Goal: Information Seeking & Learning: Learn about a topic

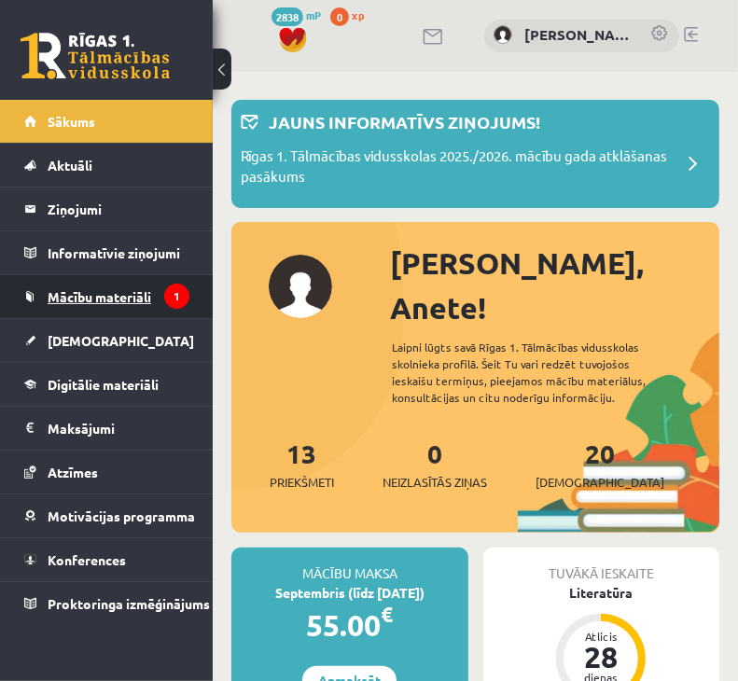
click at [57, 301] on span "Mācību materiāli" at bounding box center [100, 296] width 104 height 17
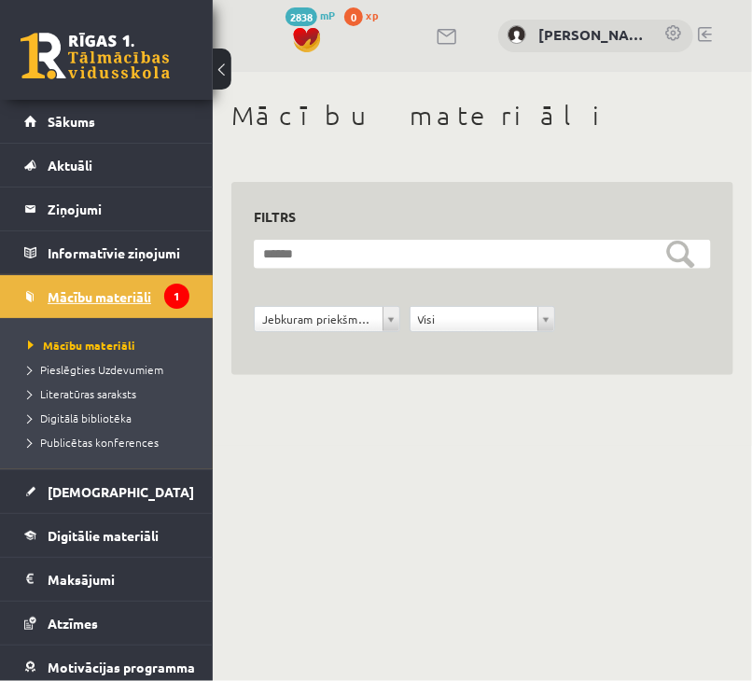
click at [86, 294] on span "Mācību materiāli" at bounding box center [100, 296] width 104 height 17
click at [67, 122] on span "Sākums" at bounding box center [72, 121] width 48 height 17
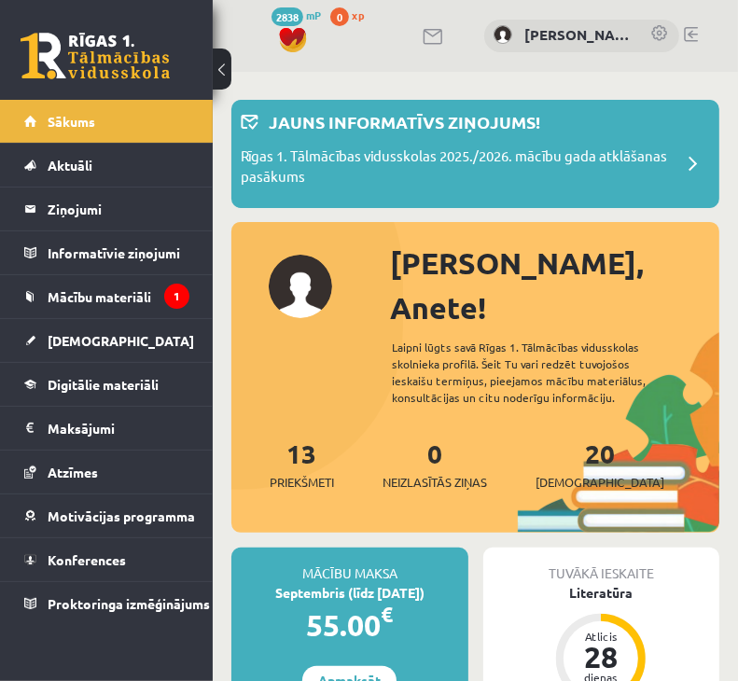
click at [220, 75] on button at bounding box center [222, 69] width 19 height 41
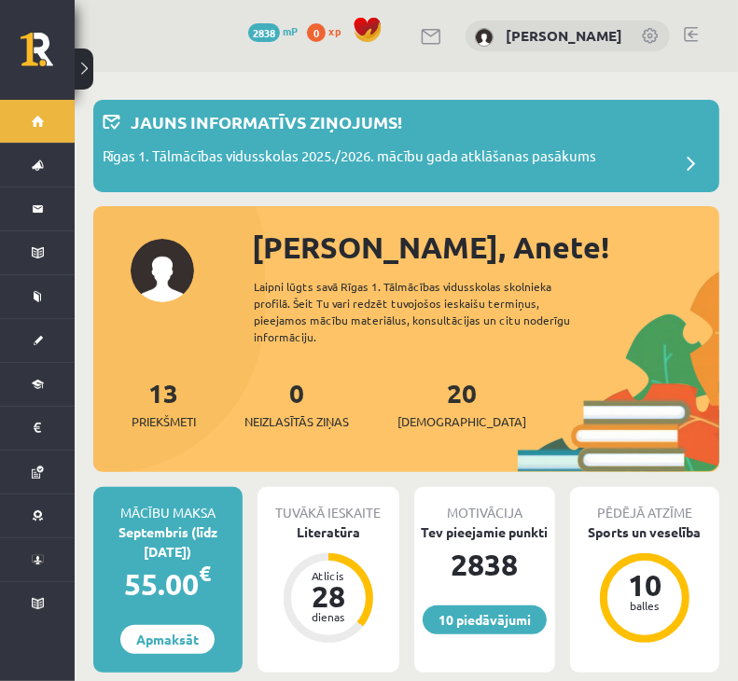
click at [82, 59] on button at bounding box center [84, 69] width 19 height 41
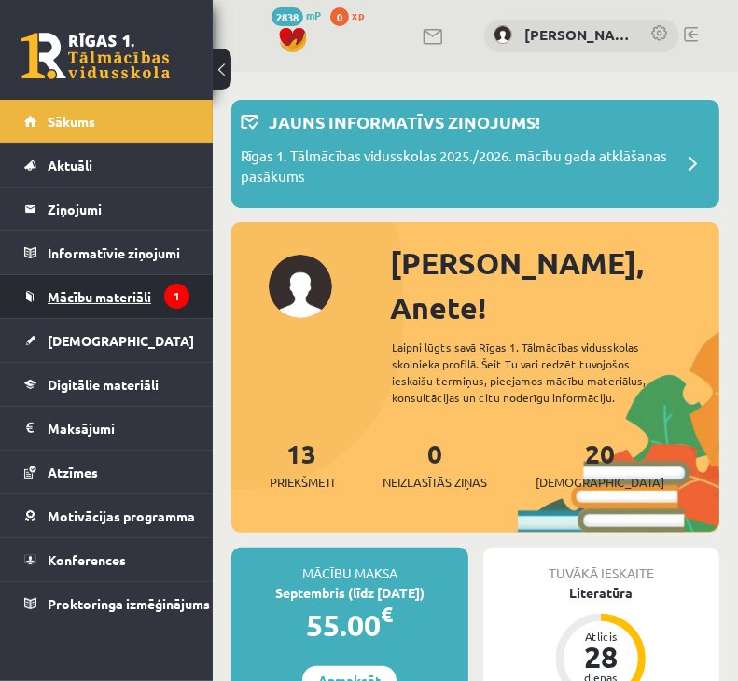
click at [82, 292] on span "Mācību materiāli" at bounding box center [100, 296] width 104 height 17
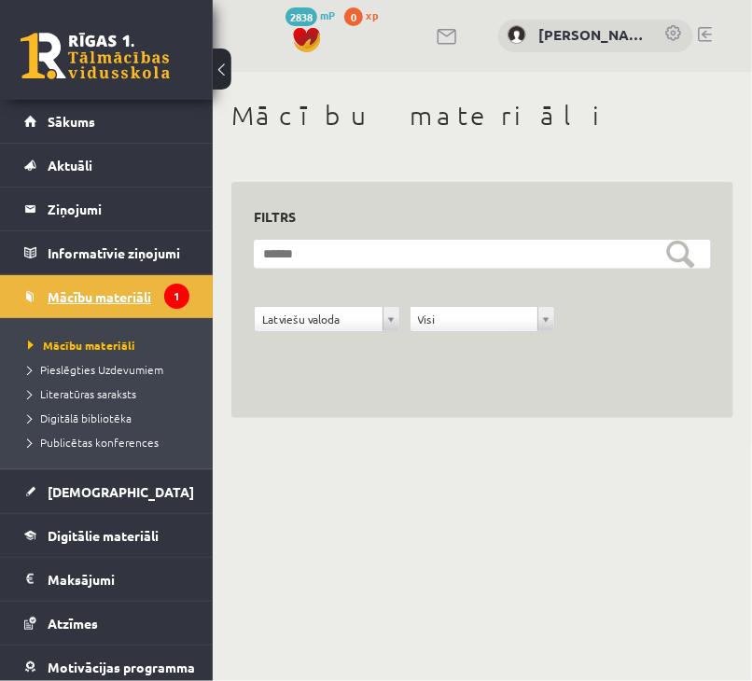
click at [127, 296] on span "Mācību materiāli" at bounding box center [100, 296] width 104 height 17
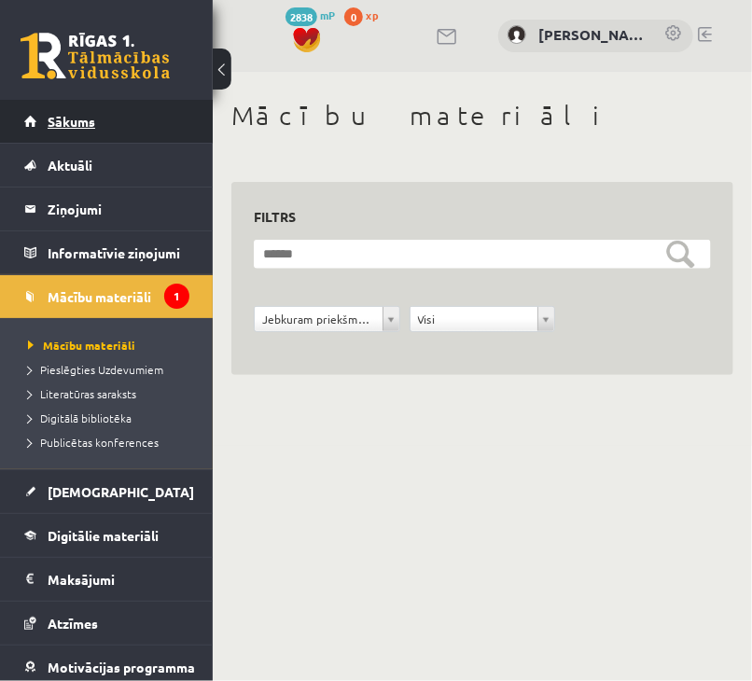
click at [66, 133] on link "Sākums" at bounding box center [106, 121] width 165 height 43
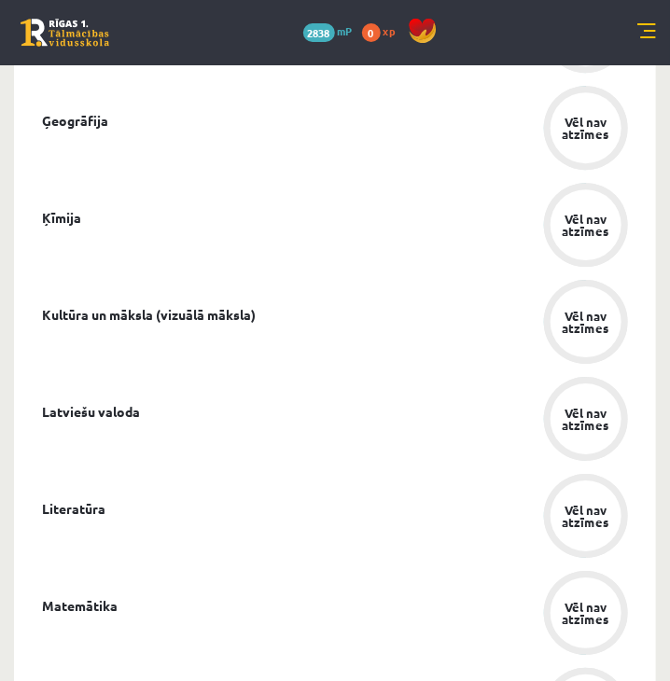
scroll to position [1283, 0]
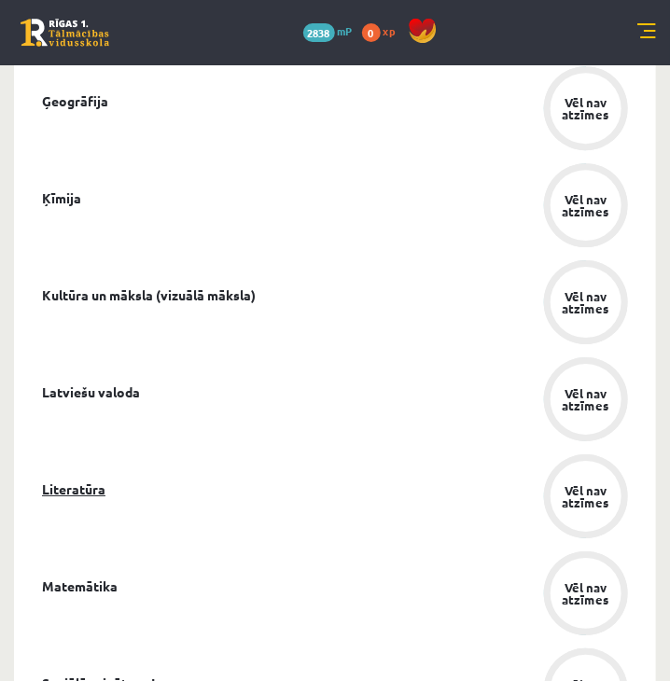
click at [64, 499] on link "Literatūra" at bounding box center [73, 490] width 63 height 20
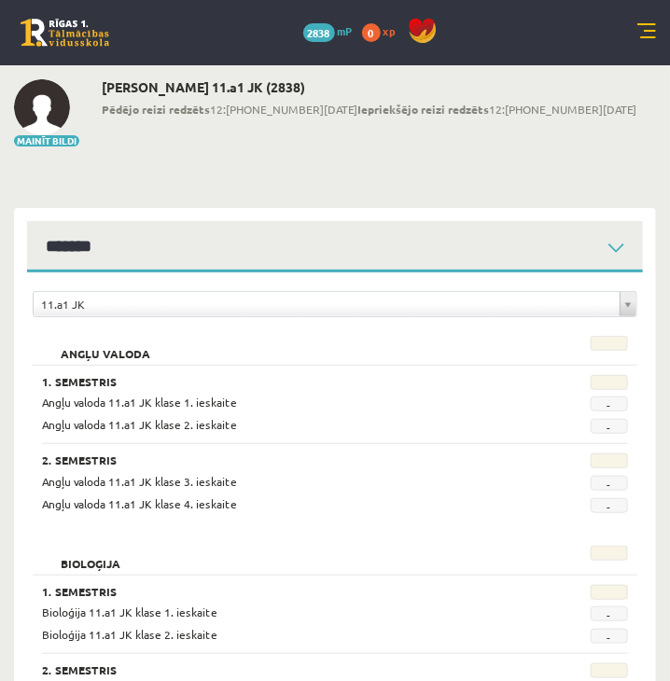
click at [34, 35] on link at bounding box center [65, 33] width 89 height 28
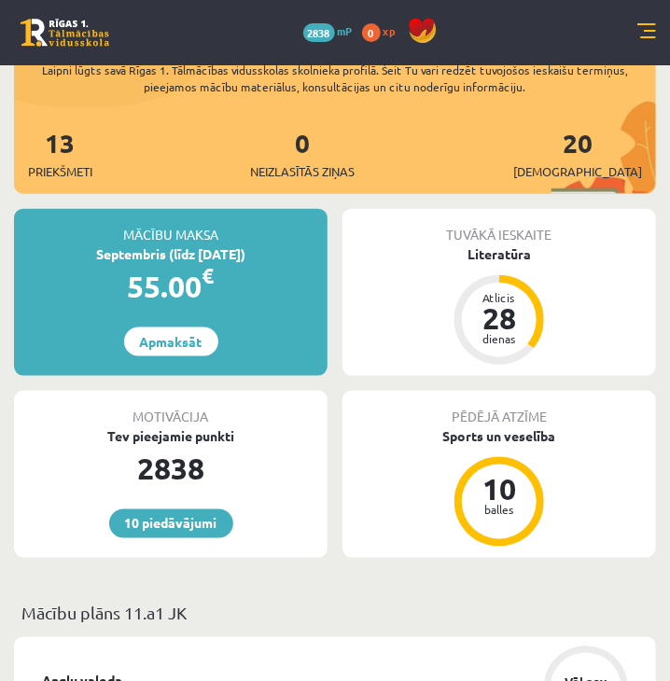
scroll to position [328, 0]
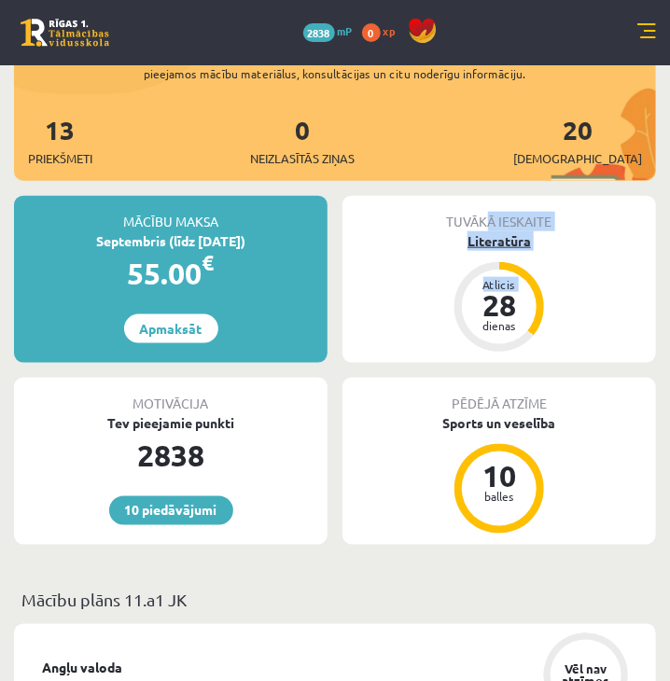
drag, startPoint x: 487, startPoint y: 215, endPoint x: 488, endPoint y: 291, distance: 76.5
click at [488, 291] on div "Tuvākā ieskaite Literatūra Atlicis 28 dienas" at bounding box center [500, 279] width 314 height 167
click at [488, 291] on div "28" at bounding box center [499, 305] width 56 height 30
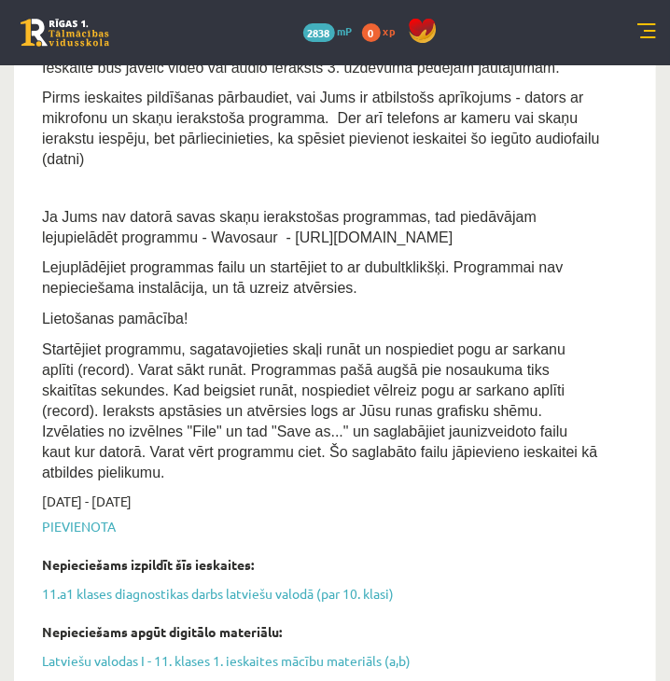
scroll to position [3240, 0]
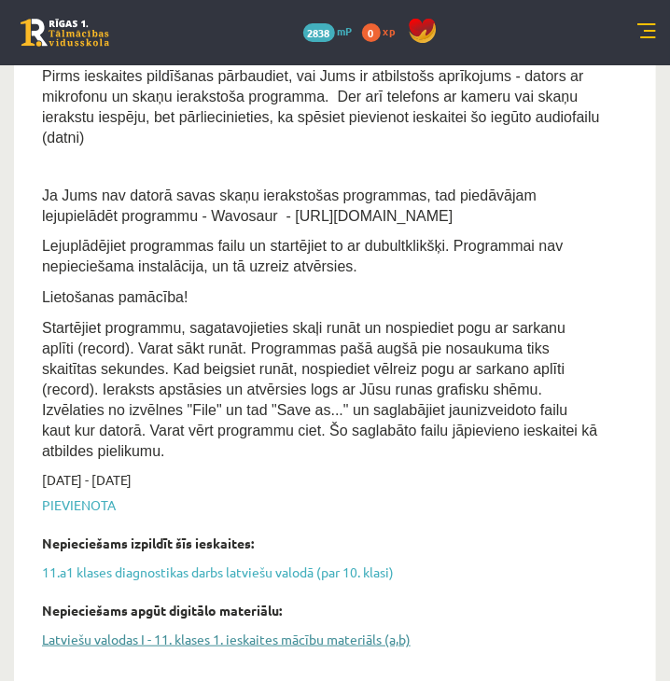
click at [131, 630] on link "Latviešu valodas I - 11. klases 1. ieskaites mācību materiāls (a,b)" at bounding box center [321, 640] width 558 height 20
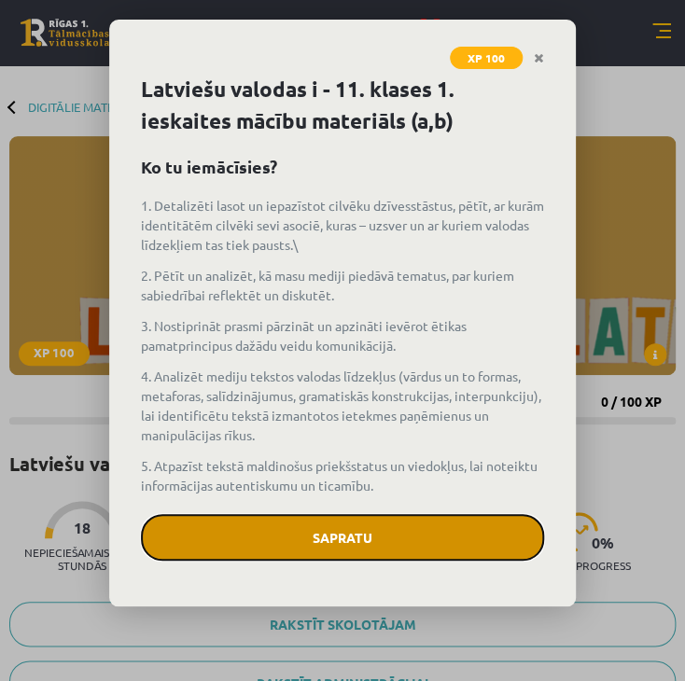
click at [329, 538] on button "Sapratu" at bounding box center [342, 537] width 403 height 47
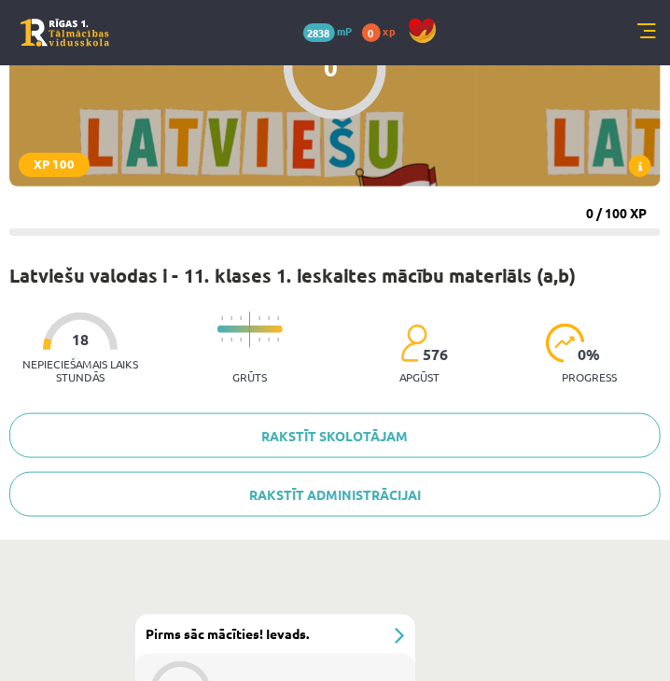
scroll to position [184, 0]
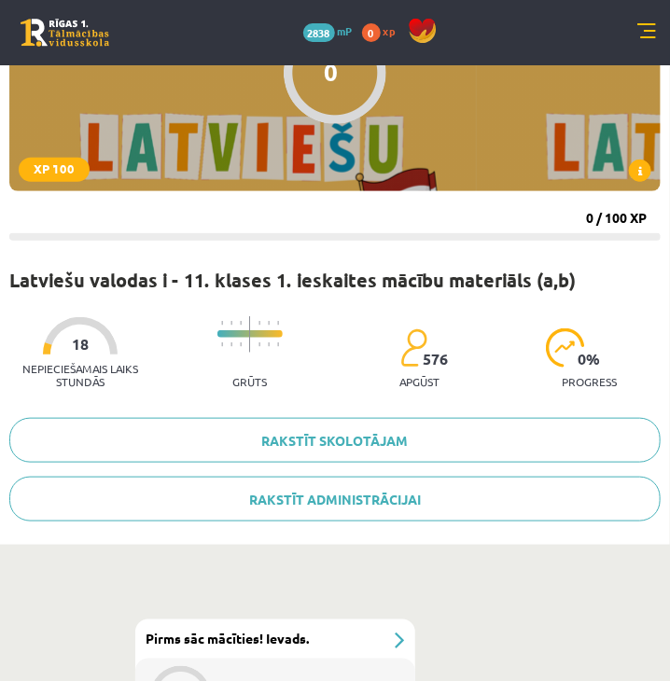
click at [645, 25] on link at bounding box center [646, 32] width 19 height 19
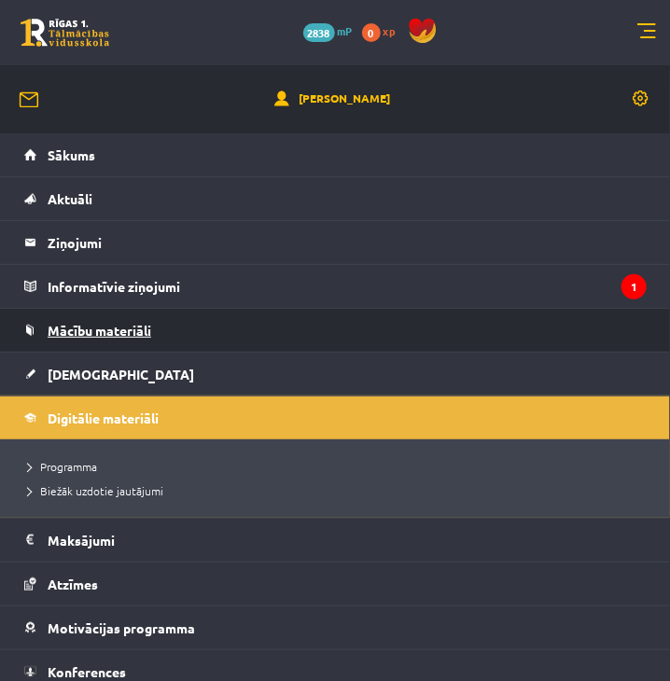
click at [63, 333] on span "Mācību materiāli" at bounding box center [100, 330] width 104 height 17
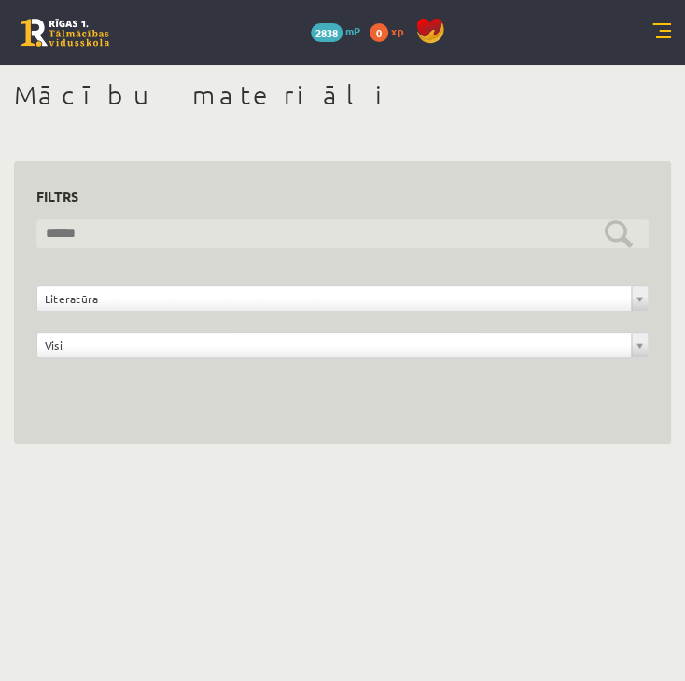
click at [613, 234] on input "text" at bounding box center [342, 233] width 612 height 29
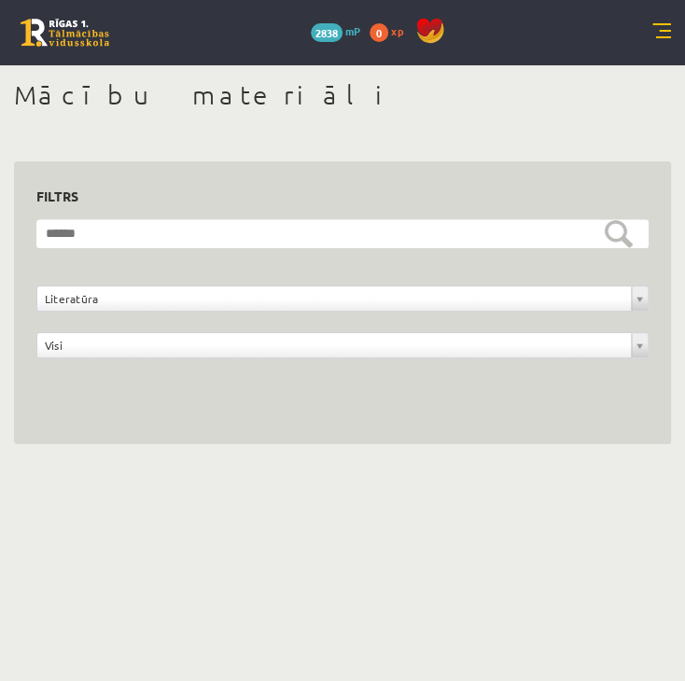
drag, startPoint x: 682, startPoint y: 117, endPoint x: 682, endPoint y: 189, distance: 72.8
click at [682, 189] on div "**********" at bounding box center [342, 261] width 685 height 393
click at [661, 23] on link at bounding box center [661, 32] width 19 height 19
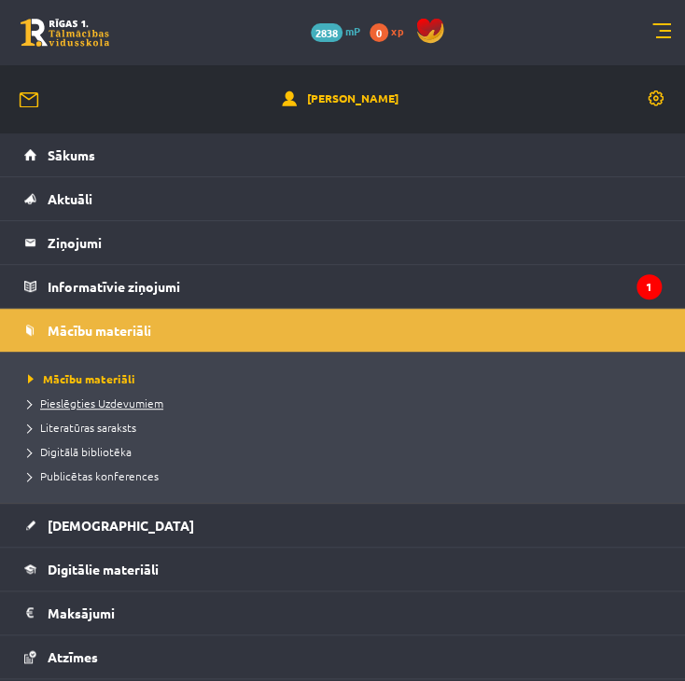
click at [105, 404] on span "Pieslēgties Uzdevumiem" at bounding box center [95, 403] width 135 height 15
click at [92, 404] on span "Pieslēgties Uzdevumiem" at bounding box center [102, 403] width 148 height 15
click at [57, 385] on link "Mācību materiāli" at bounding box center [347, 379] width 638 height 17
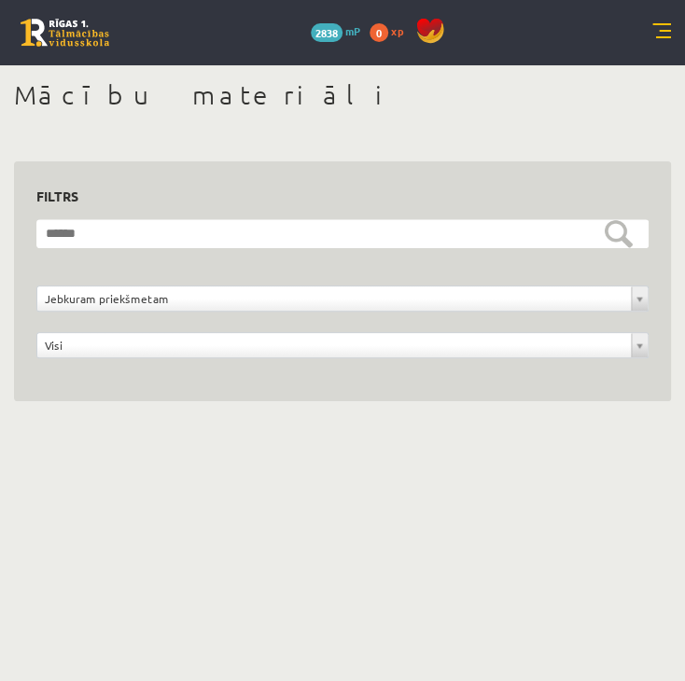
click at [98, 359] on div "**********" at bounding box center [343, 349] width 622 height 35
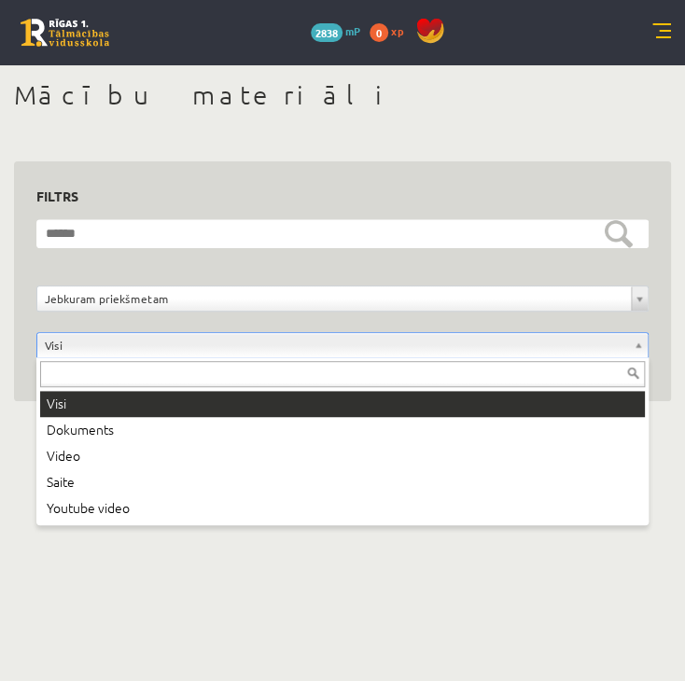
click at [116, 361] on input "text" at bounding box center [342, 374] width 605 height 26
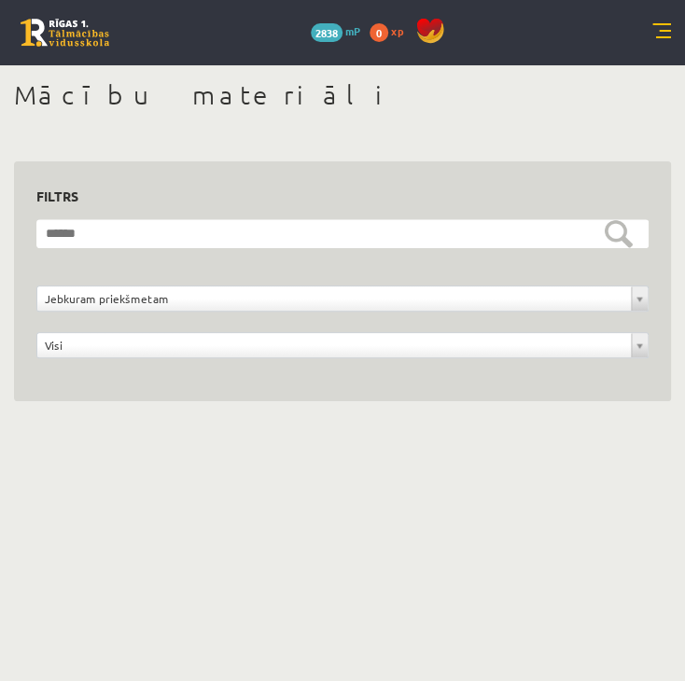
click at [55, 39] on link at bounding box center [65, 33] width 89 height 28
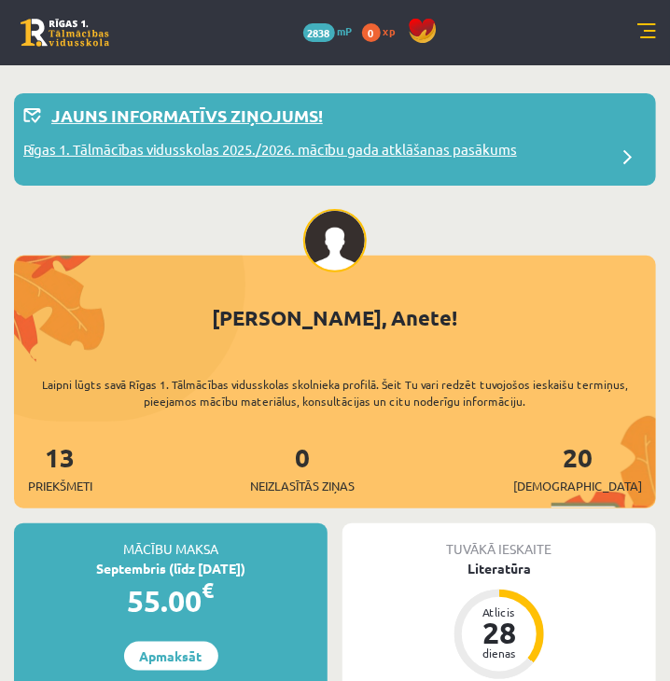
click at [471, 119] on div "Jauns informatīvs ziņojums!" at bounding box center [334, 121] width 623 height 36
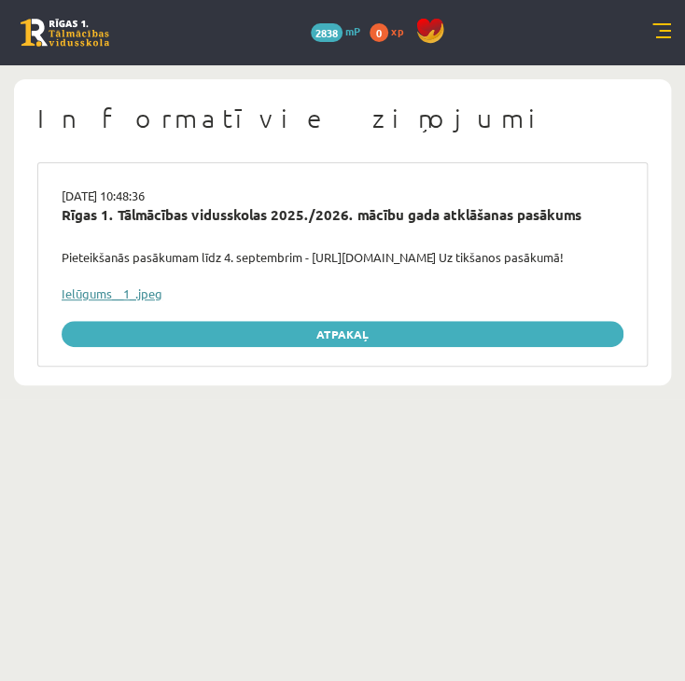
click at [147, 301] on link "Ielūgums__1_.jpeg" at bounding box center [112, 294] width 101 height 16
click at [664, 38] on link at bounding box center [661, 32] width 19 height 19
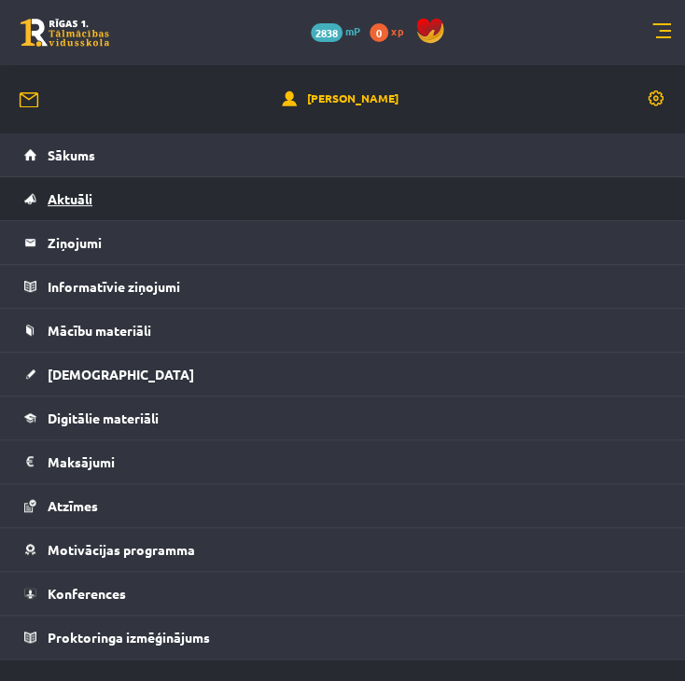
click at [61, 196] on span "Aktuāli" at bounding box center [70, 198] width 45 height 17
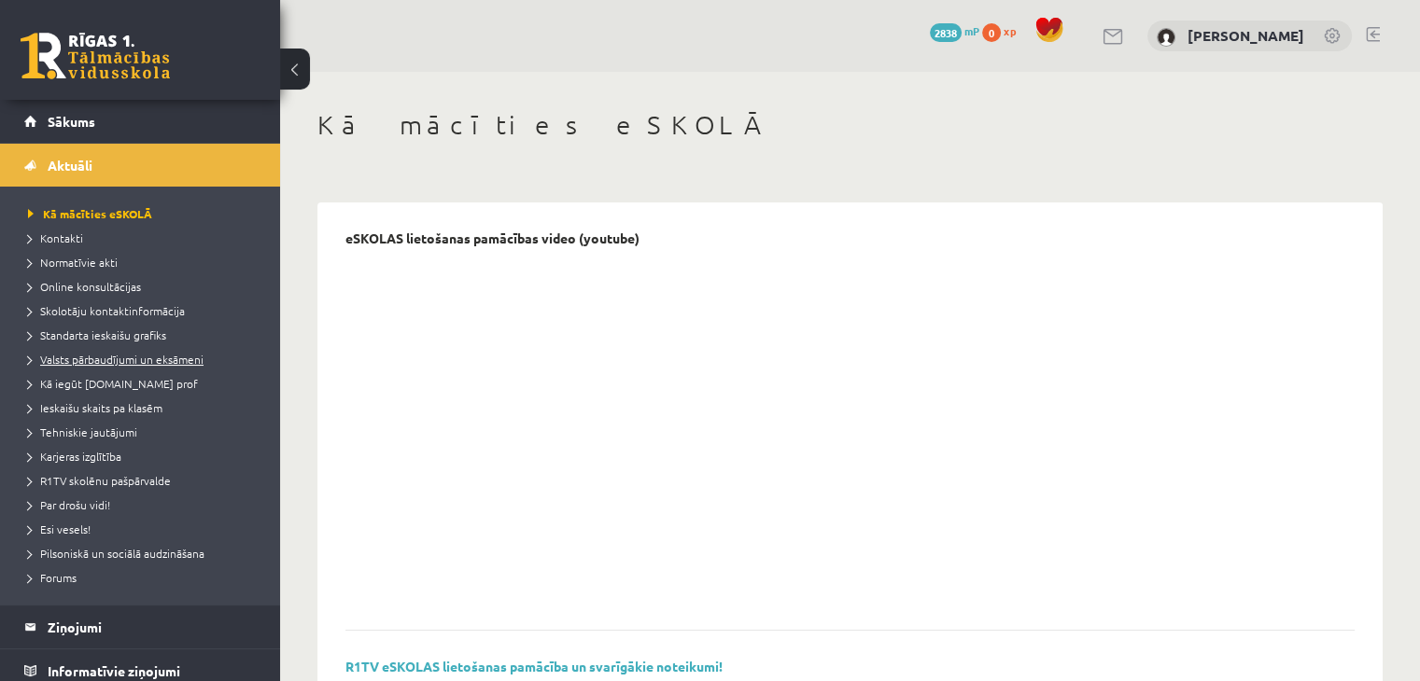
click at [81, 363] on span "Valsts pārbaudījumi un eksāmeni" at bounding box center [115, 359] width 175 height 15
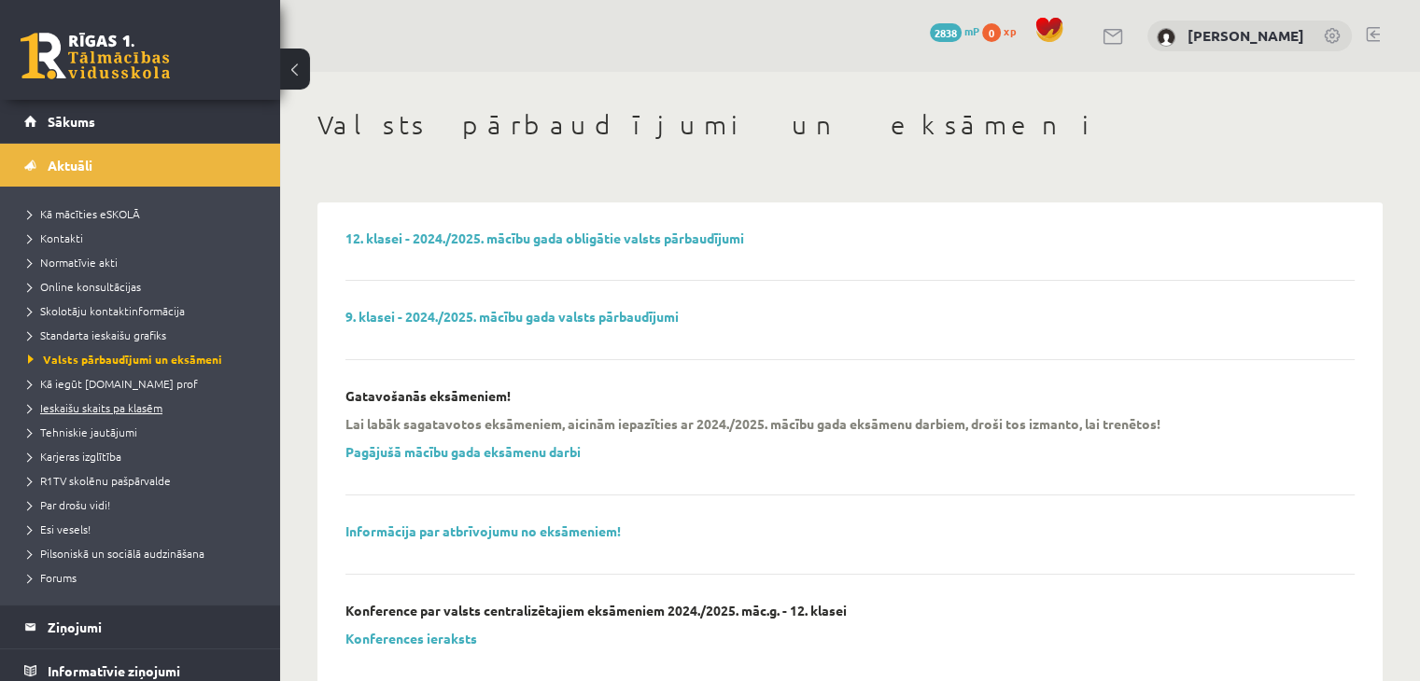
click at [59, 402] on span "Ieskaišu skaits pa klasēm" at bounding box center [95, 407] width 134 height 15
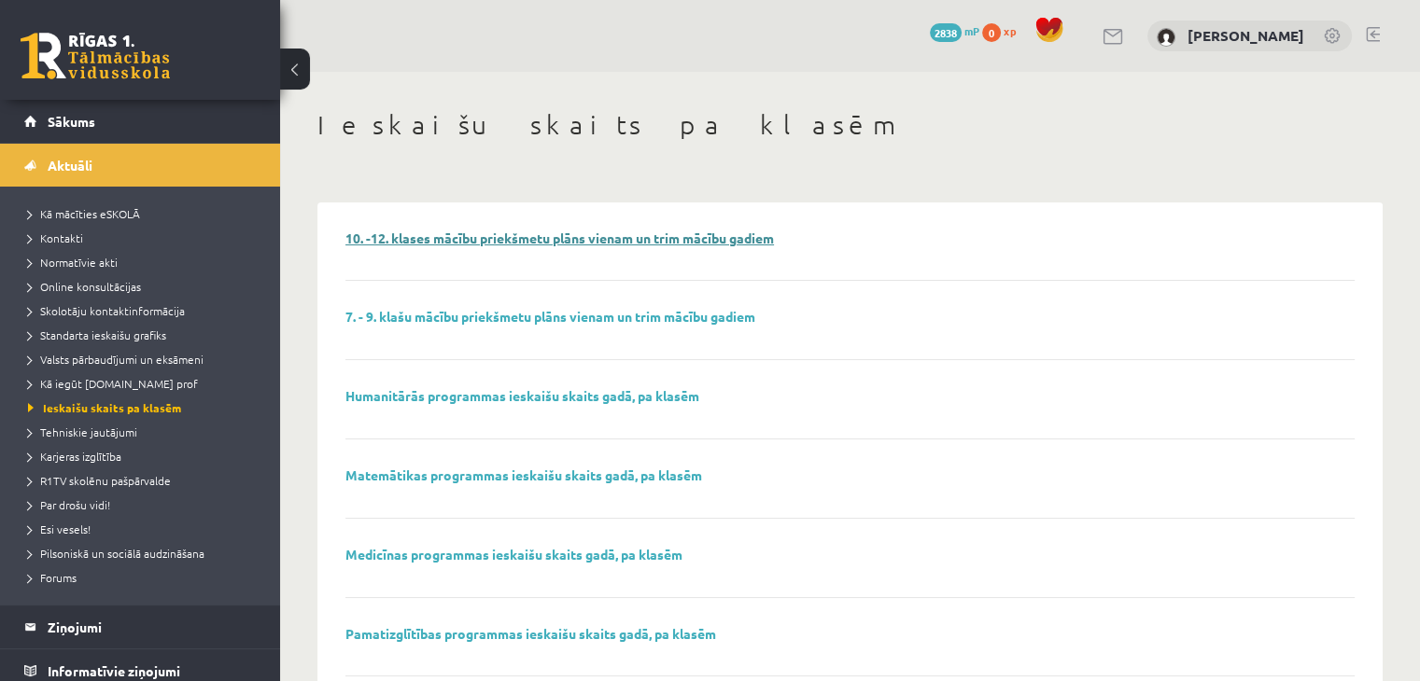
click at [472, 236] on link "10. -12. klases mācību priekšmetu plāns vienam un trim mācību gadiem" at bounding box center [559, 238] width 428 height 17
click at [55, 460] on span "Karjeras izglītība" at bounding box center [74, 456] width 93 height 15
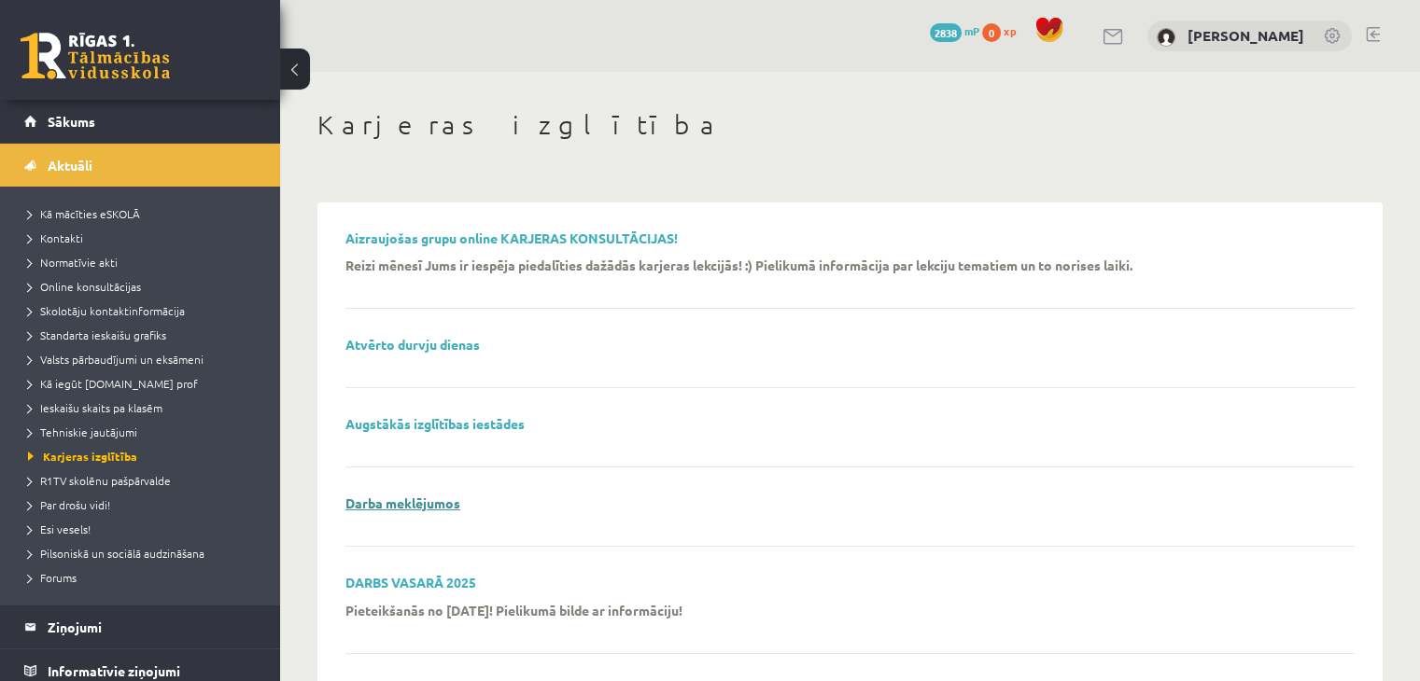
click at [364, 501] on link "Darba meklējumos" at bounding box center [402, 503] width 115 height 17
click at [406, 423] on link "Augstākās izglītības iestādes" at bounding box center [434, 423] width 179 height 17
click at [411, 583] on link "DARBS VASARĀ 2025" at bounding box center [410, 582] width 131 height 17
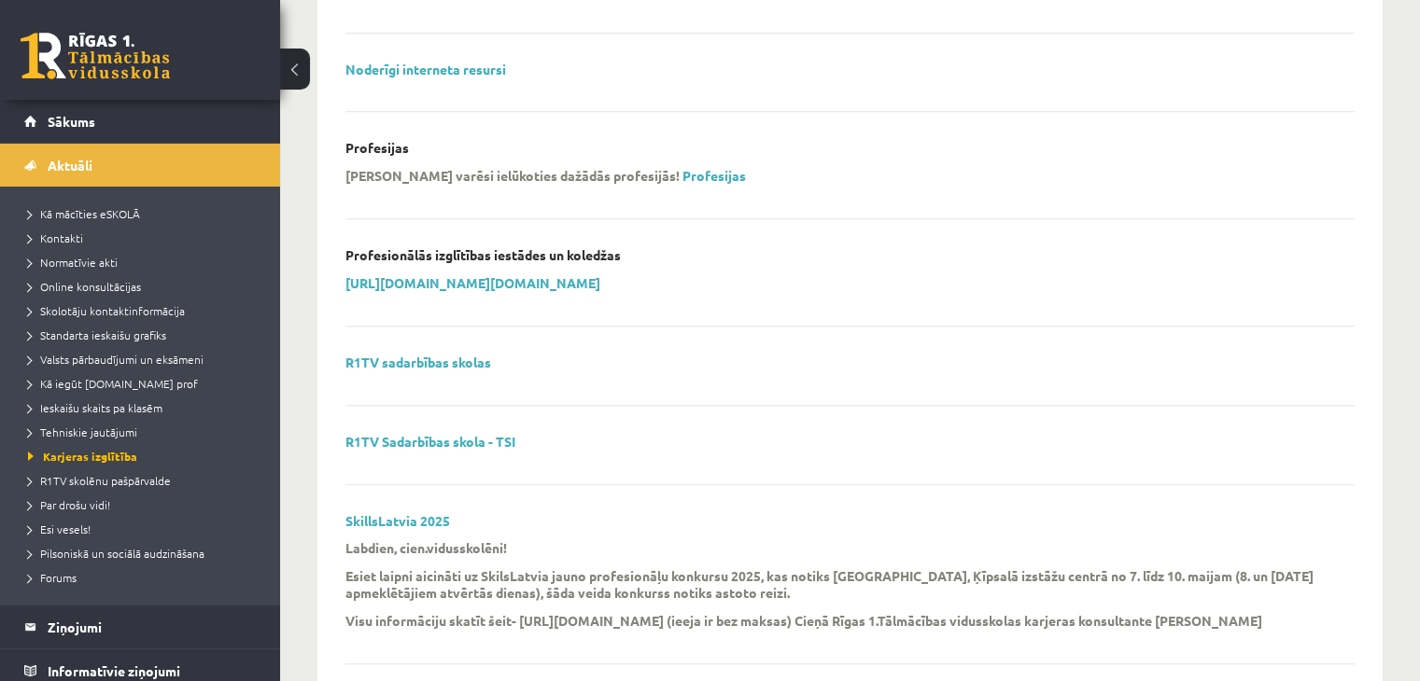
scroll to position [1467, 0]
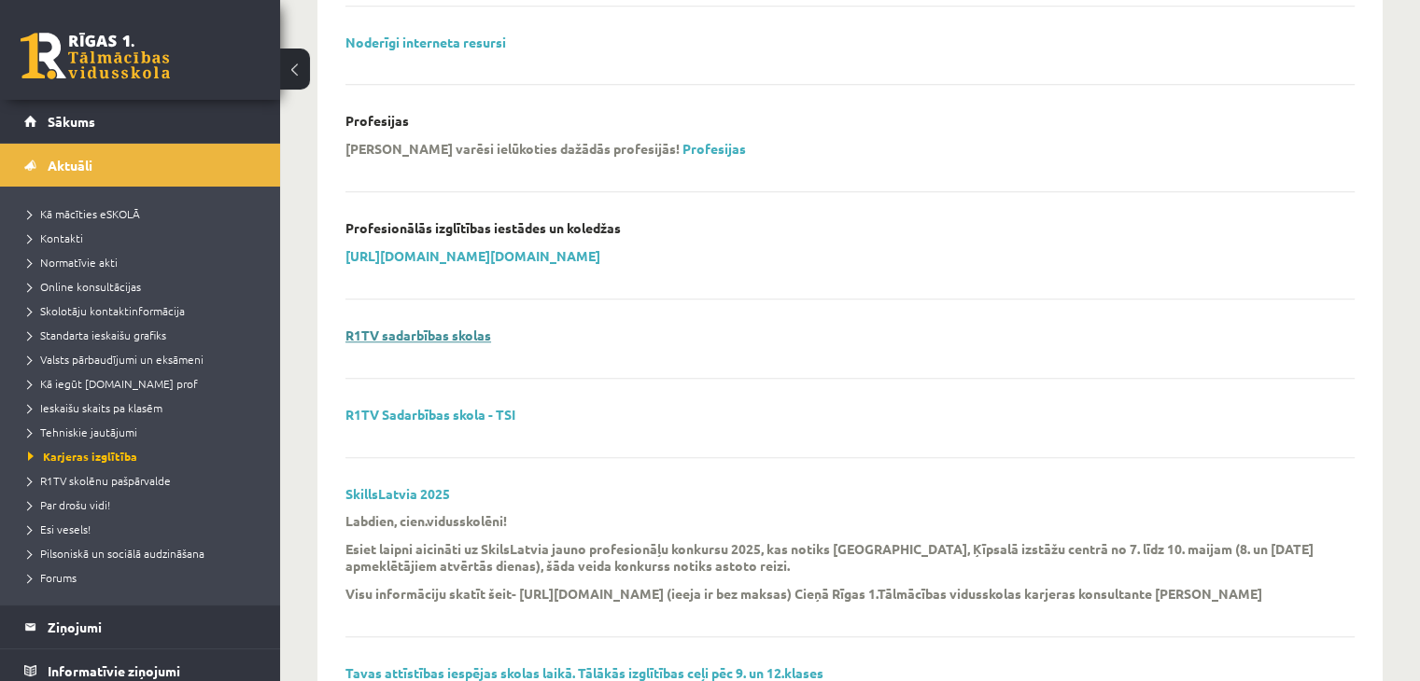
click at [435, 337] on link "R1TV sadarbības skolas" at bounding box center [418, 335] width 146 height 17
click at [482, 409] on link "R1TV Sadarbības skola - TSI" at bounding box center [430, 414] width 170 height 17
click at [106, 483] on span "R1TV skolēnu pašpārvalde" at bounding box center [99, 480] width 143 height 15
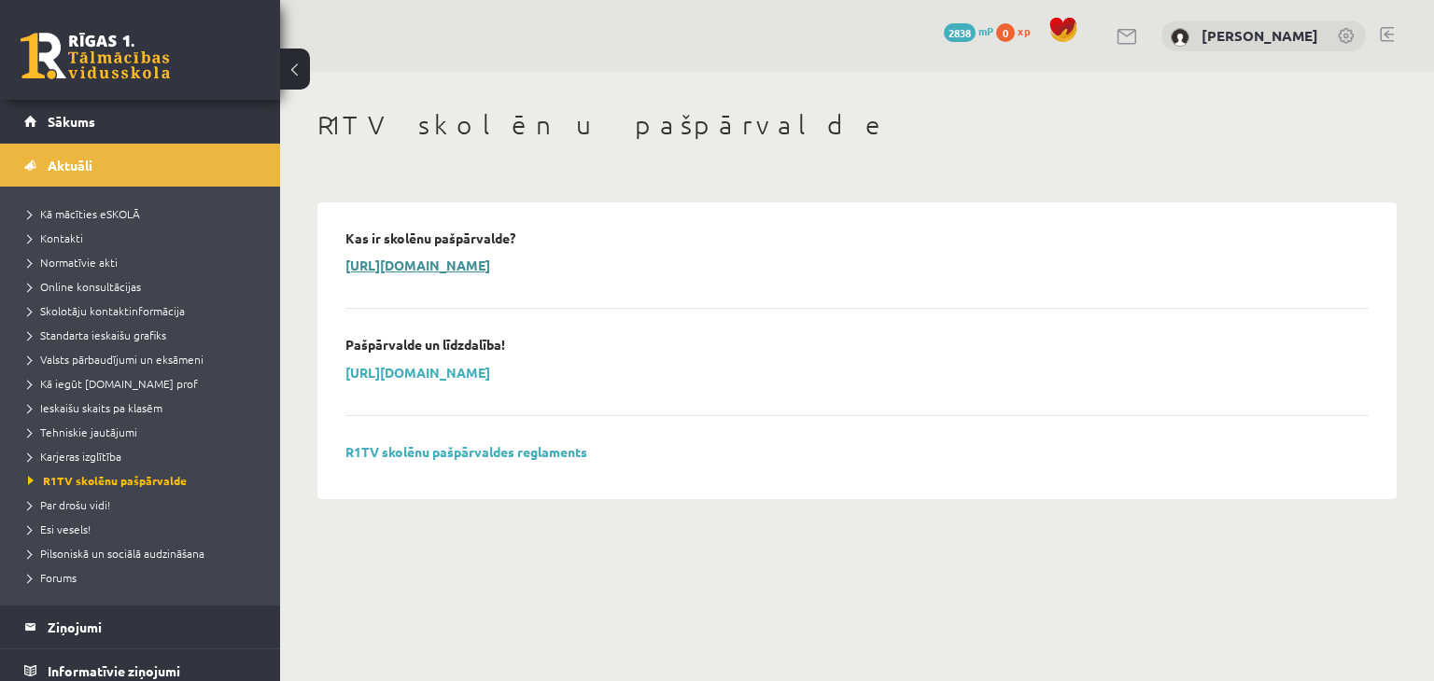
click at [490, 266] on link "https://www.youtube.com/watch?v=fyMKwp44iNI" at bounding box center [417, 265] width 145 height 17
click at [47, 578] on span "Forums" at bounding box center [52, 577] width 49 height 15
click at [355, 373] on link "[URL][DOMAIN_NAME]" at bounding box center [417, 372] width 145 height 17
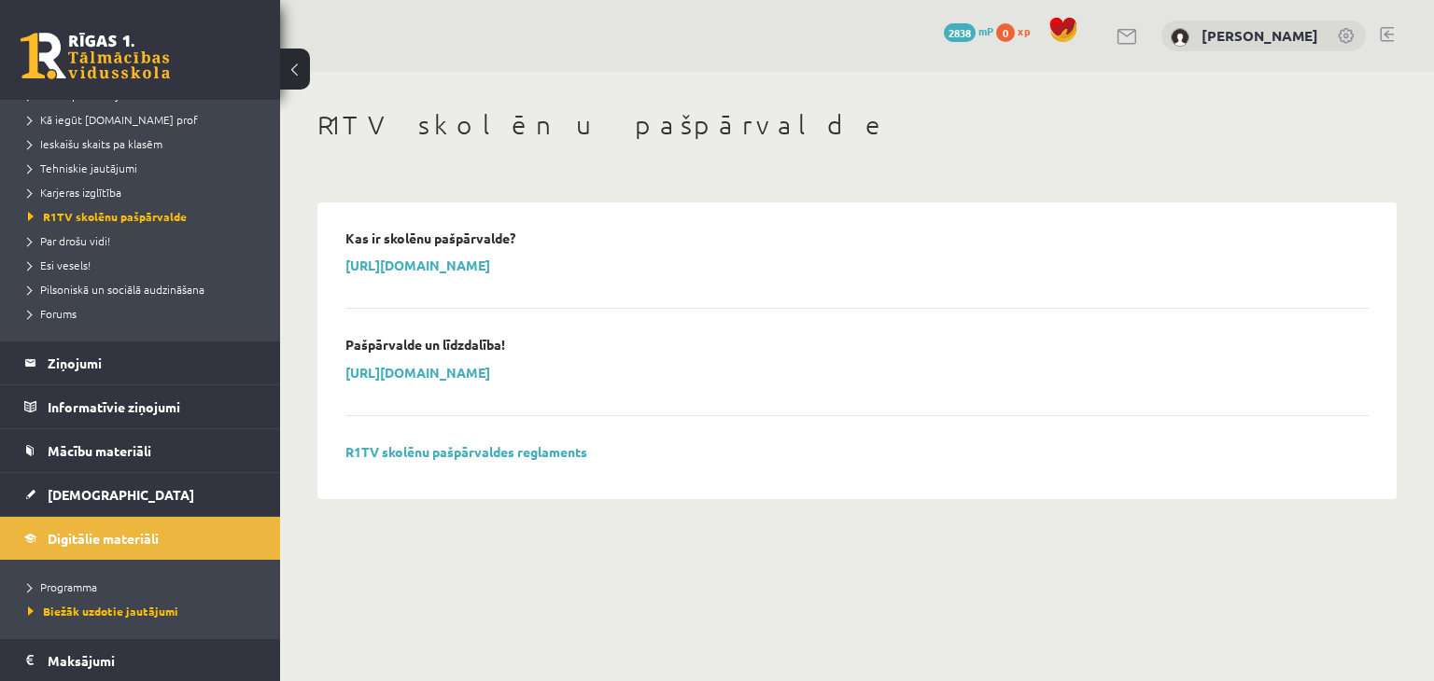
scroll to position [265, 0]
click at [108, 413] on legend "Informatīvie ziņojumi 0" at bounding box center [152, 406] width 209 height 43
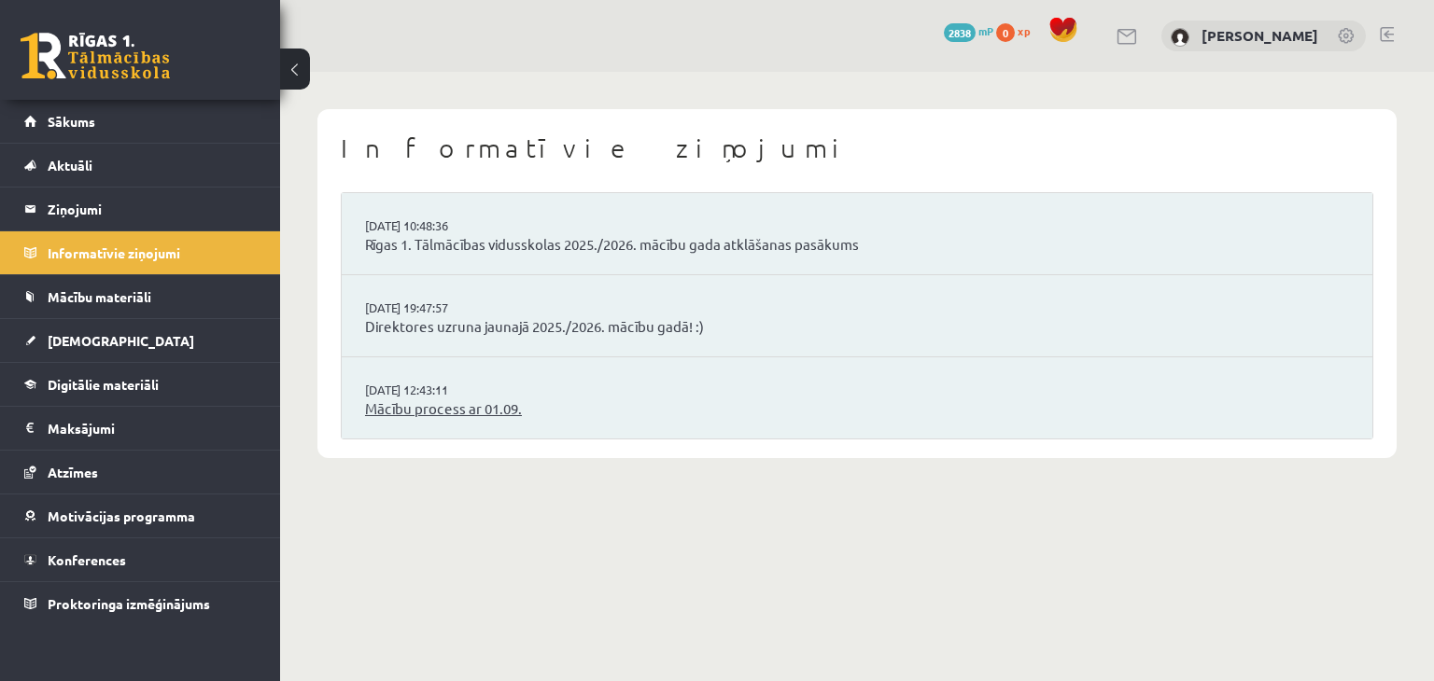
click at [419, 412] on link "Mācību process ar 01.09." at bounding box center [857, 409] width 984 height 21
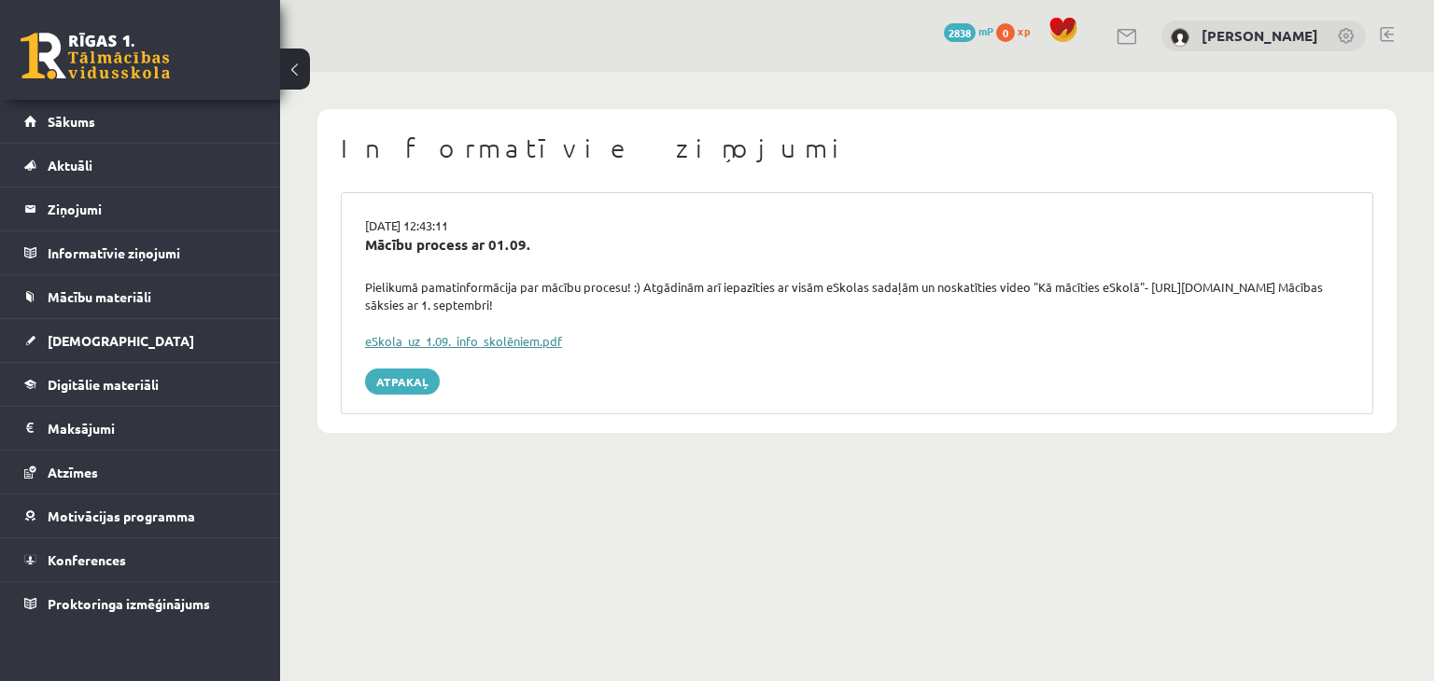
click at [414, 339] on link "eSkola_uz_1.09._info_skolēniem.pdf" at bounding box center [463, 341] width 197 height 16
click at [86, 385] on span "Digitālie materiāli" at bounding box center [103, 384] width 111 height 17
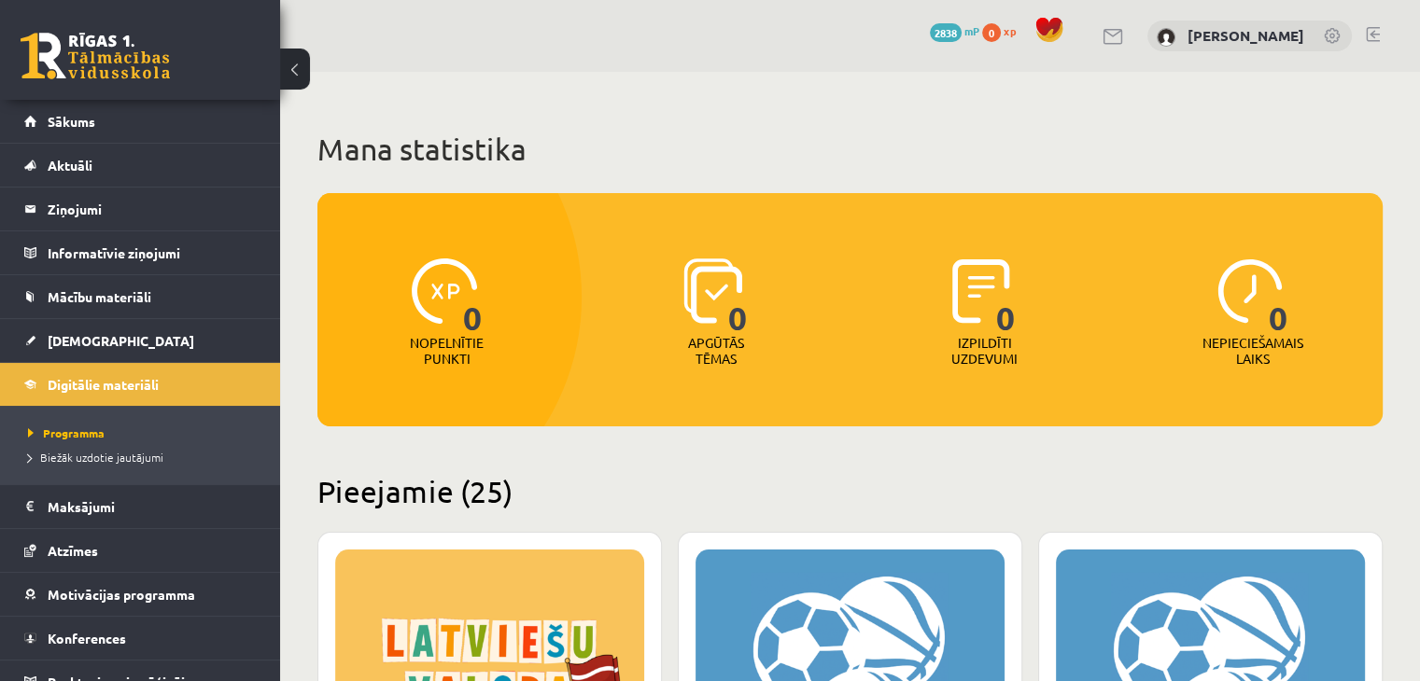
click at [579, 632] on div "XP 100" at bounding box center [489, 666] width 309 height 233
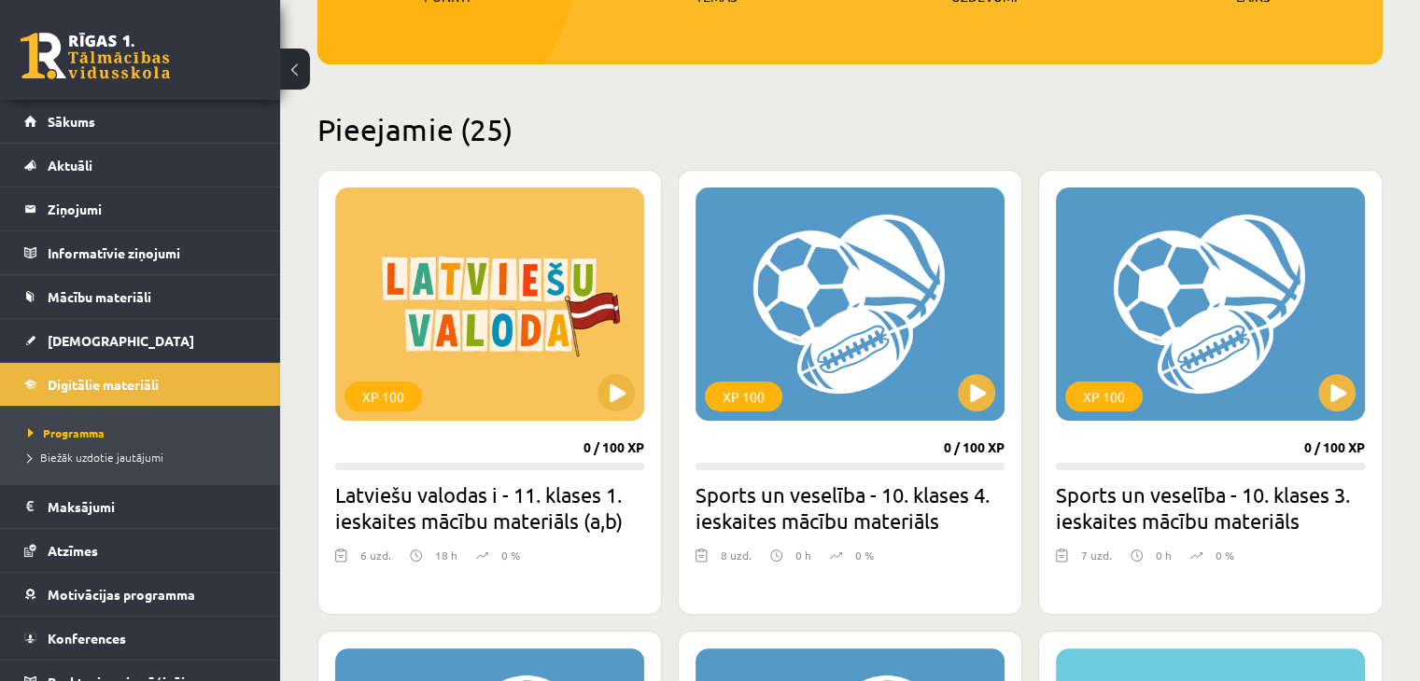
scroll to position [426, 0]
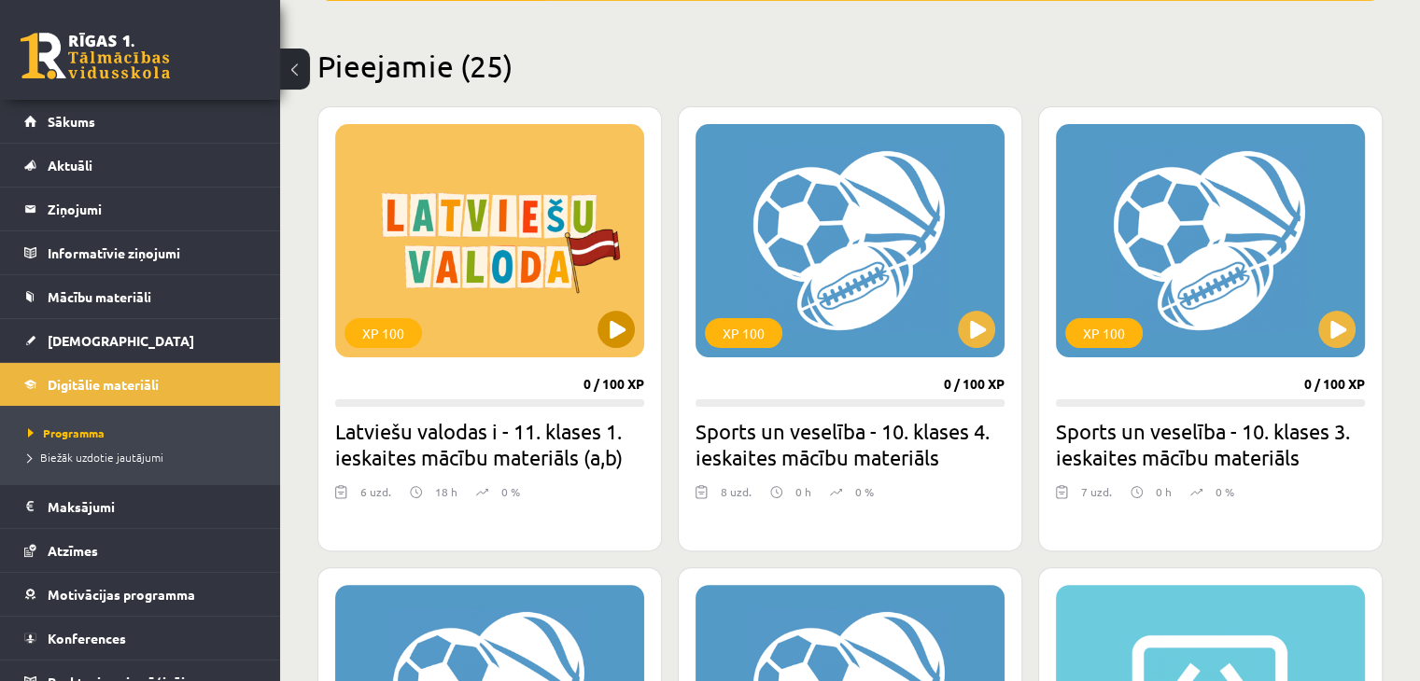
click at [538, 271] on div "XP 100" at bounding box center [489, 240] width 309 height 233
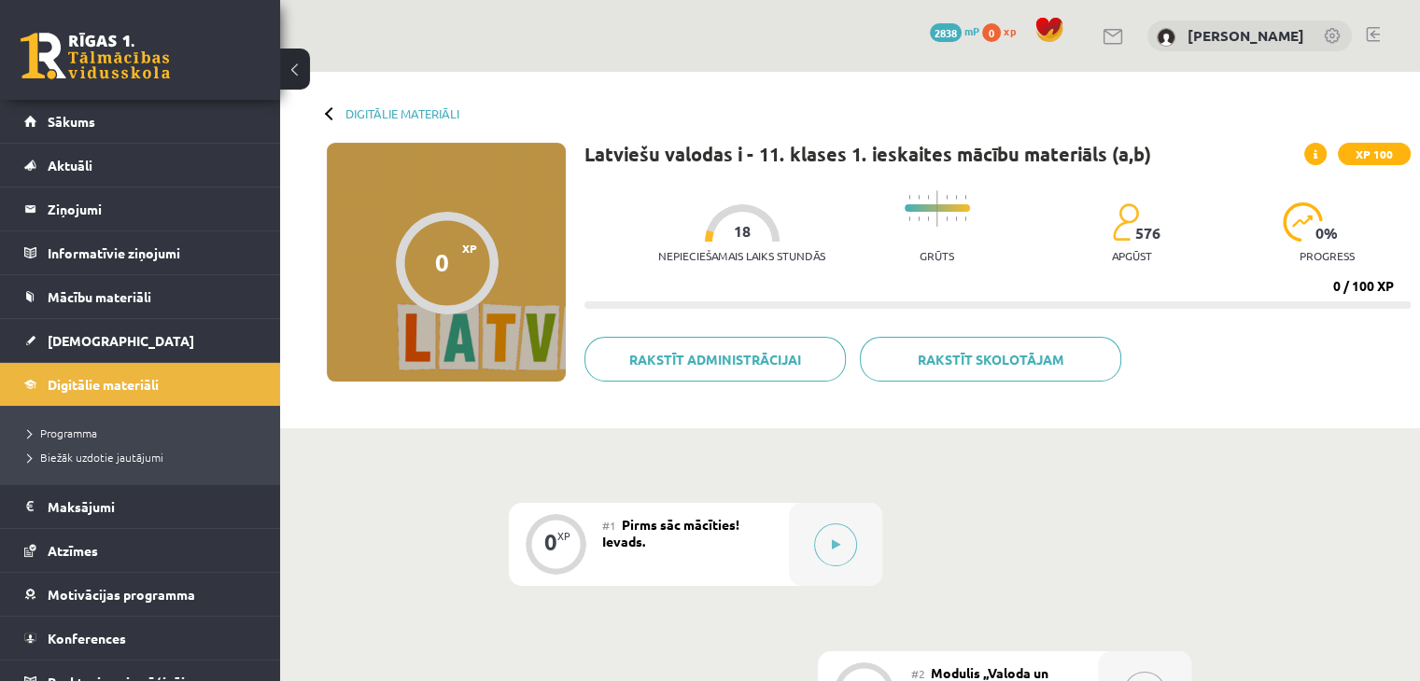
click at [470, 244] on span "XP" at bounding box center [469, 248] width 15 height 13
click at [829, 545] on button at bounding box center [835, 545] width 43 height 43
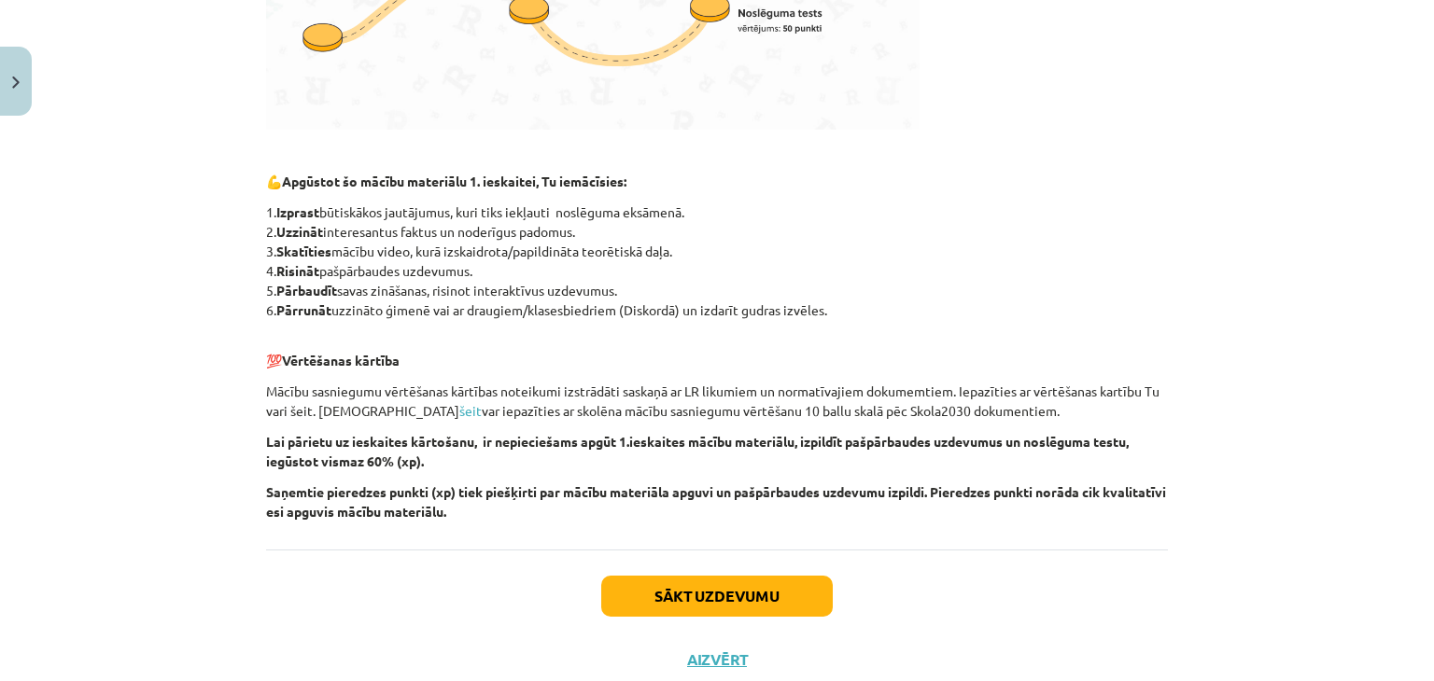
scroll to position [773, 0]
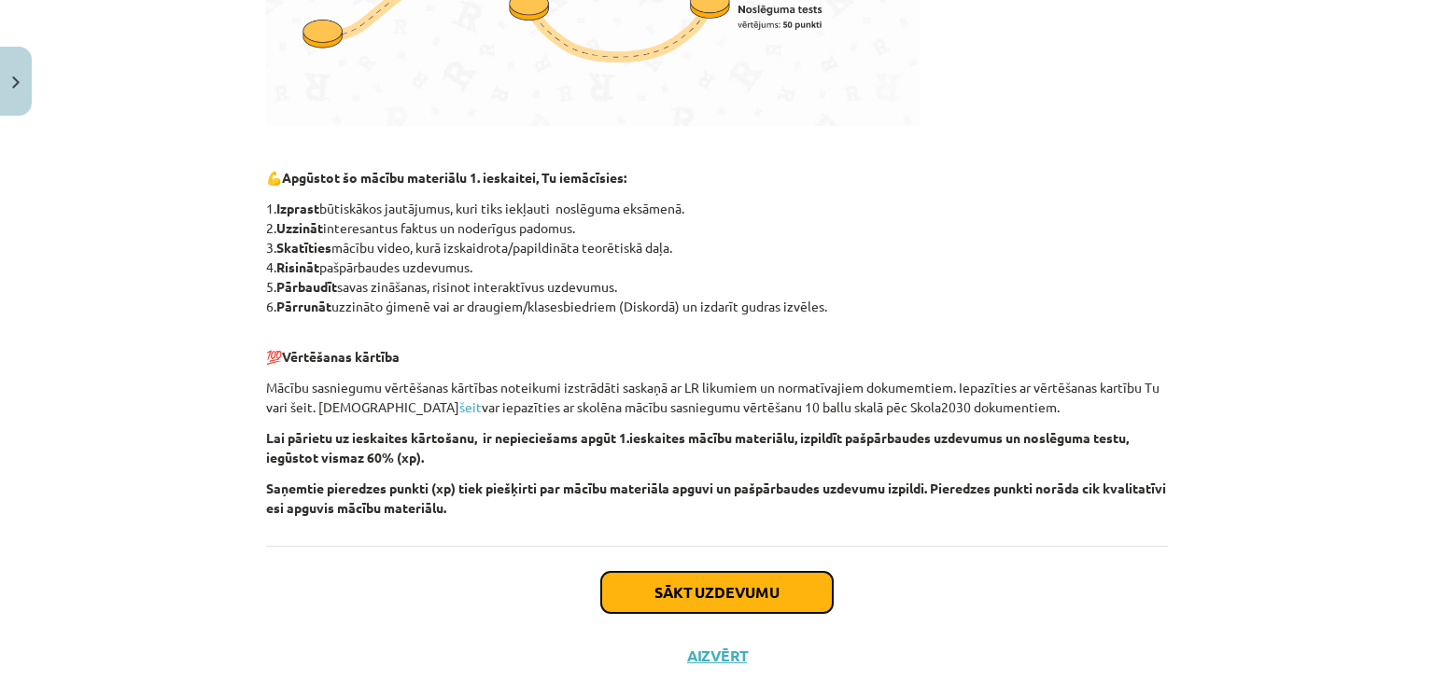
click at [764, 588] on button "Sākt uzdevumu" at bounding box center [716, 592] width 231 height 41
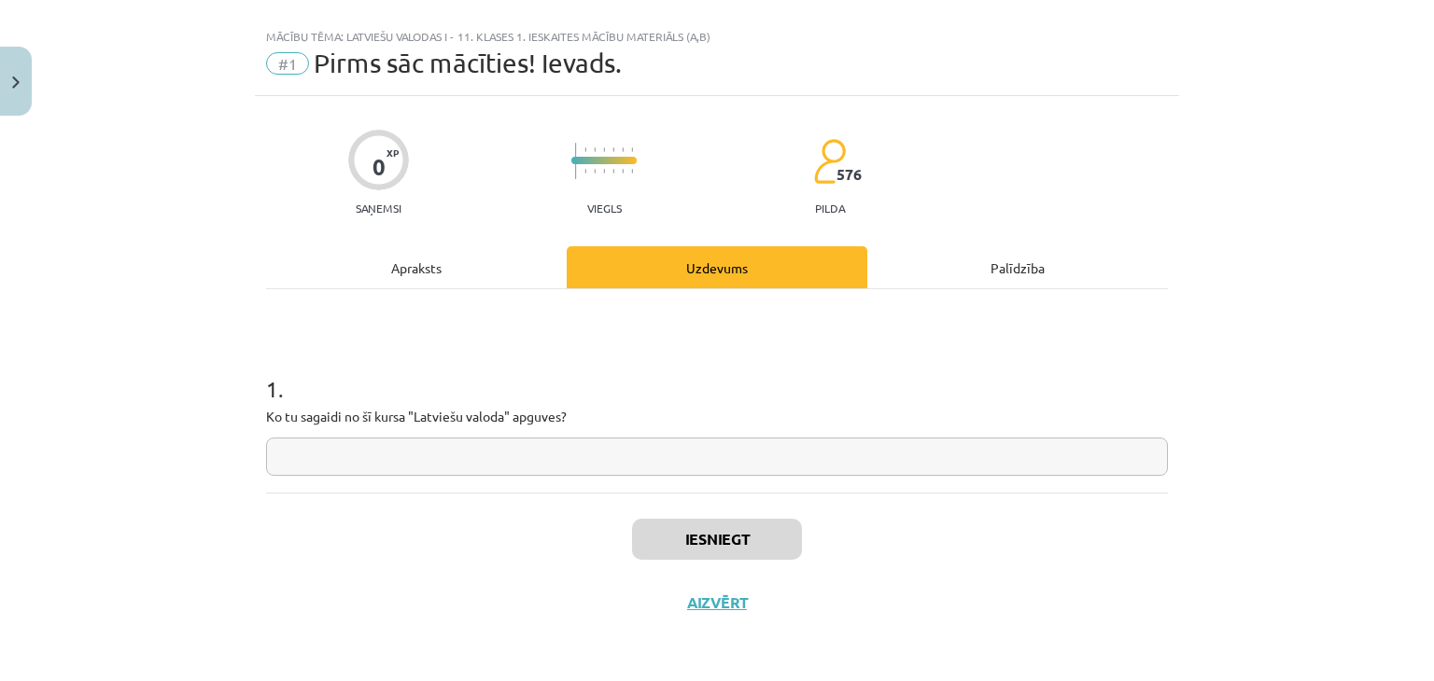
scroll to position [27, 0]
click at [866, 466] on input "text" at bounding box center [717, 458] width 902 height 38
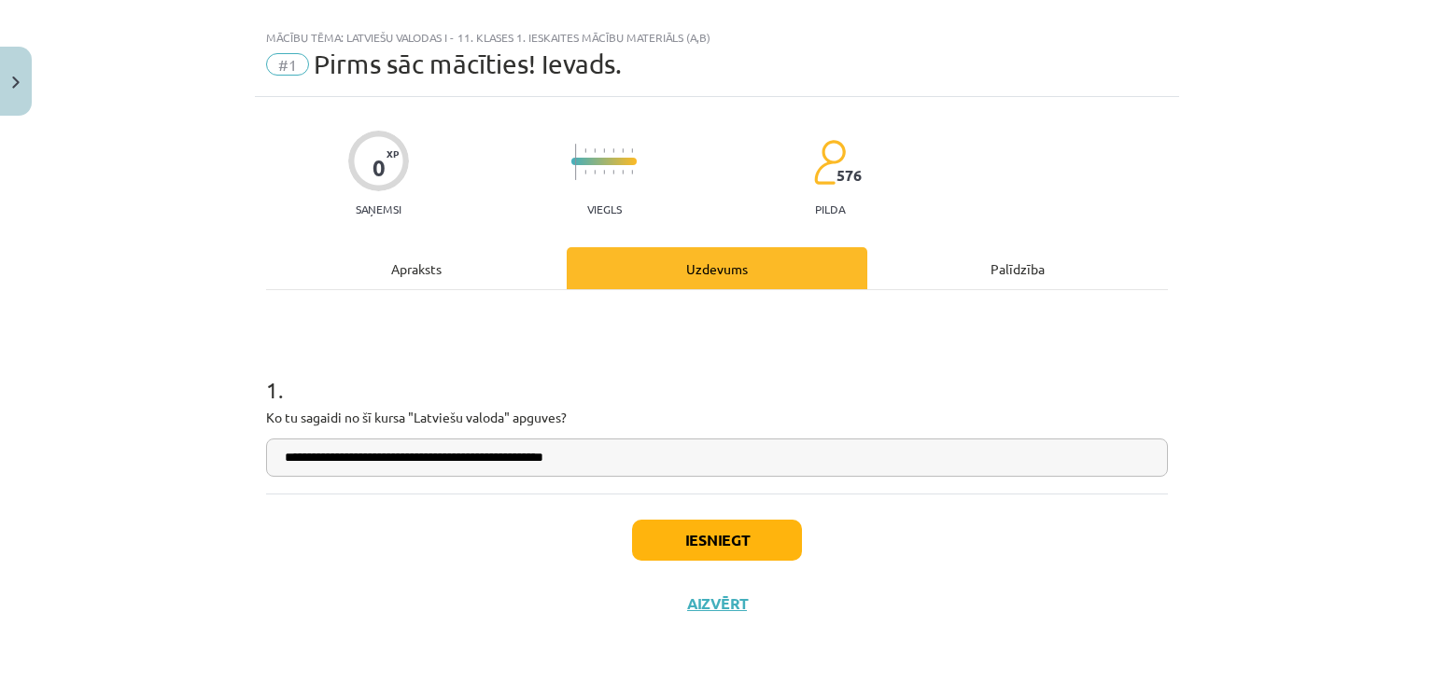
click at [542, 456] on input "**********" at bounding box center [717, 458] width 902 height 38
type input "**********"
click at [679, 562] on div "Iesniegt Aizvērt" at bounding box center [717, 559] width 902 height 131
click at [683, 543] on button "Iesniegt" at bounding box center [717, 540] width 170 height 41
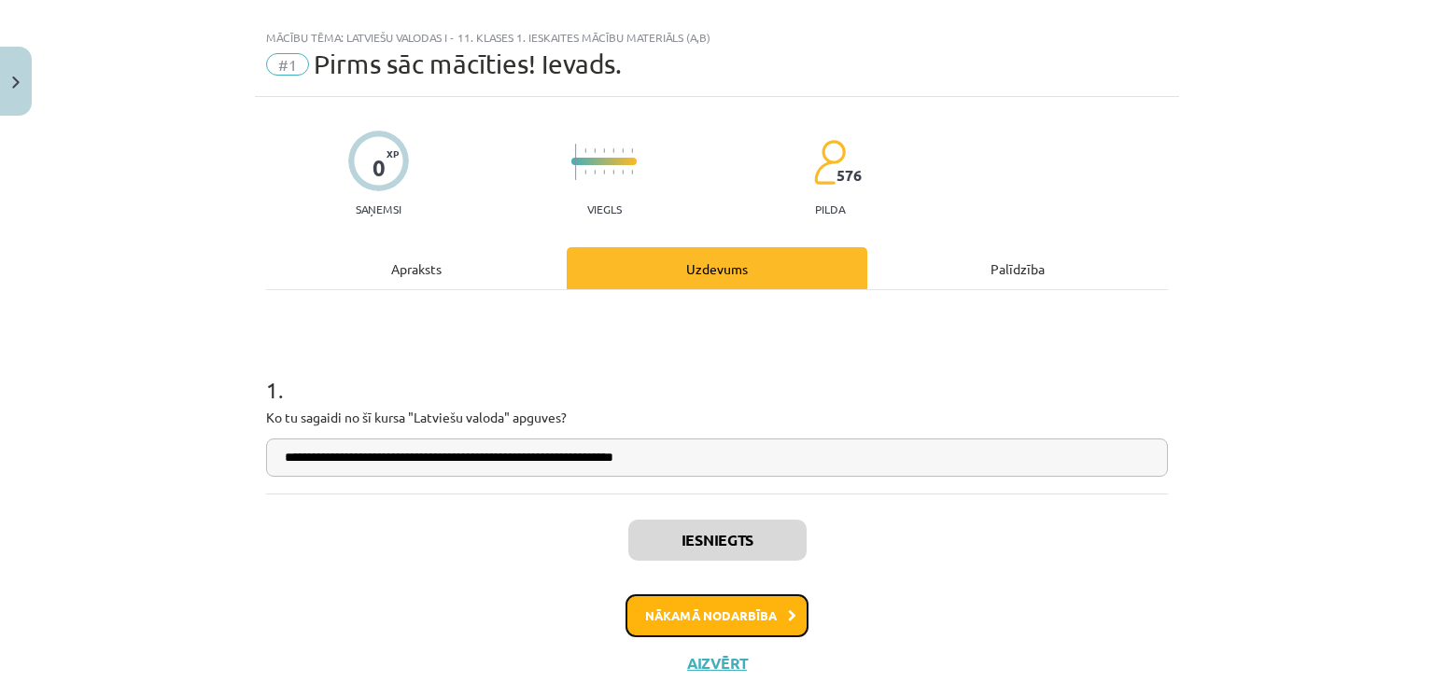
click at [692, 623] on button "Nākamā nodarbība" at bounding box center [716, 615] width 183 height 43
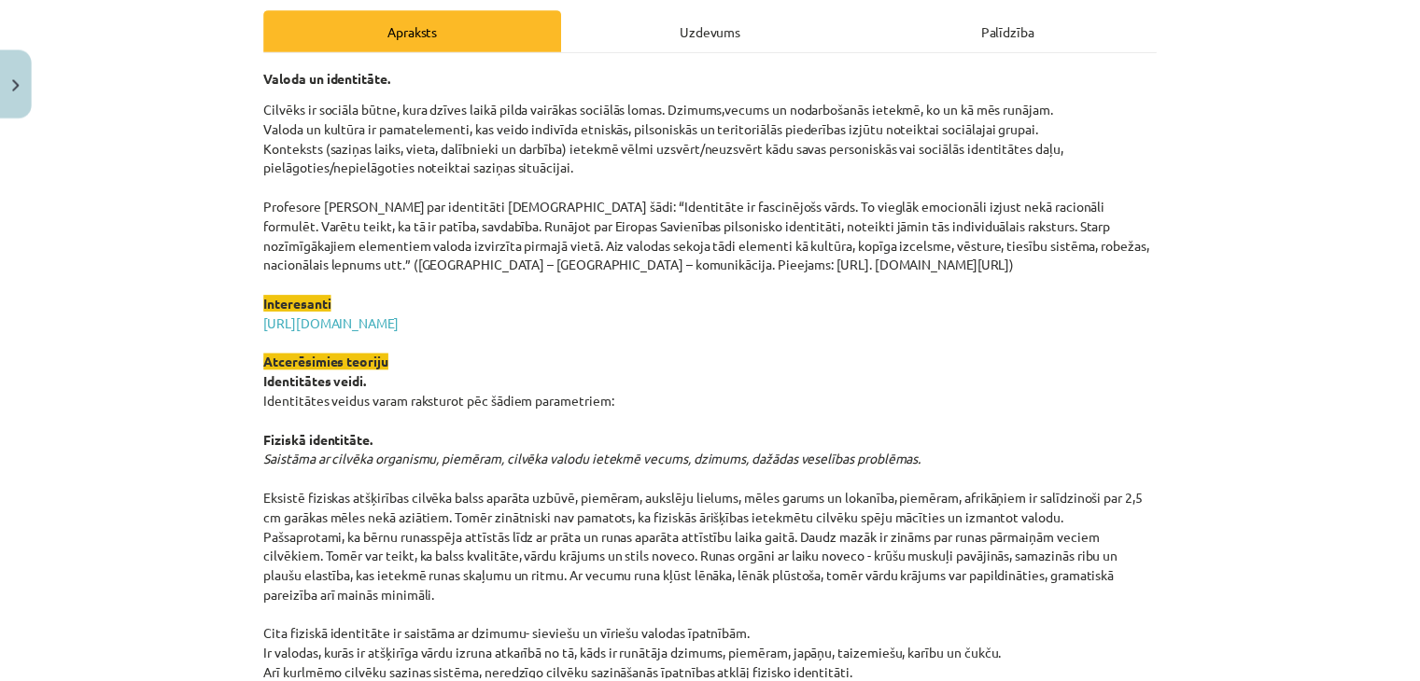
scroll to position [0, 0]
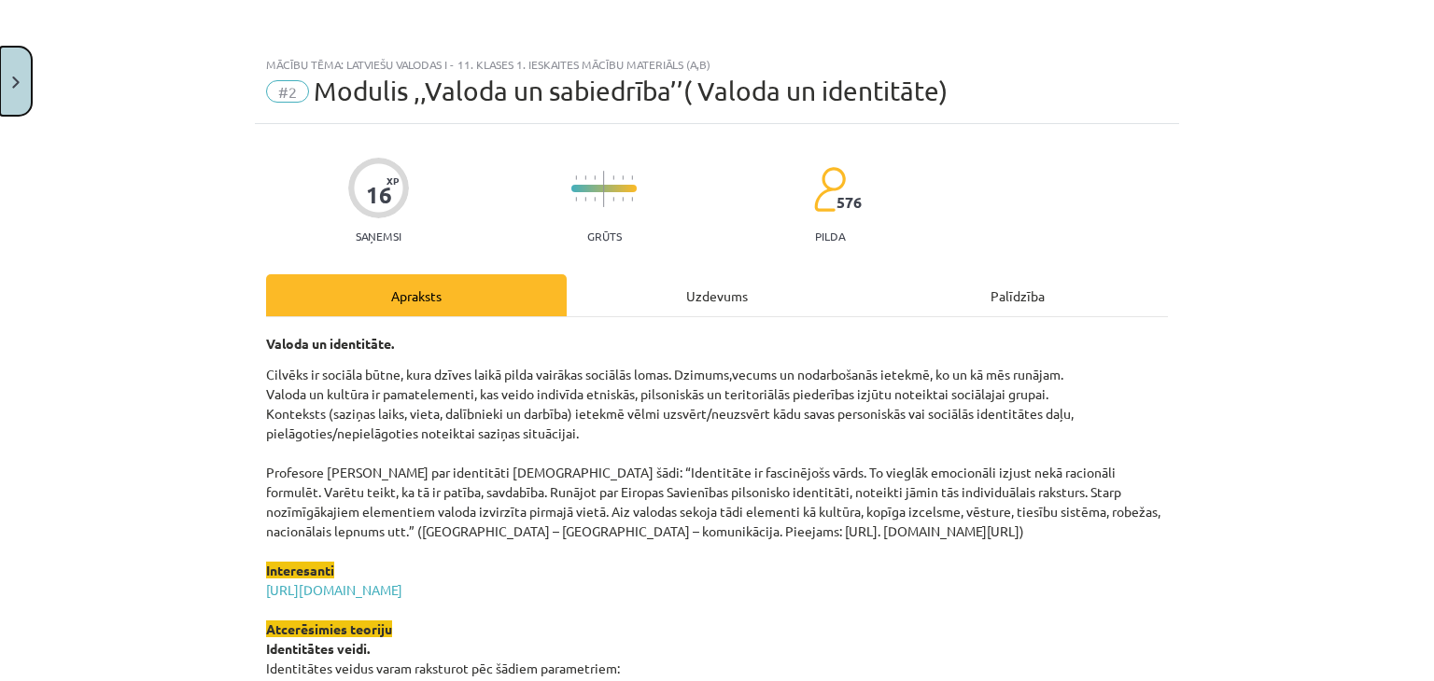
click at [7, 86] on button "Close" at bounding box center [16, 81] width 32 height 69
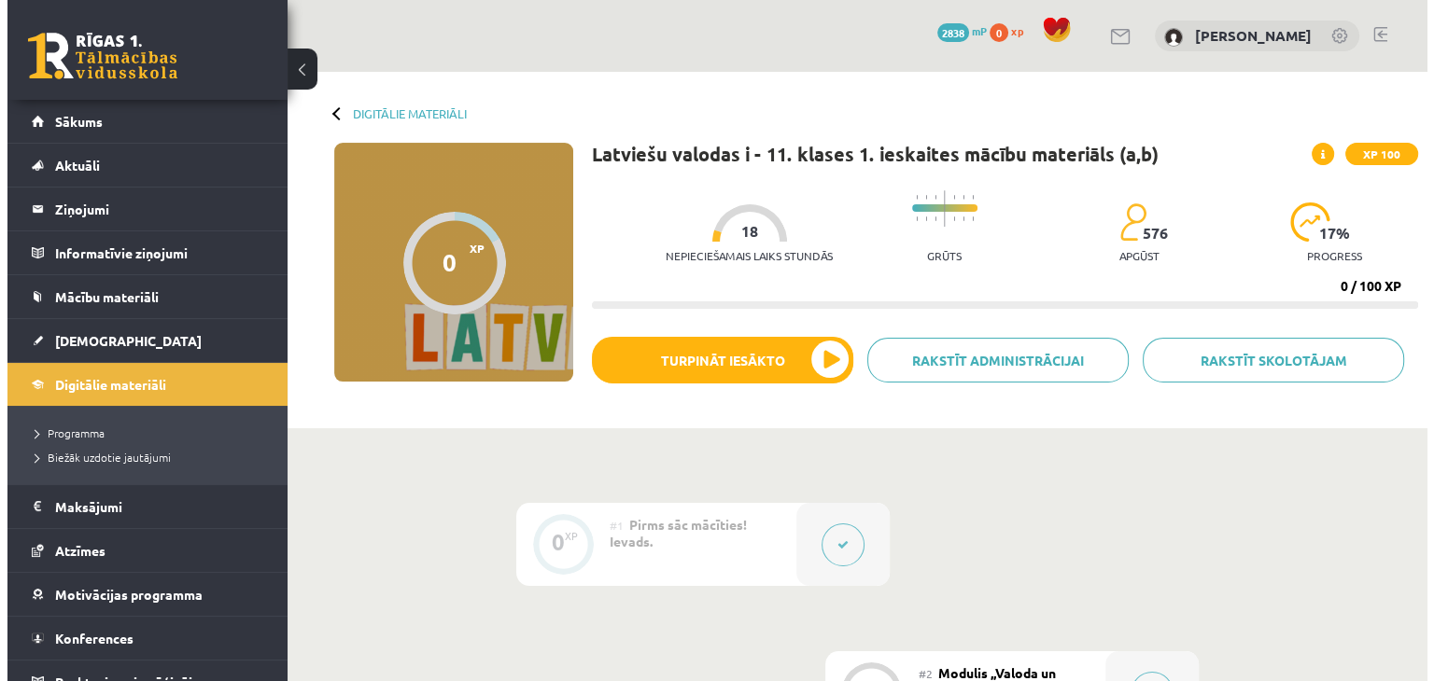
scroll to position [21, 0]
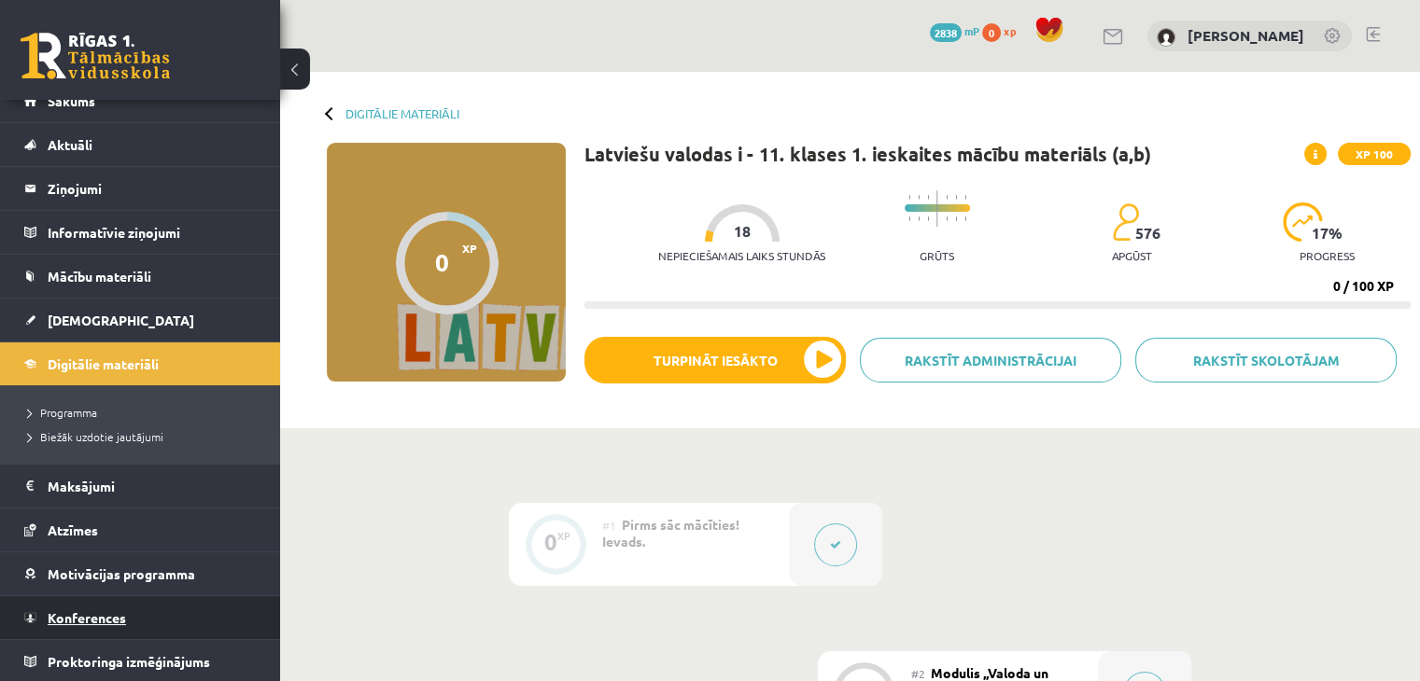
click at [60, 619] on span "Konferences" at bounding box center [87, 617] width 78 height 17
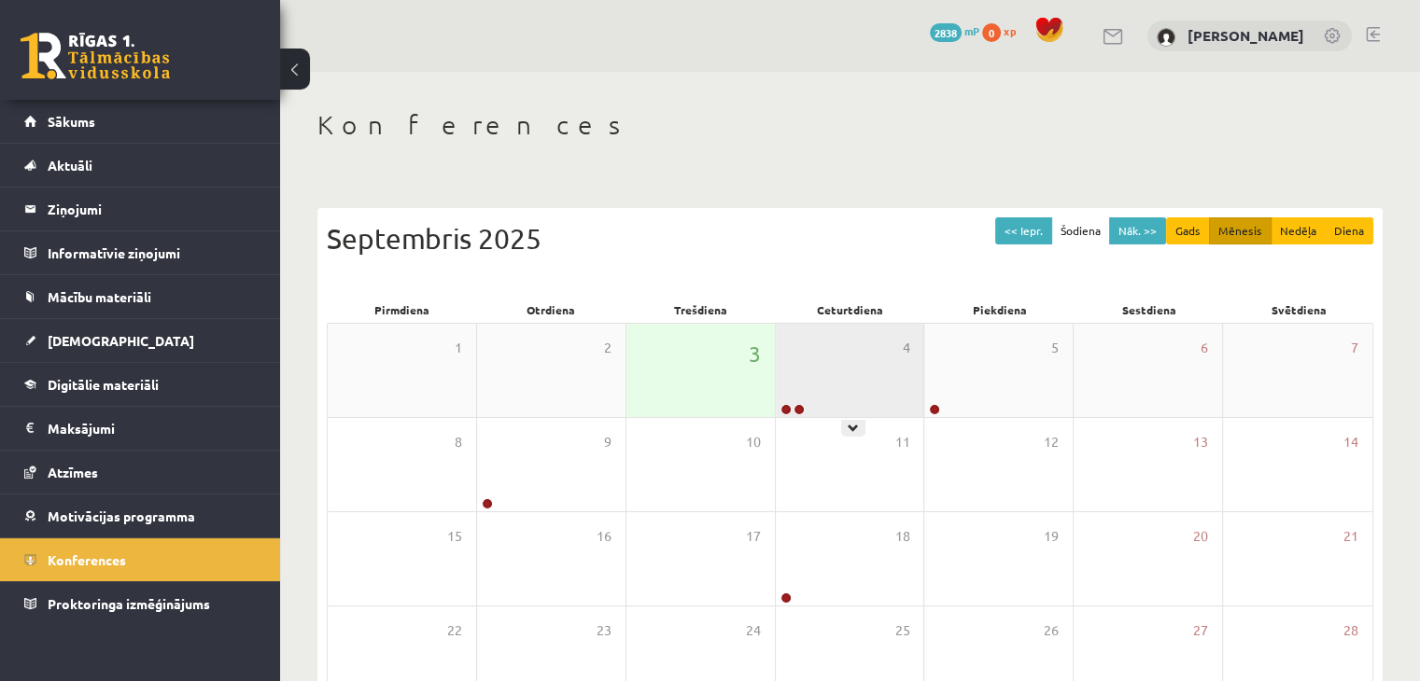
click at [833, 377] on div "4" at bounding box center [850, 370] width 148 height 93
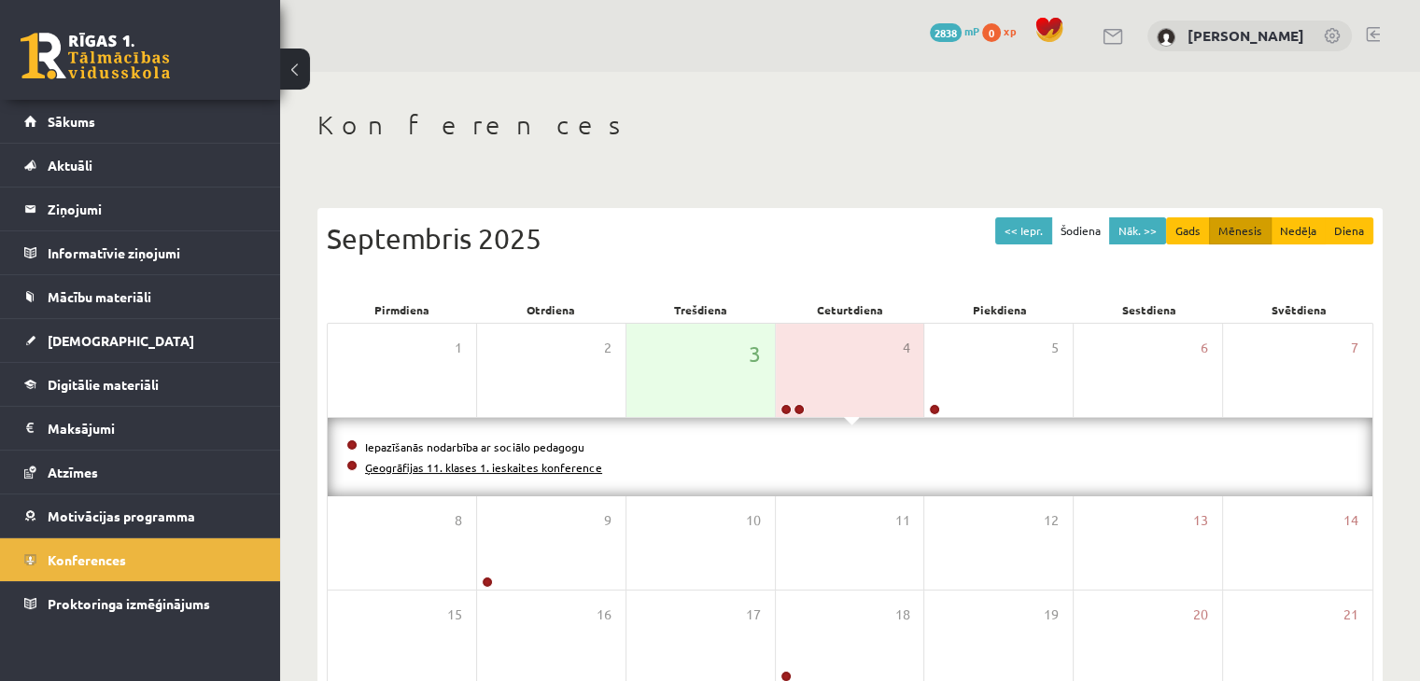
click at [368, 469] on link "Ģeogrāfijas 11. klases 1. ieskaites konference" at bounding box center [483, 467] width 237 height 15
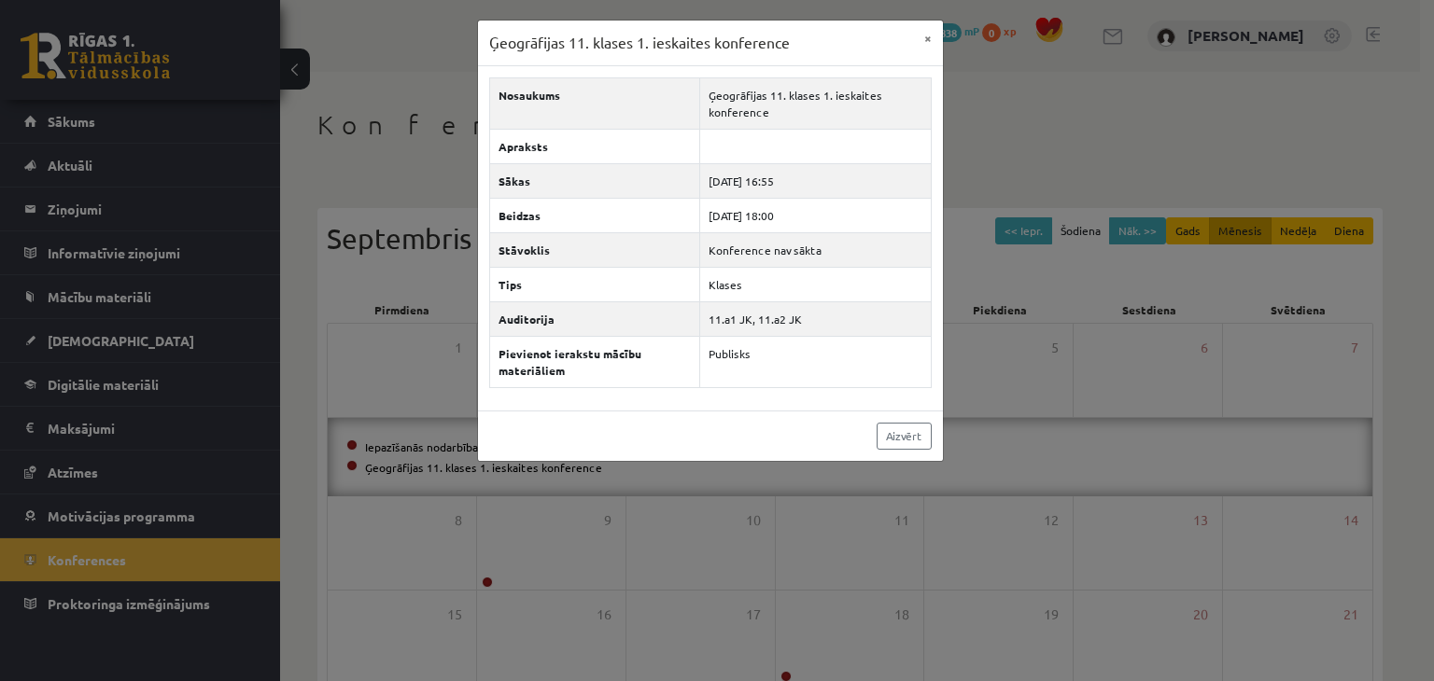
click at [310, 429] on div "Ģeogrāfijas 11. klases 1. ieskaites konference × Nosaukums Ģeogrāfijas 11. klas…" at bounding box center [717, 340] width 1434 height 681
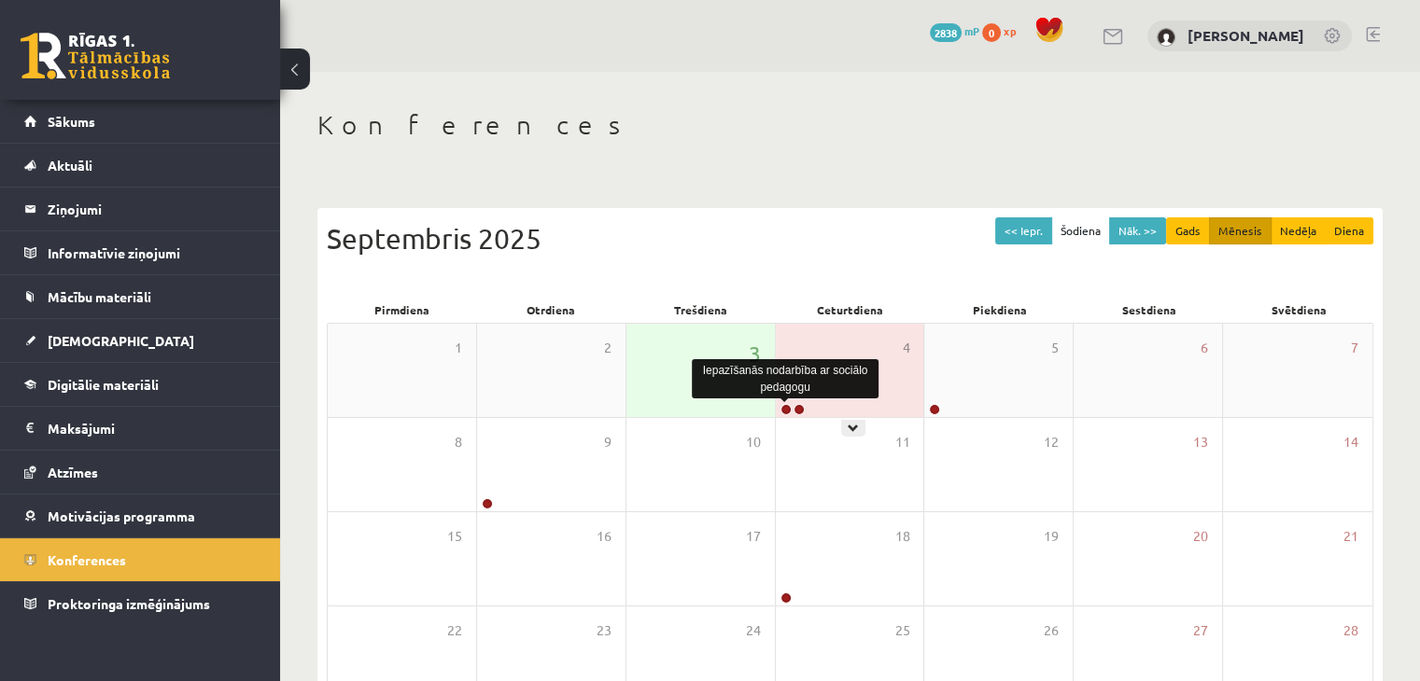
click at [790, 409] on link at bounding box center [785, 409] width 11 height 11
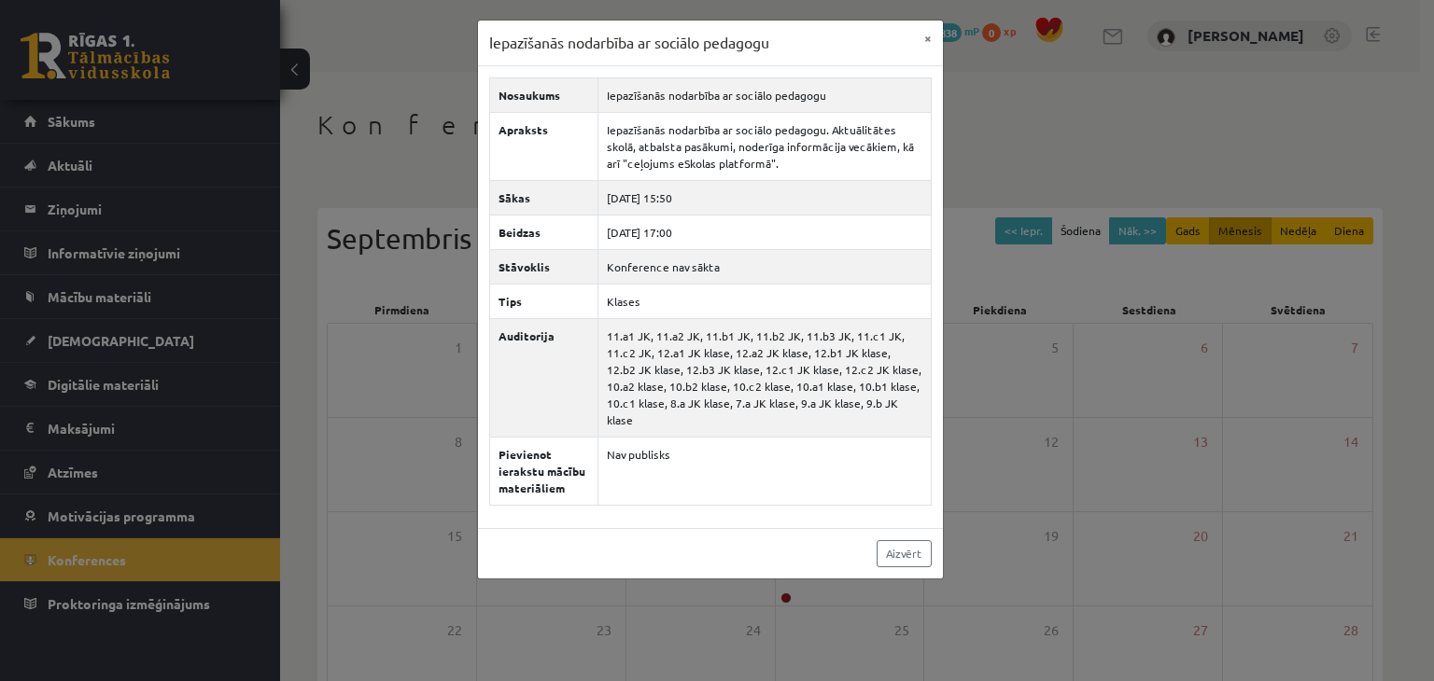
click at [427, 403] on div "Iepazīšanās nodarbība ar sociālo pedagogu × Nosaukums Iepazīšanās nodarbība ar …" at bounding box center [717, 340] width 1434 height 681
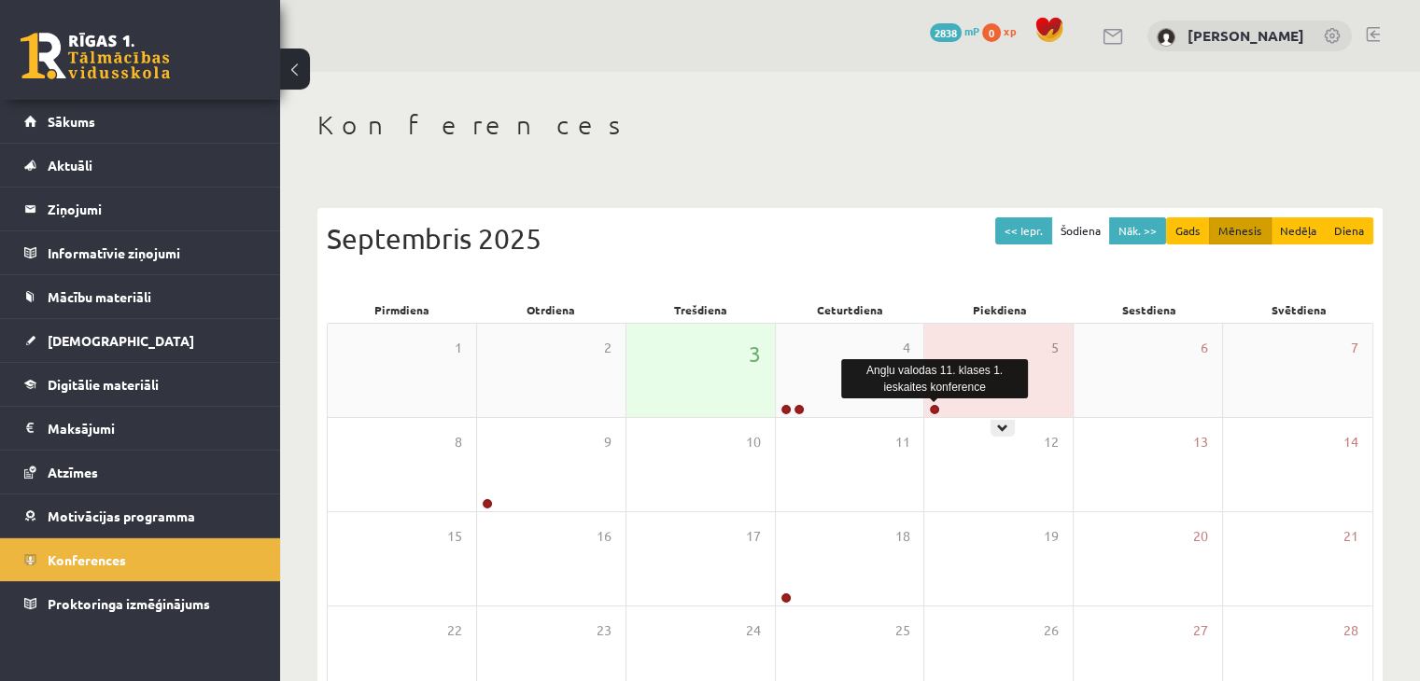
click at [932, 408] on link at bounding box center [934, 409] width 11 height 11
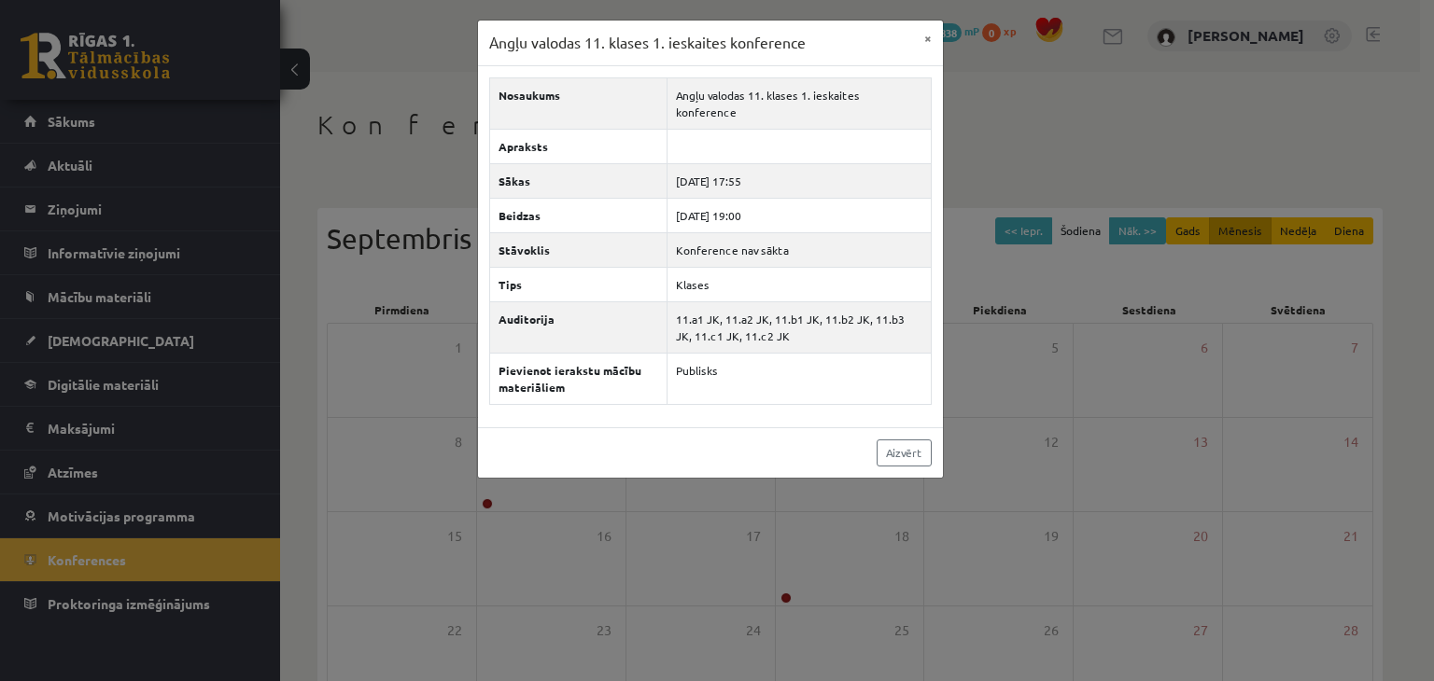
click at [1076, 352] on div "Angļu valodas 11. klases 1. ieskaites konference × Nosaukums Angļu valodas 11. …" at bounding box center [717, 340] width 1434 height 681
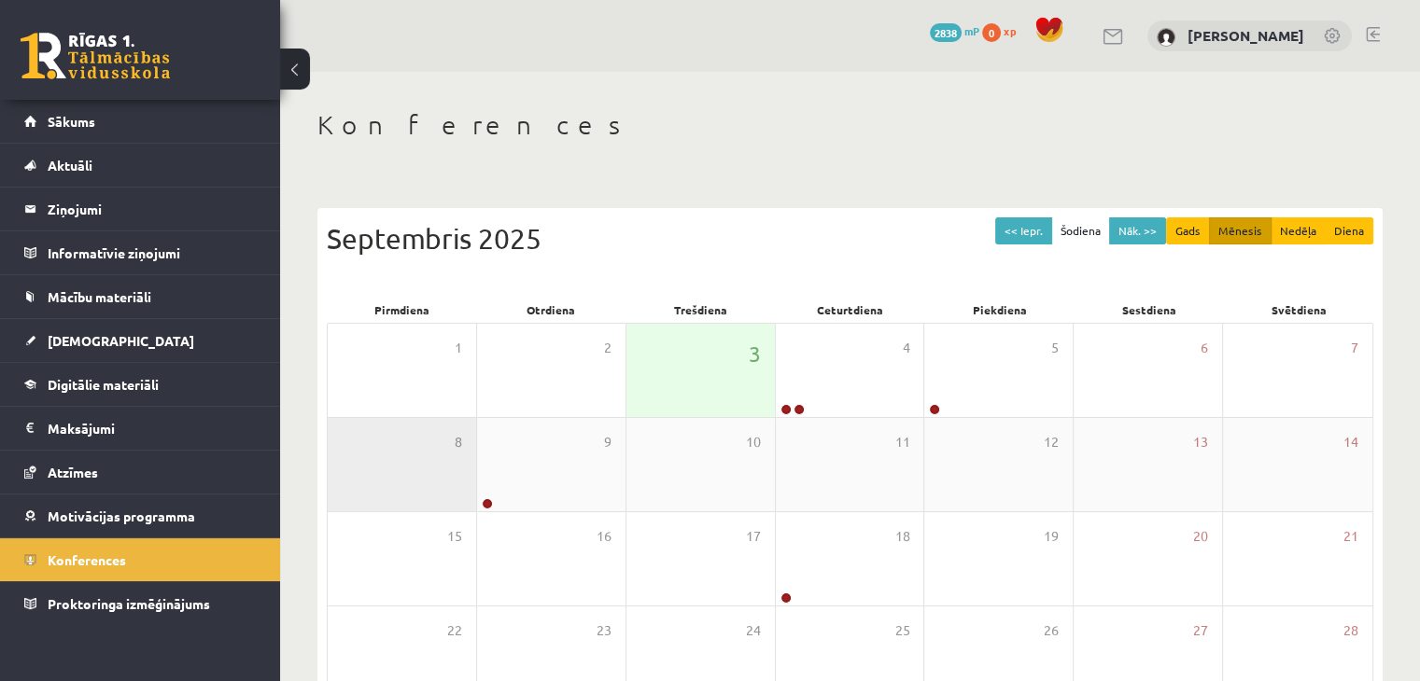
click at [472, 494] on div "8" at bounding box center [402, 464] width 148 height 93
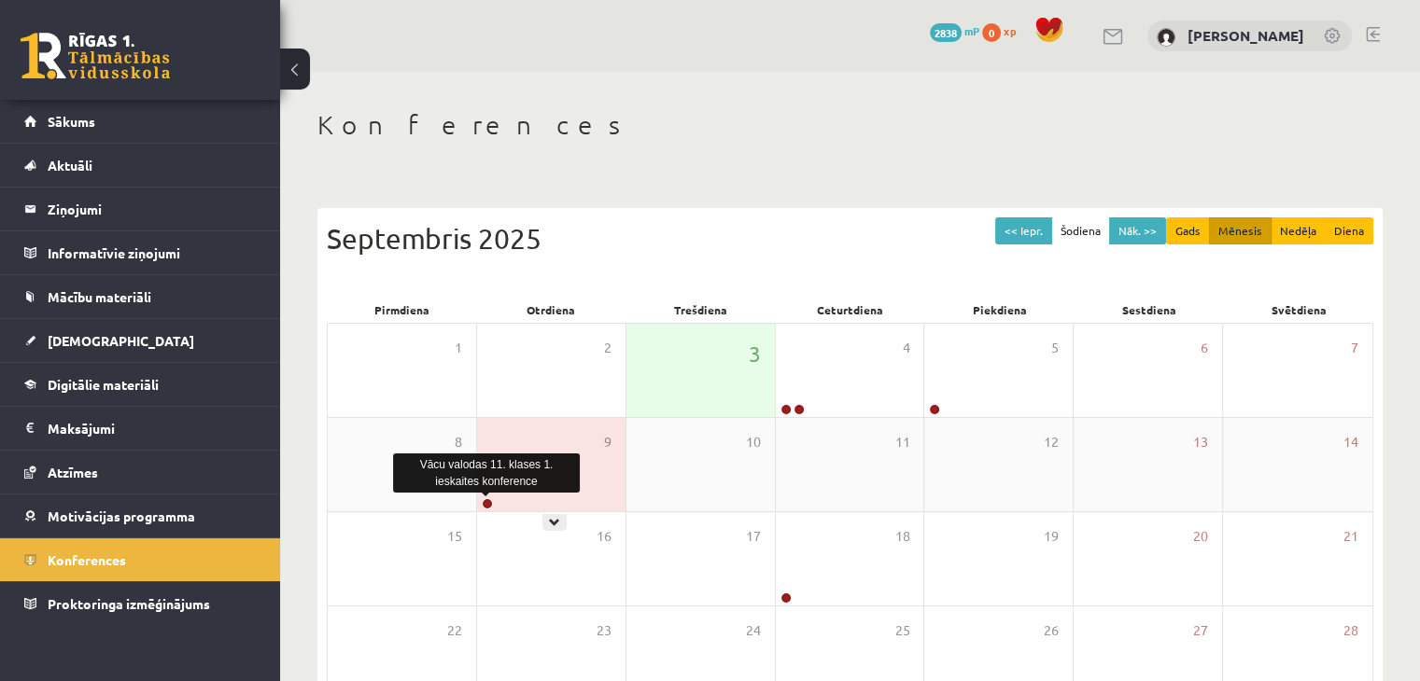
click at [485, 498] on link at bounding box center [487, 503] width 11 height 11
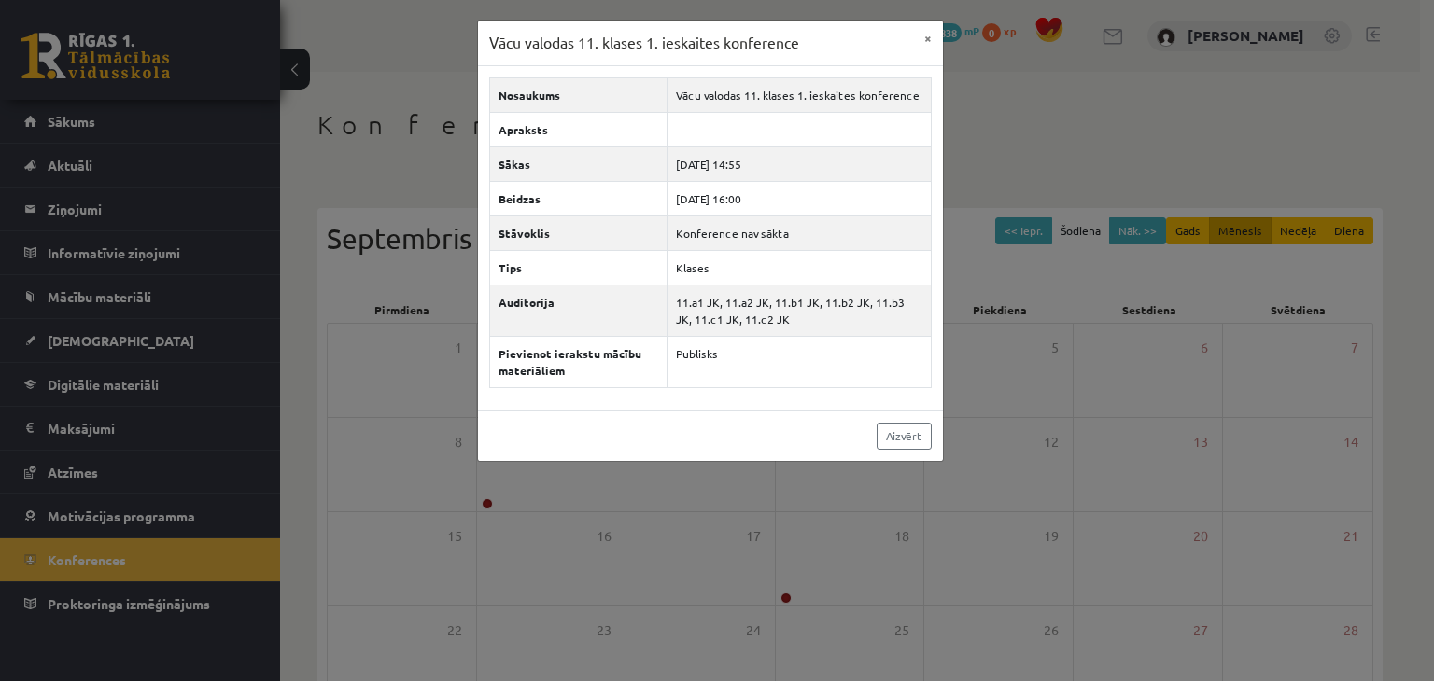
click at [385, 169] on div "Vācu valodas 11. klases 1. ieskaites konference × Nosaukums Vācu valodas 11. kl…" at bounding box center [717, 340] width 1434 height 681
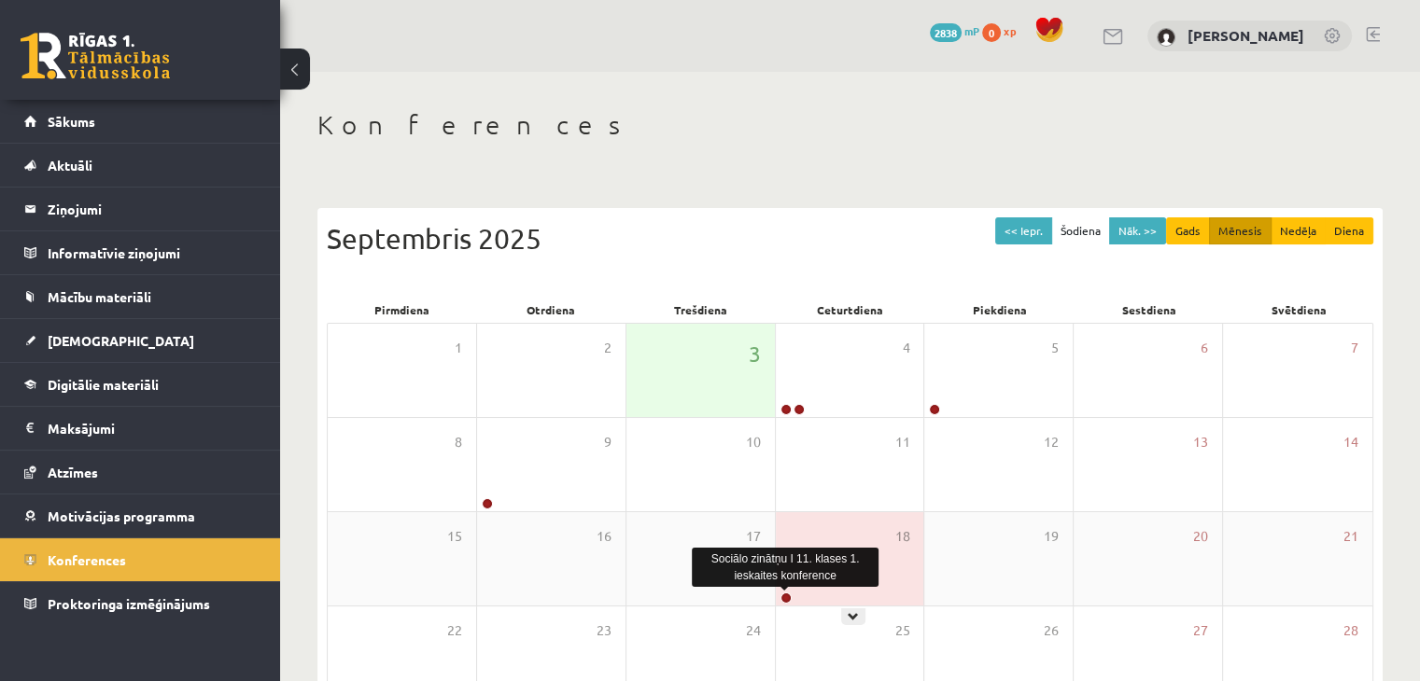
click at [785, 600] on link at bounding box center [785, 598] width 11 height 11
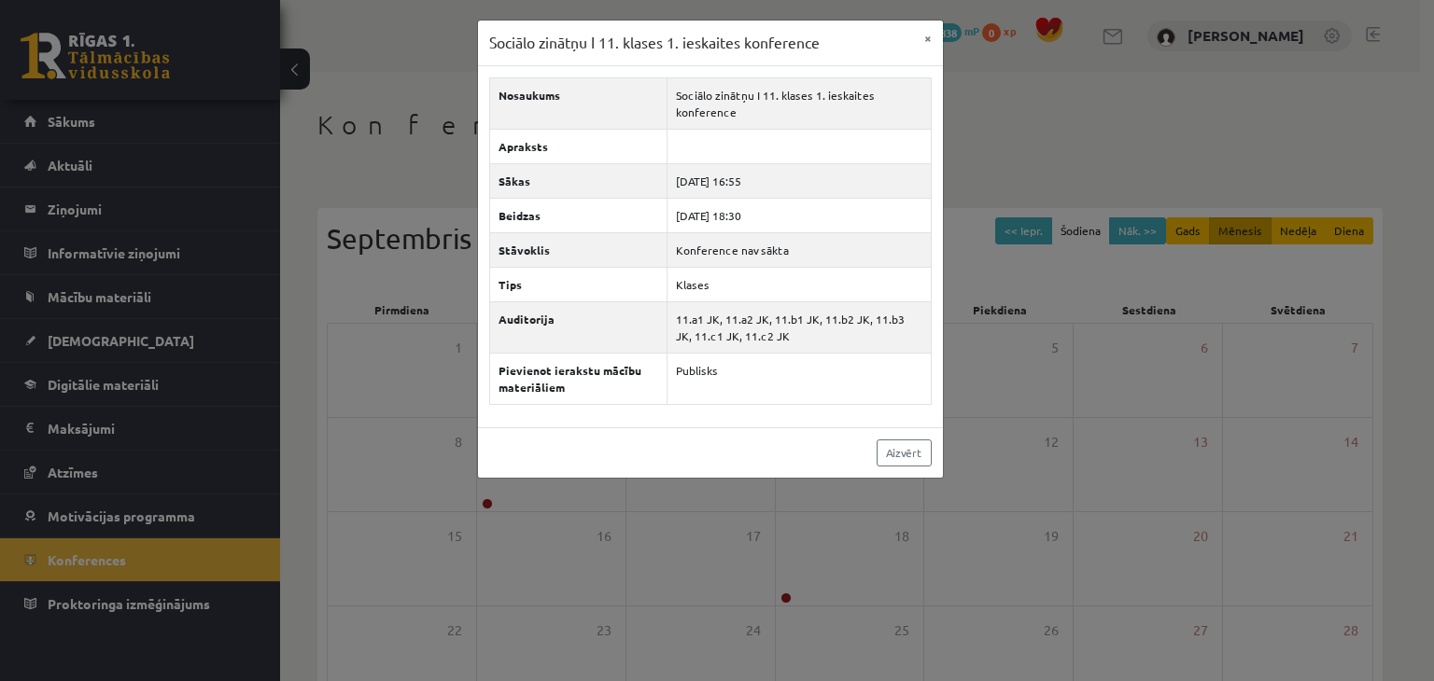
click at [941, 597] on div "Sociālo zinātņu I 11. klases 1. ieskaites konference × Nosaukums Sociālo zinātņ…" at bounding box center [717, 340] width 1434 height 681
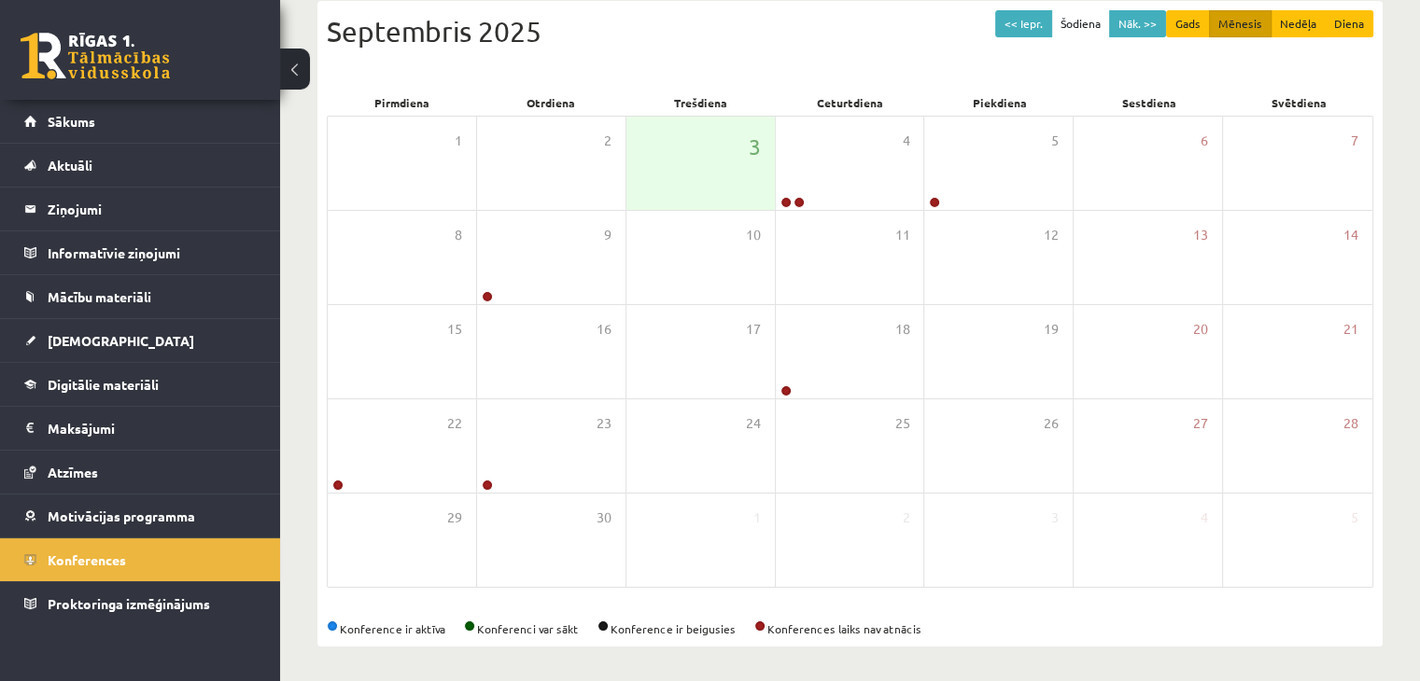
scroll to position [209, 0]
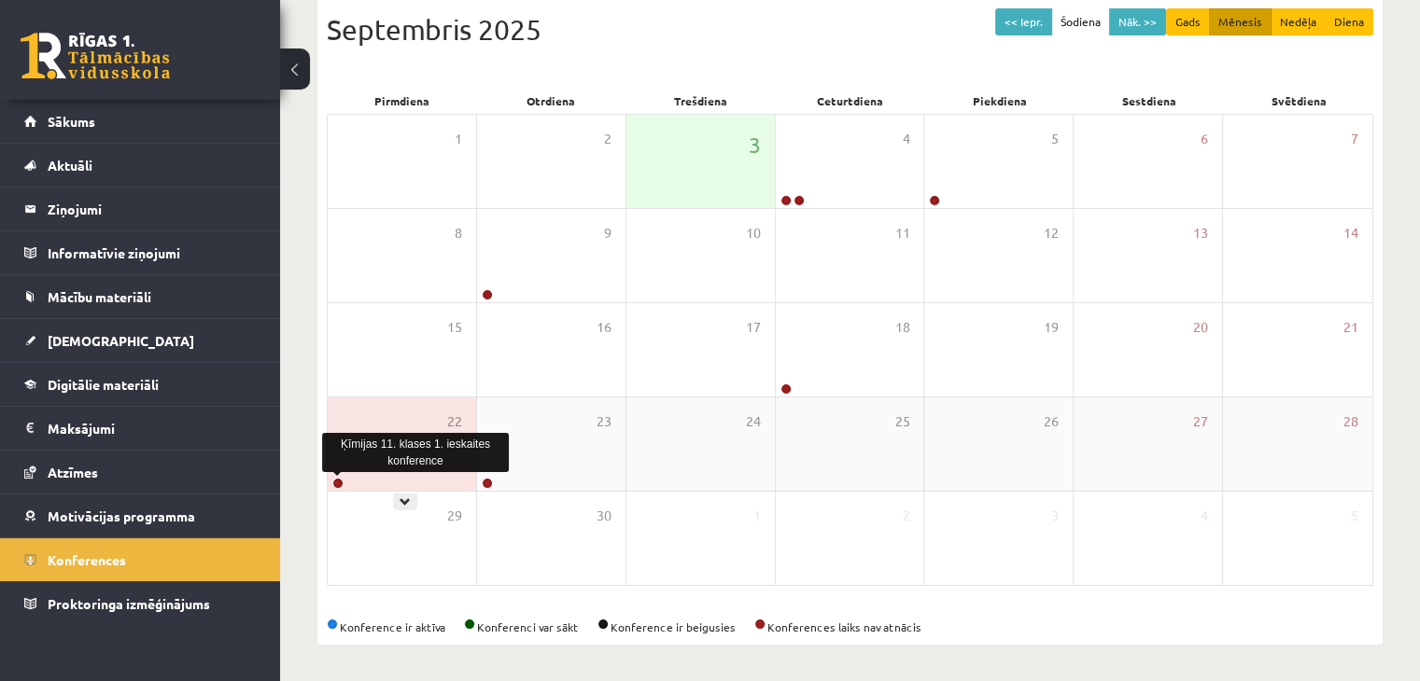
click at [334, 480] on link at bounding box center [337, 483] width 11 height 11
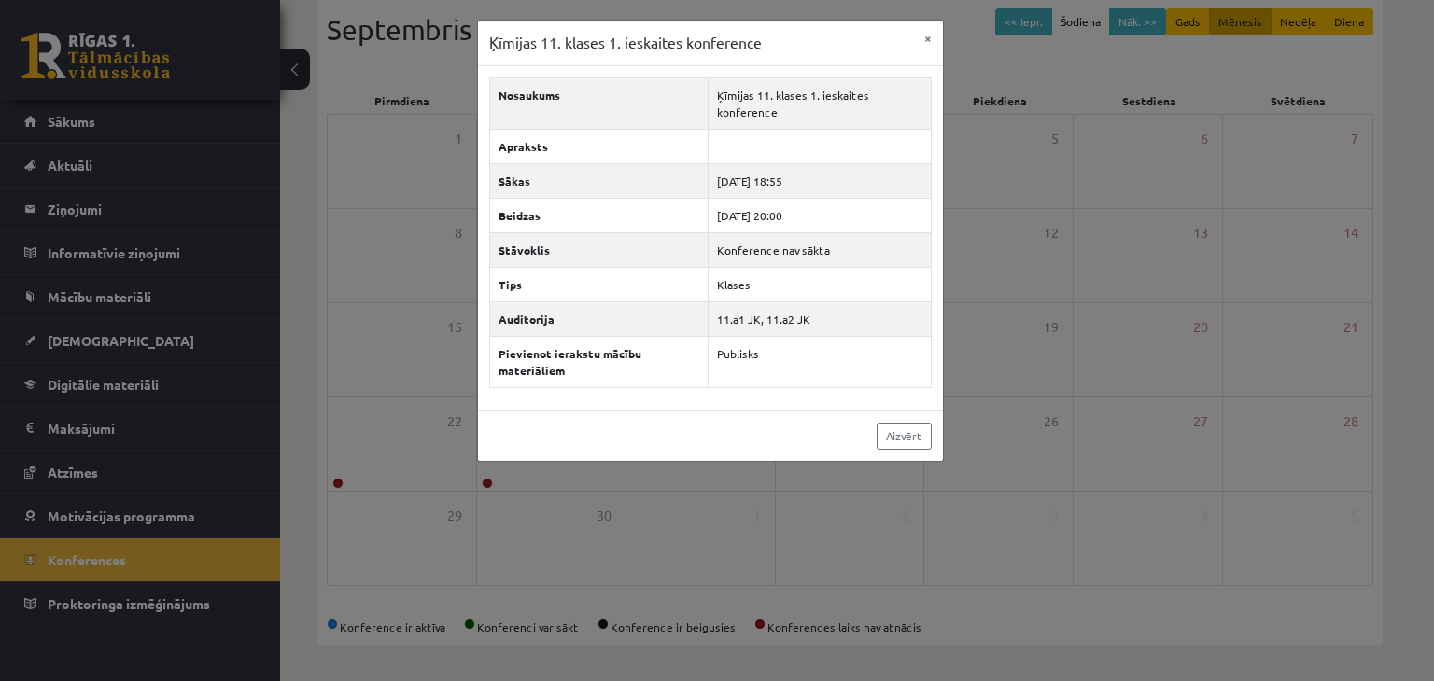
click at [543, 516] on div "Ķīmijas 11. klases 1. ieskaites konference × Nosaukums Ķīmijas 11. klases 1. ie…" at bounding box center [717, 340] width 1434 height 681
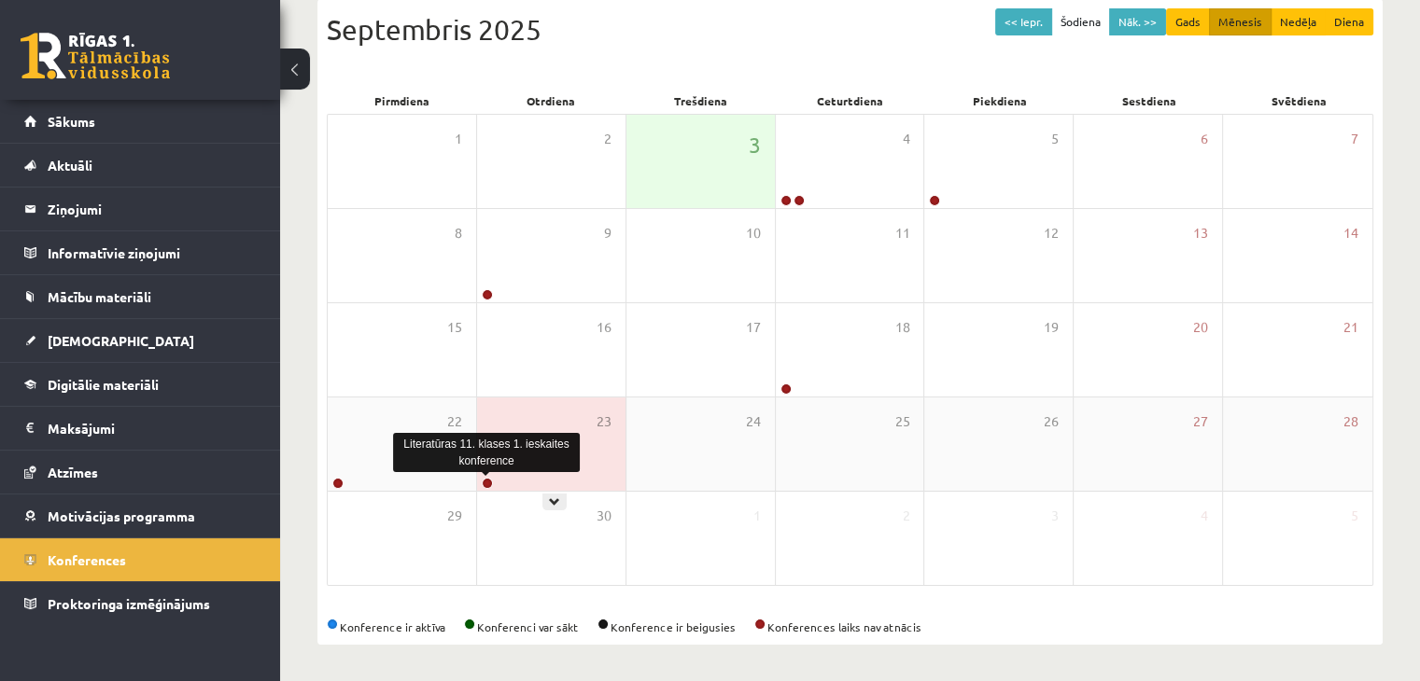
click at [489, 481] on link at bounding box center [487, 483] width 11 height 11
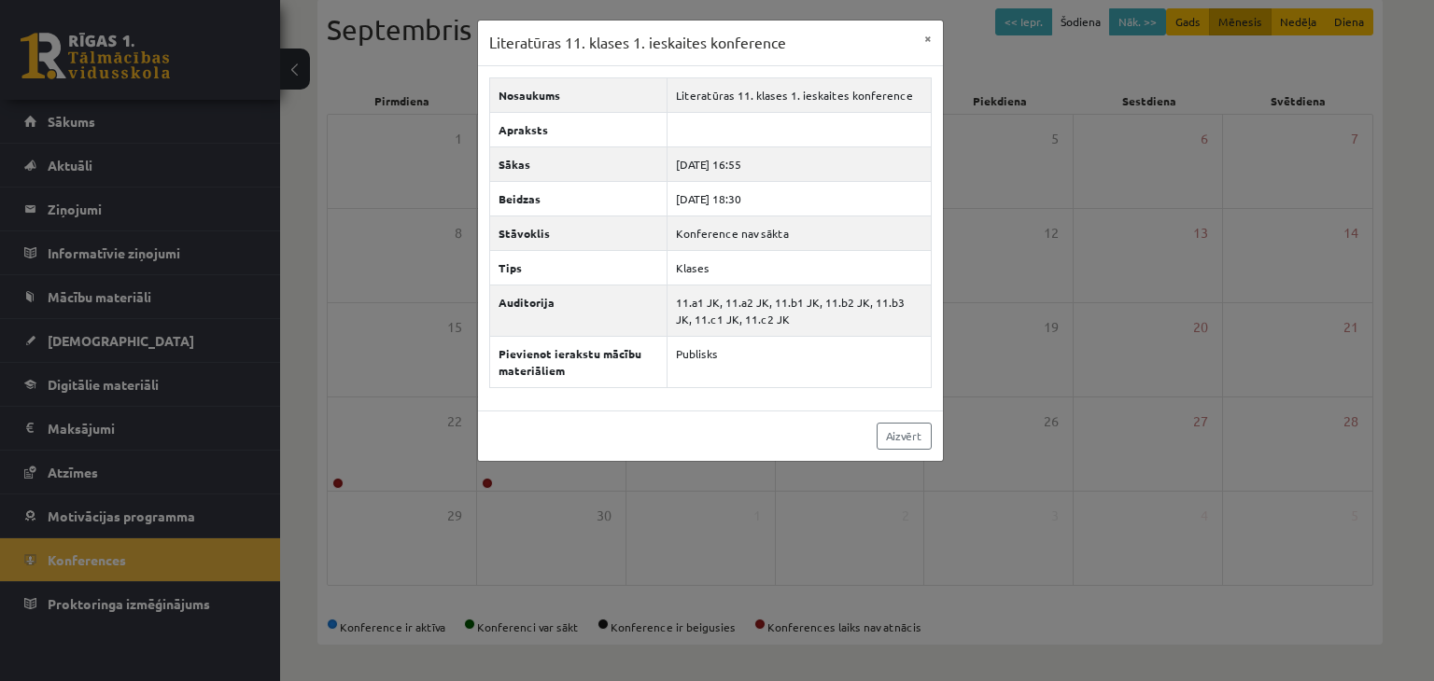
click at [900, 505] on div "Literatūras 11. klases 1. ieskaites konference × Nosaukums Literatūras 11. klas…" at bounding box center [717, 340] width 1434 height 681
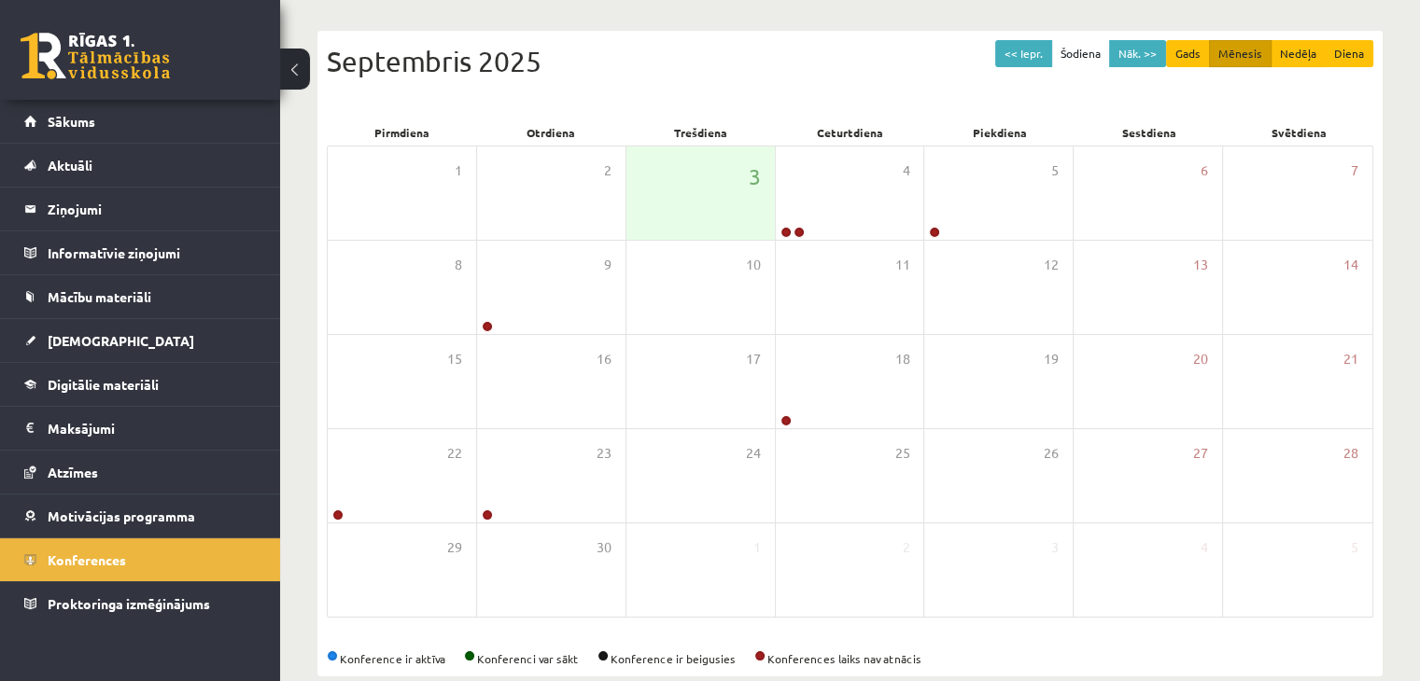
scroll to position [164, 0]
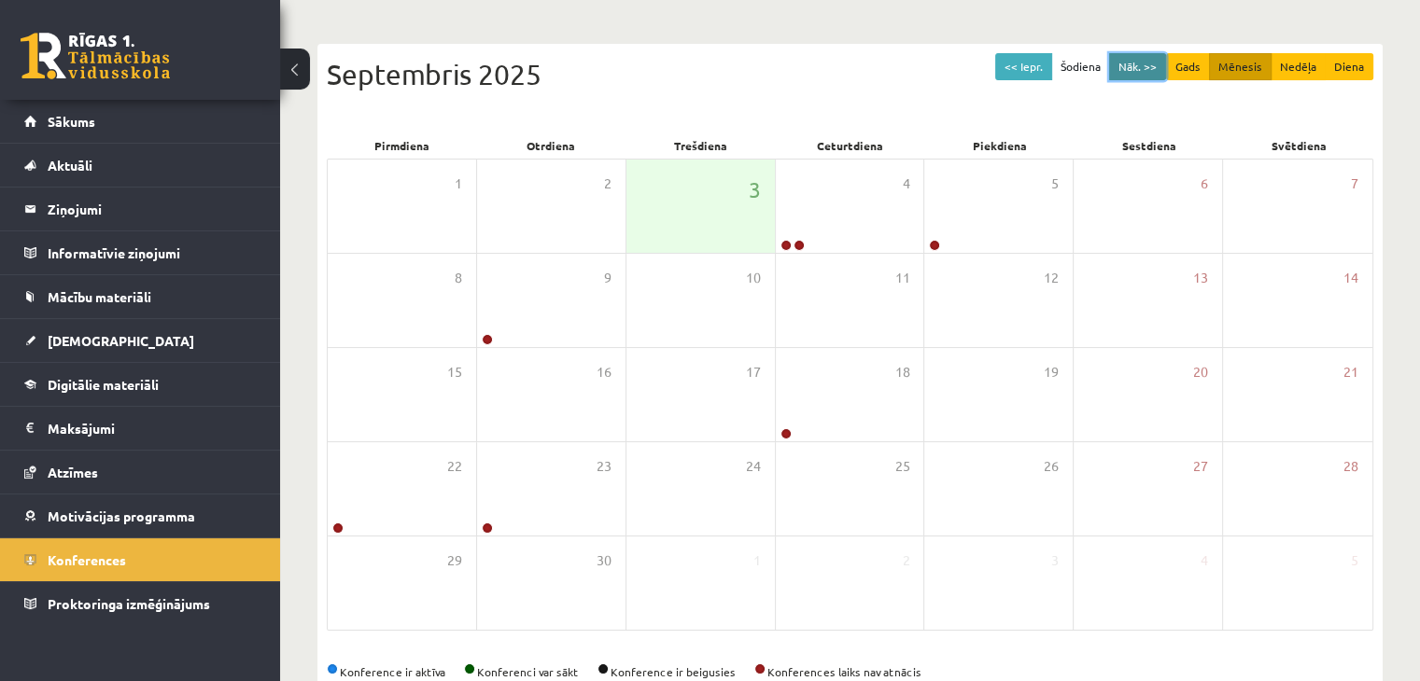
click at [1139, 74] on button "Nāk. >>" at bounding box center [1137, 66] width 57 height 27
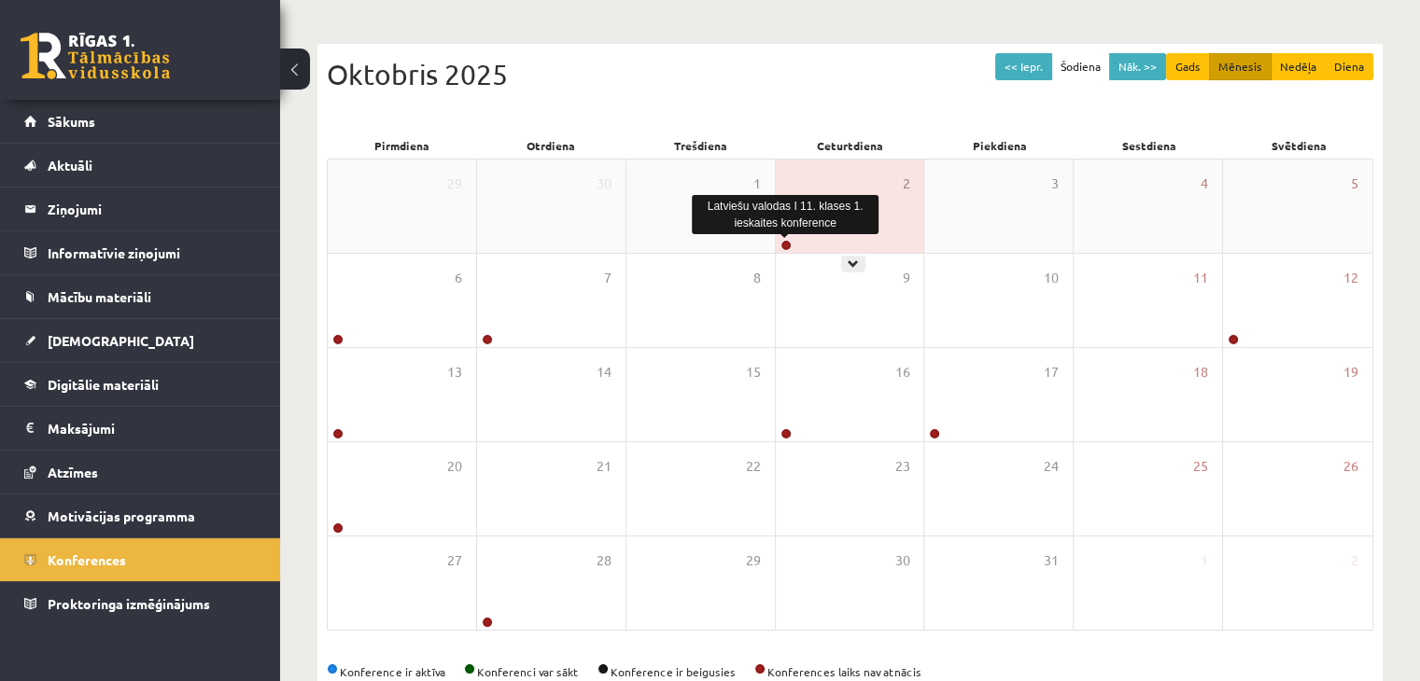
click at [785, 242] on link at bounding box center [785, 245] width 11 height 11
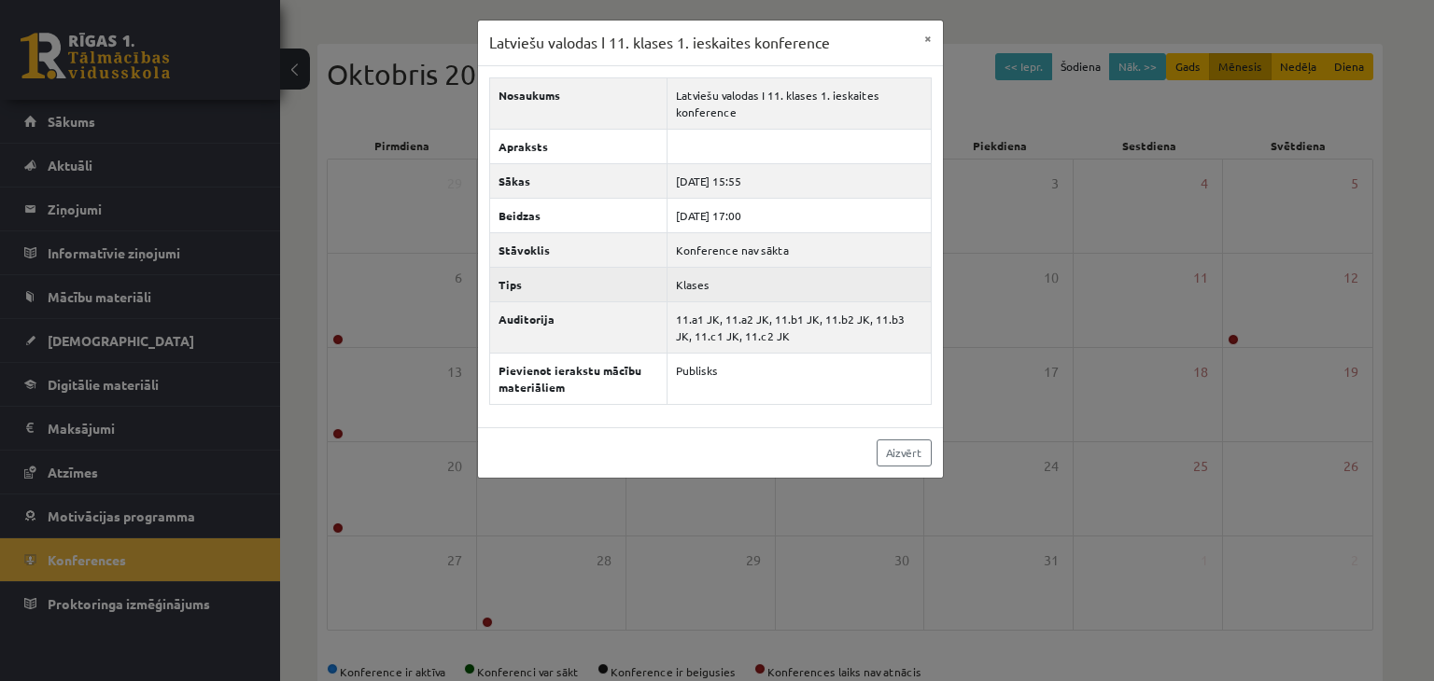
click at [741, 273] on td "Klases" at bounding box center [798, 284] width 263 height 35
click at [1056, 398] on div "Latviešu valodas I 11. klases 1. ieskaites konference × Nosaukums Latviešu valo…" at bounding box center [717, 340] width 1434 height 681
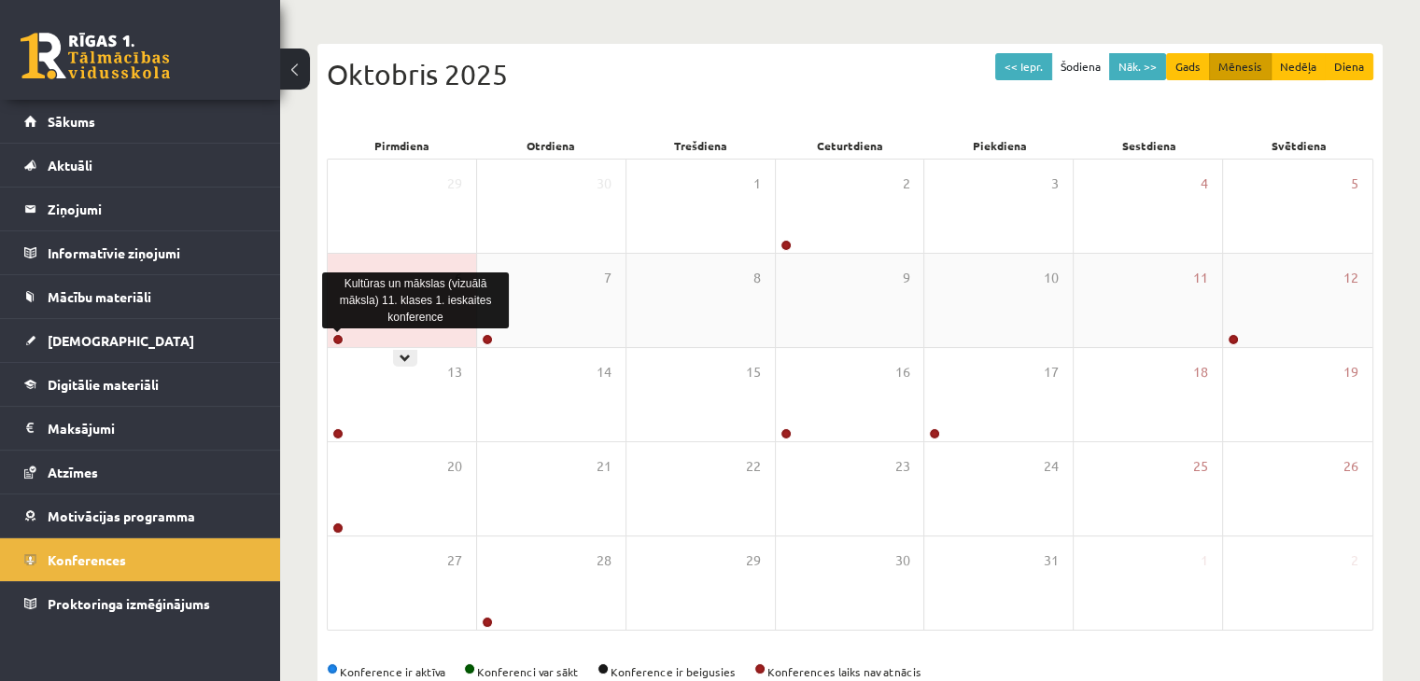
click at [342, 337] on link at bounding box center [337, 339] width 11 height 11
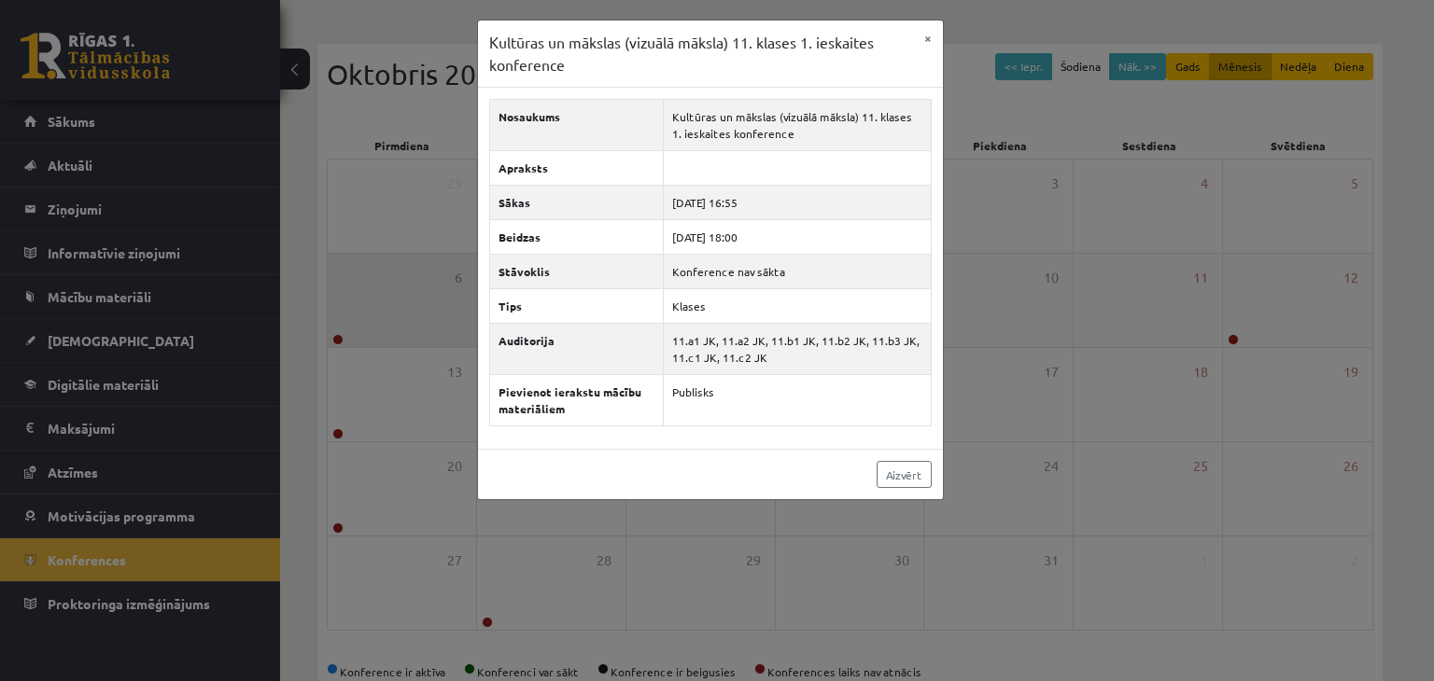
click at [342, 337] on div "Kultūras un mākslas (vizuālā māksla) 11. klases 1. ieskaites konference × Nosau…" at bounding box center [717, 340] width 1434 height 681
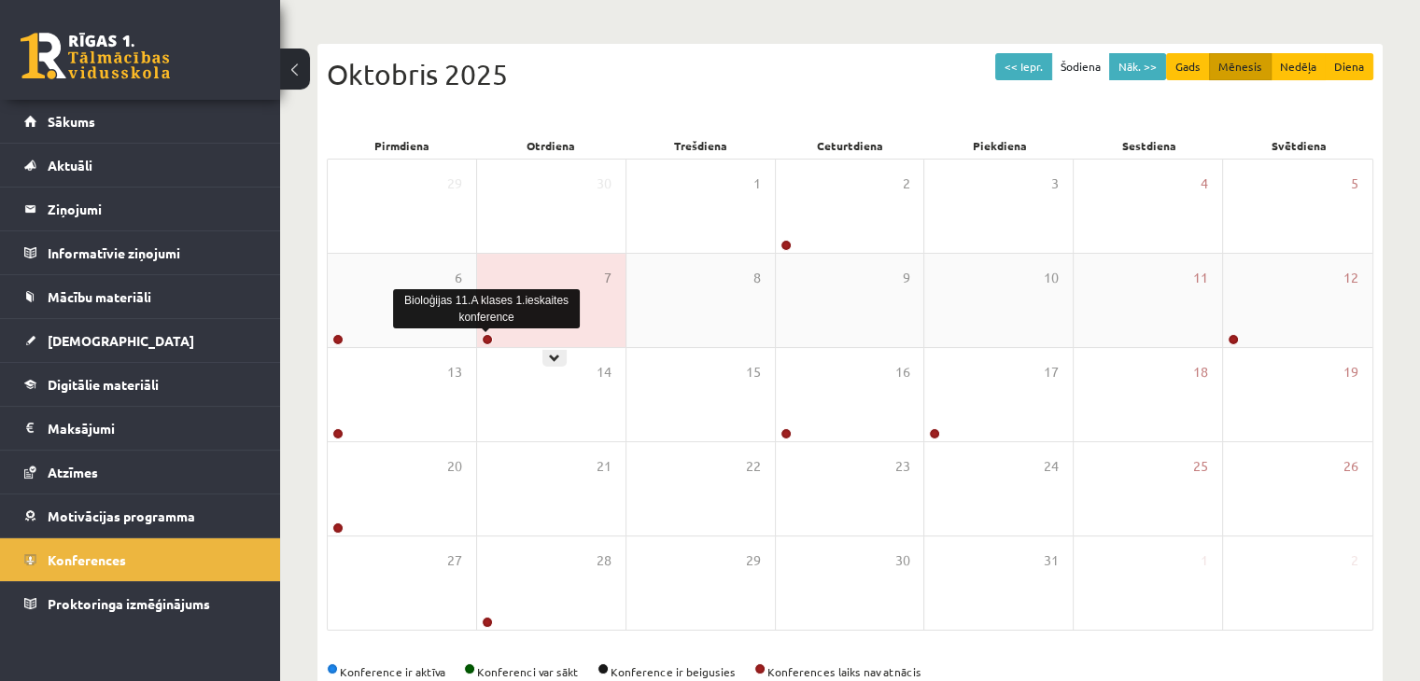
click at [490, 343] on link at bounding box center [487, 339] width 11 height 11
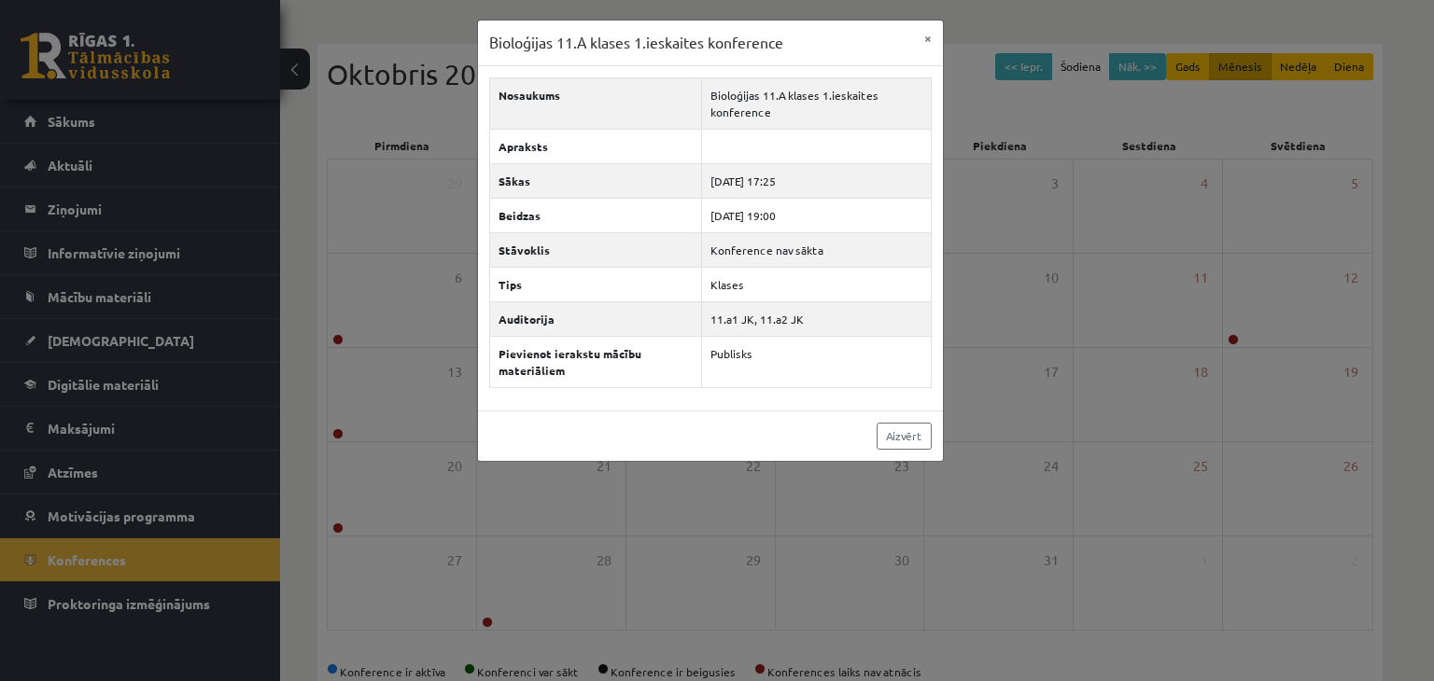
click at [1058, 259] on div "Bioloģijas 11.A klases 1.ieskaites konference × Nosaukums Bioloģijas 11.A klase…" at bounding box center [717, 340] width 1434 height 681
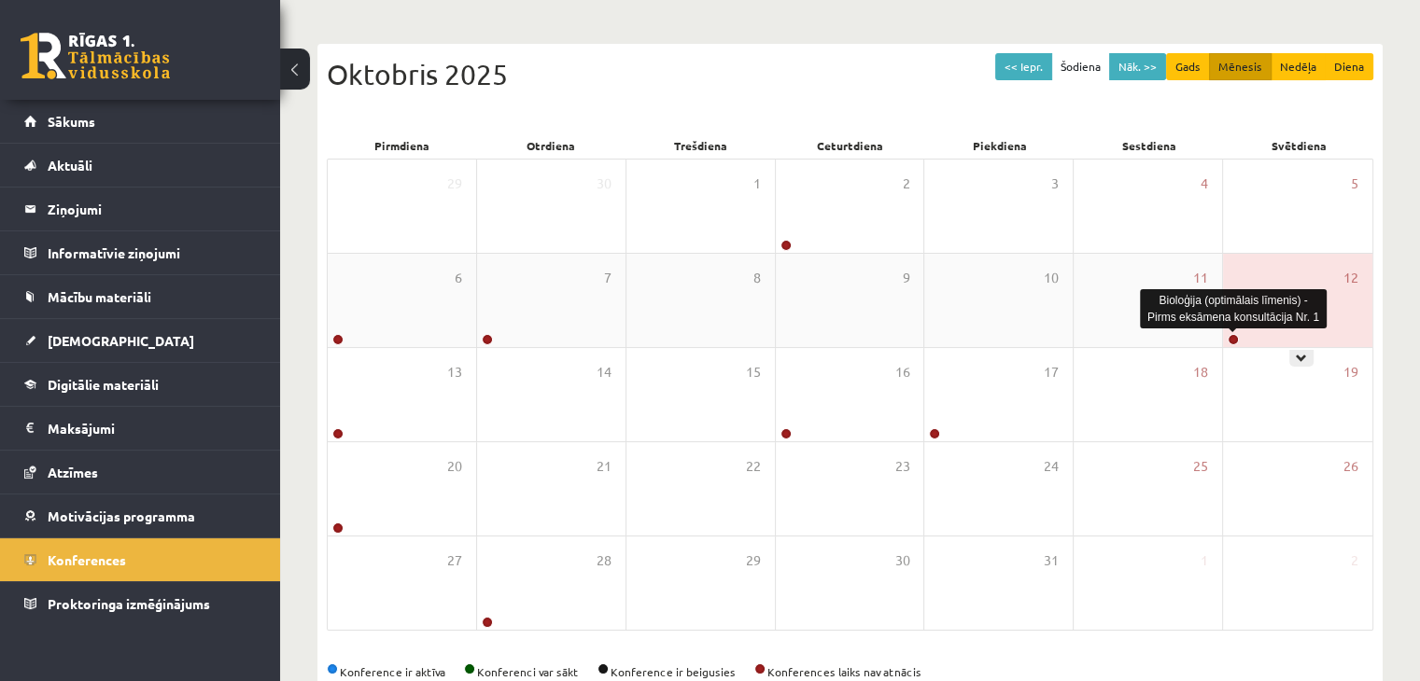
click at [1236, 334] on link at bounding box center [1232, 339] width 11 height 11
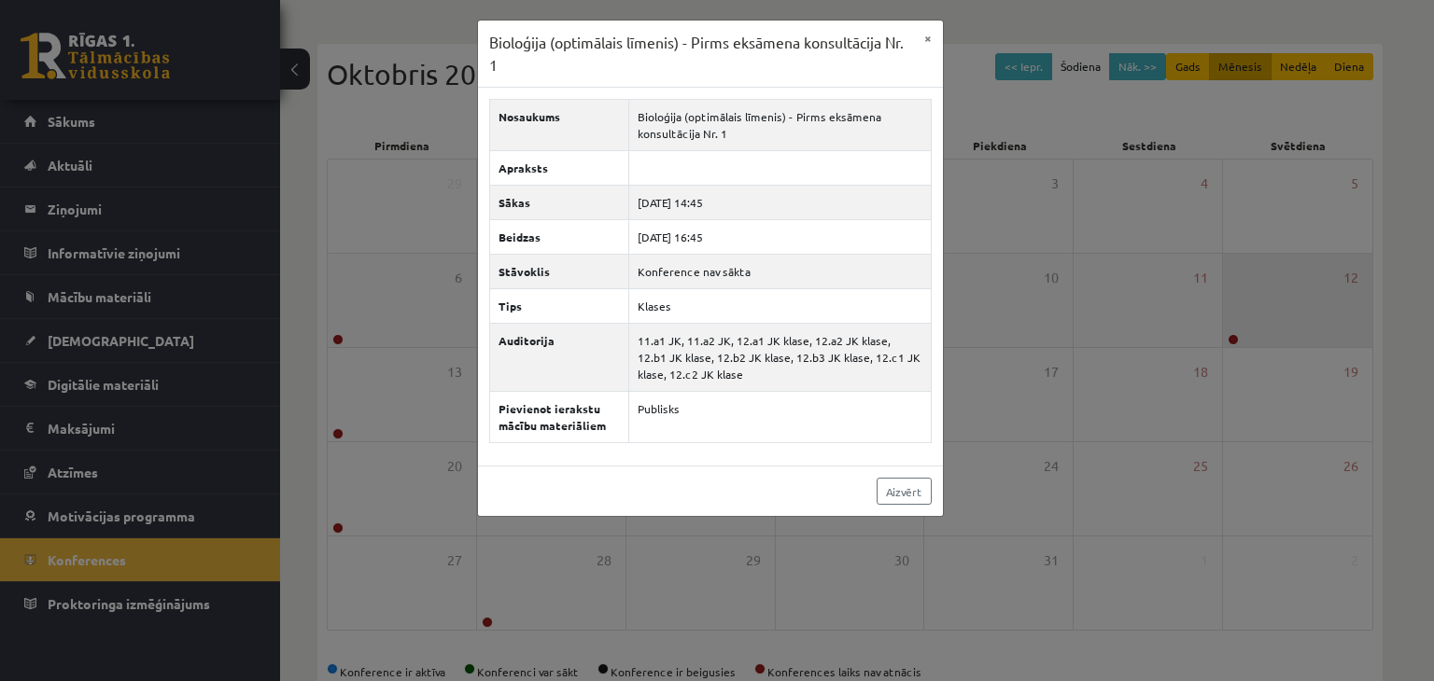
click at [1236, 333] on div "Bioloģija (optimālais līmenis) - Pirms eksāmena konsultācija Nr. 1 × Nosaukums …" at bounding box center [717, 340] width 1434 height 681
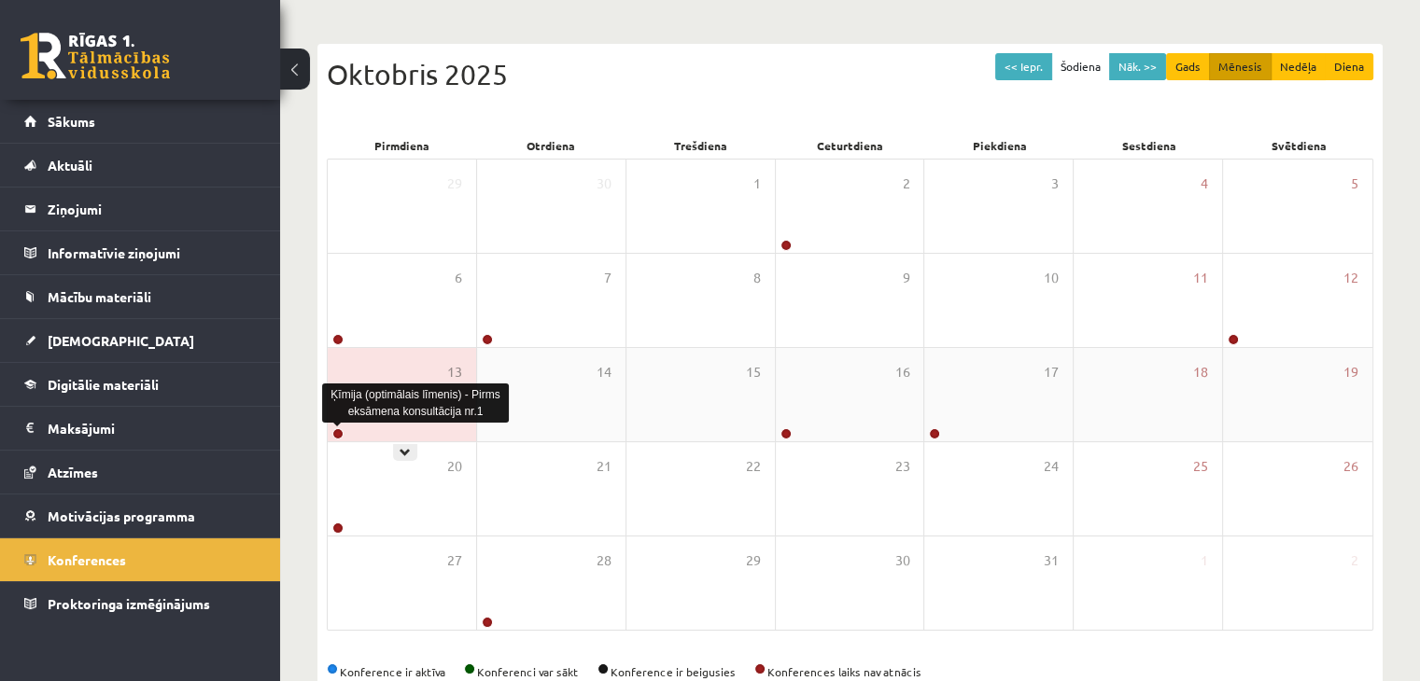
click at [338, 434] on link at bounding box center [337, 433] width 11 height 11
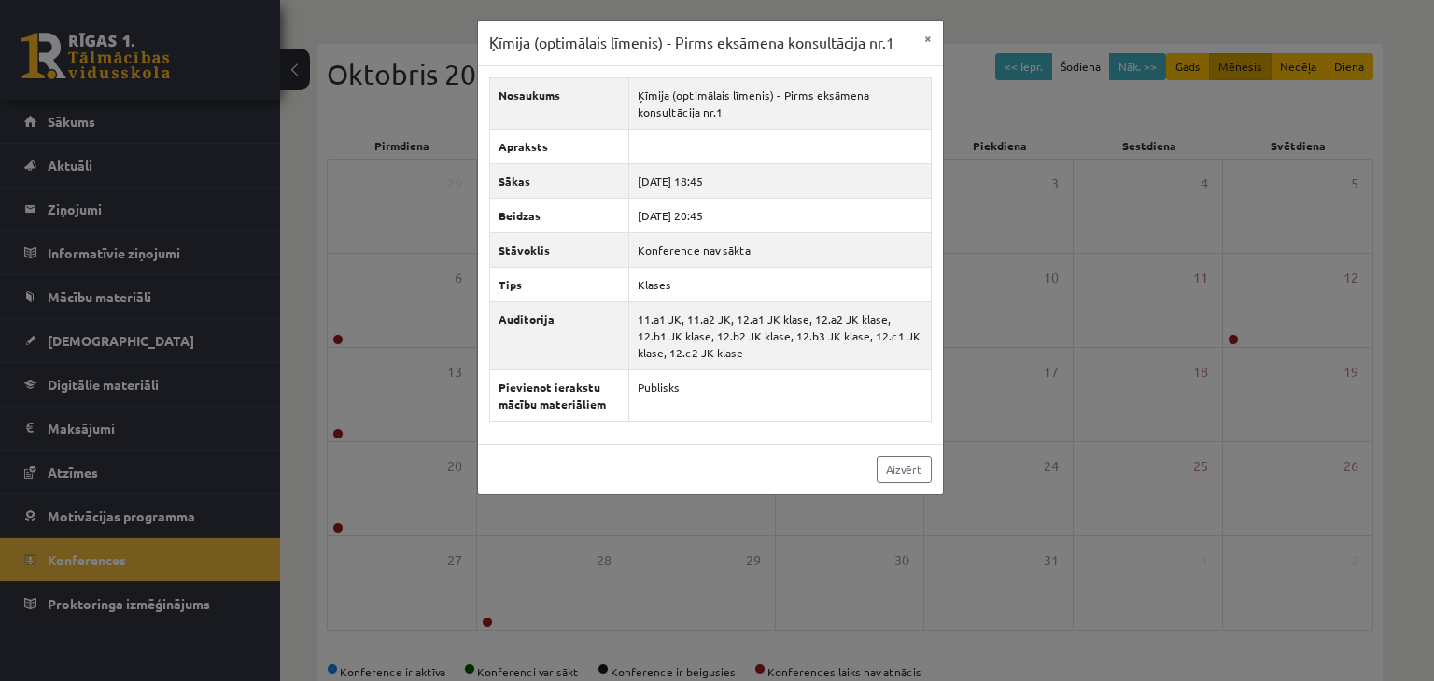
click at [1023, 252] on div "Ķīmija (optimālais līmenis) - Pirms eksāmena konsultācija nr.1 × Nosaukums Ķīmi…" at bounding box center [717, 340] width 1434 height 681
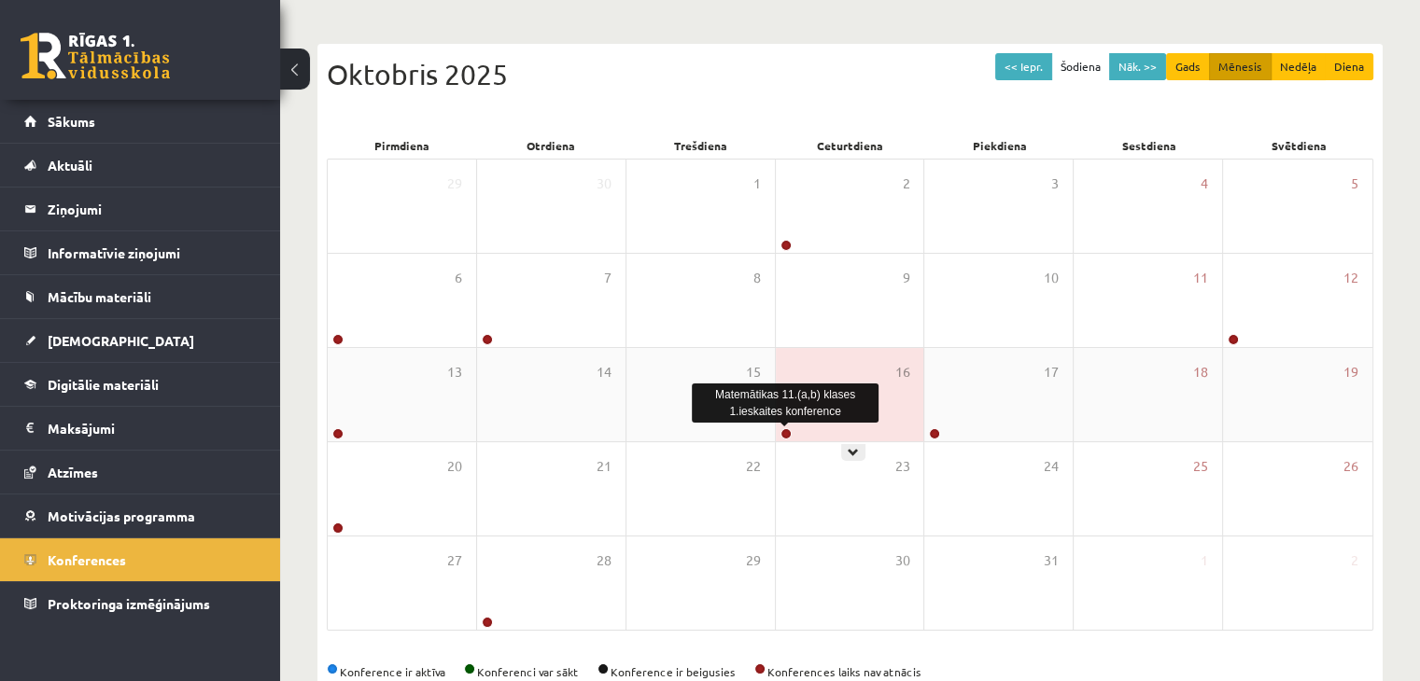
click at [788, 432] on link at bounding box center [785, 433] width 11 height 11
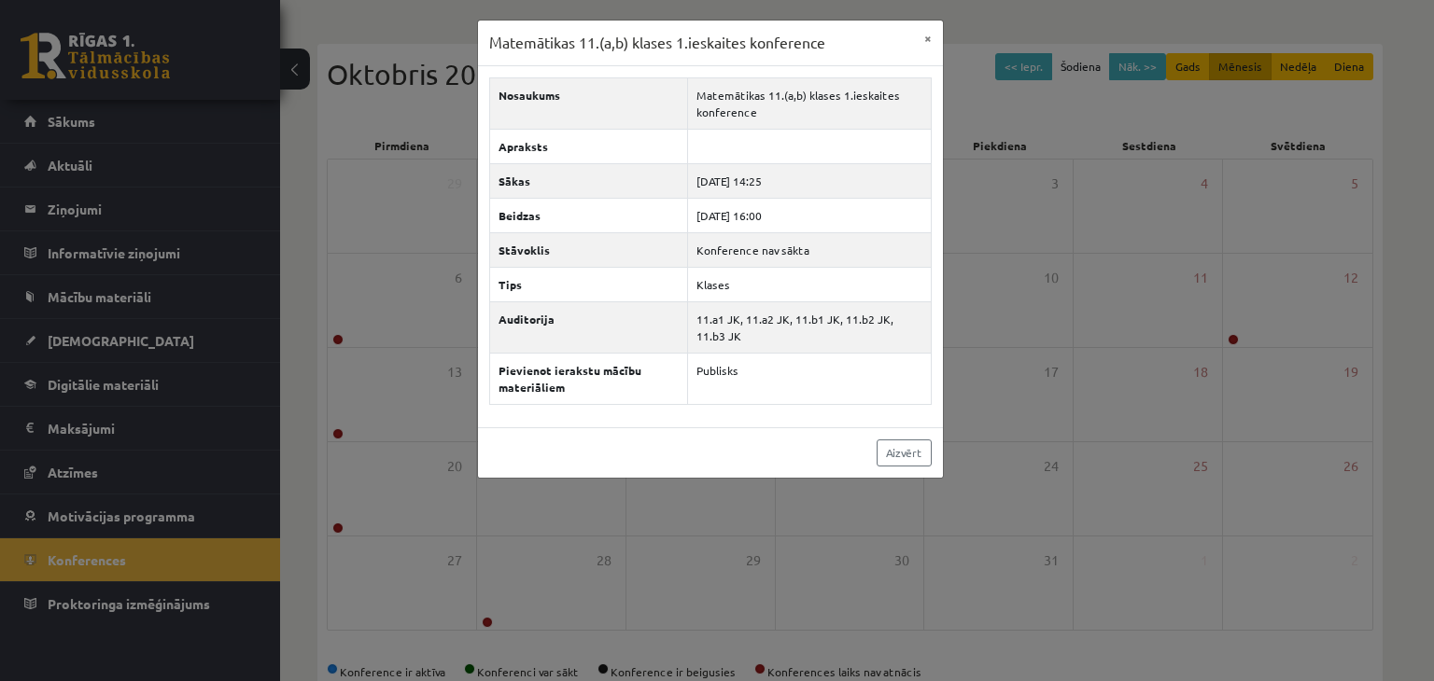
click at [982, 529] on div "Matemātikas 11.(a,b) klases 1.ieskaites konference × Nosaukums Matemātikas 11.(…" at bounding box center [717, 340] width 1434 height 681
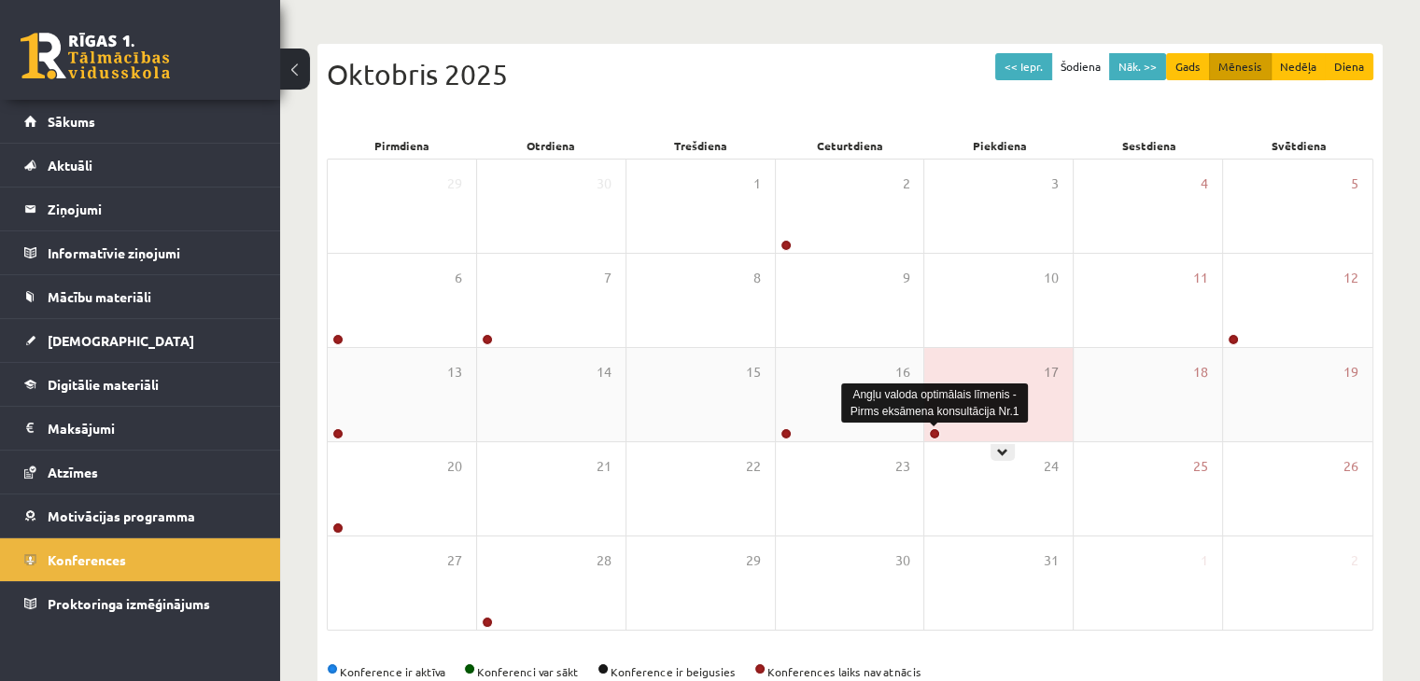
click at [933, 434] on link at bounding box center [934, 433] width 11 height 11
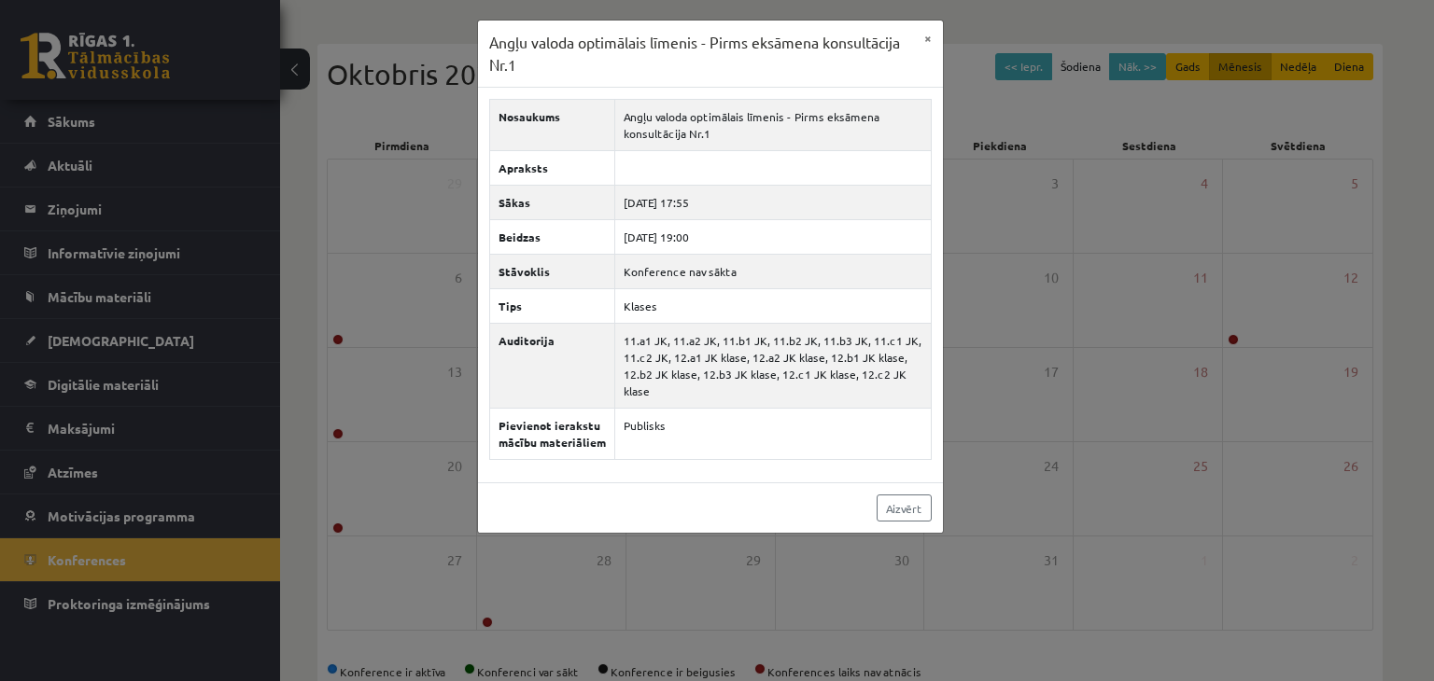
click at [1057, 301] on div "Angļu valoda optimālais līmenis - Pirms eksāmena konsultācija Nr.1 × Nosaukums …" at bounding box center [717, 340] width 1434 height 681
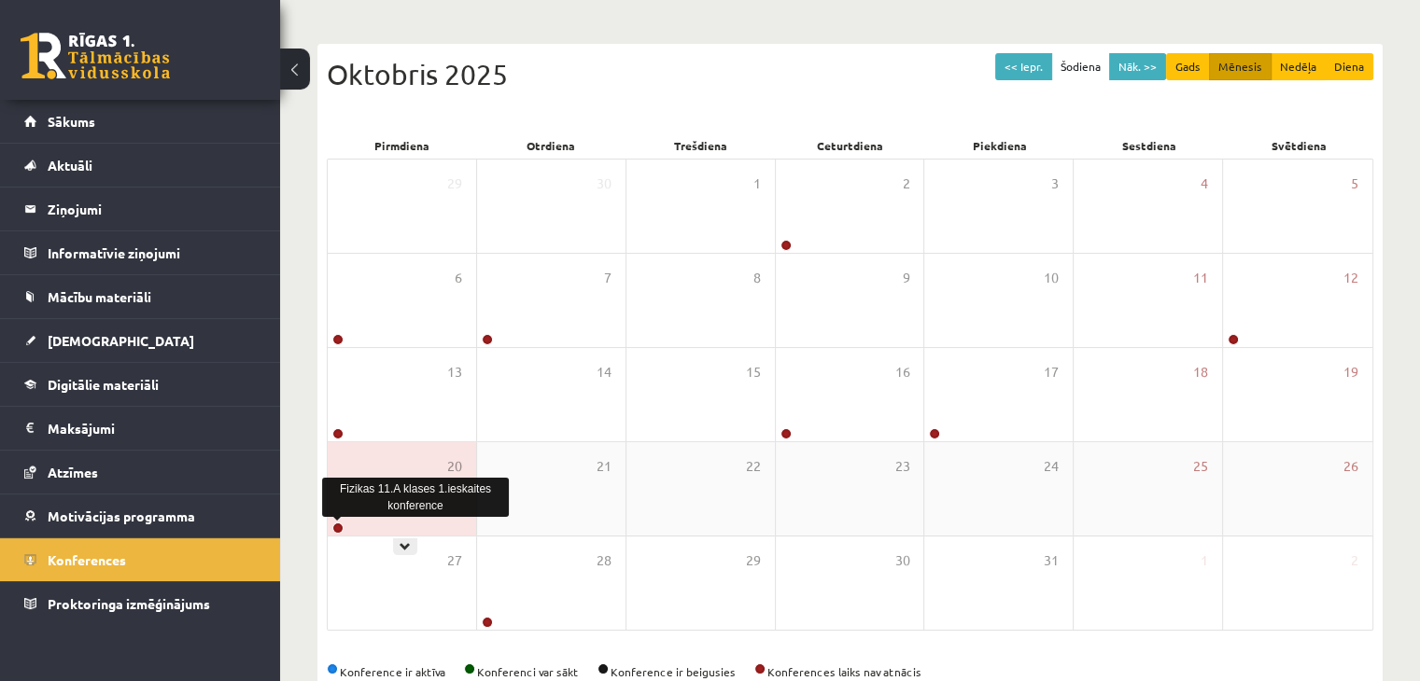
click at [334, 525] on link at bounding box center [337, 528] width 11 height 11
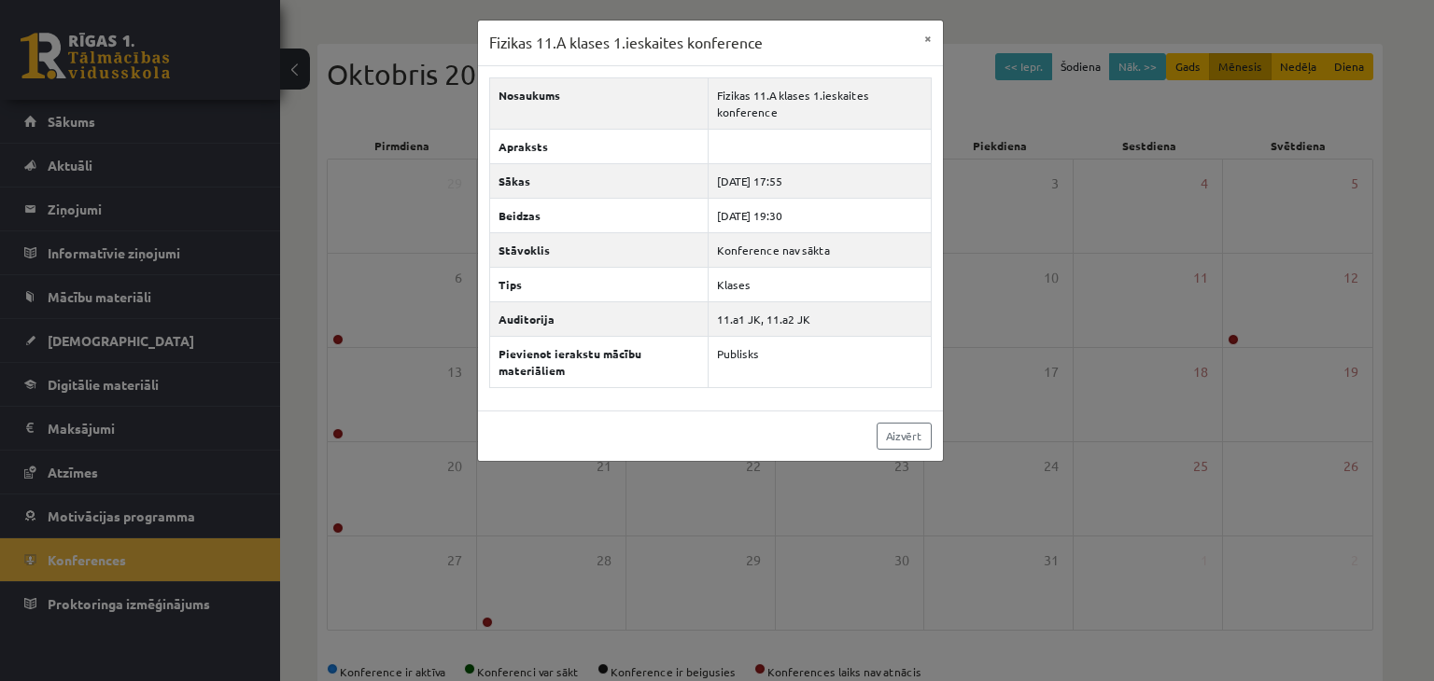
click at [392, 477] on div "Fizikas 11.A klases 1.ieskaites konference × Nosaukums Fizikas 11.A klases 1.ie…" at bounding box center [717, 340] width 1434 height 681
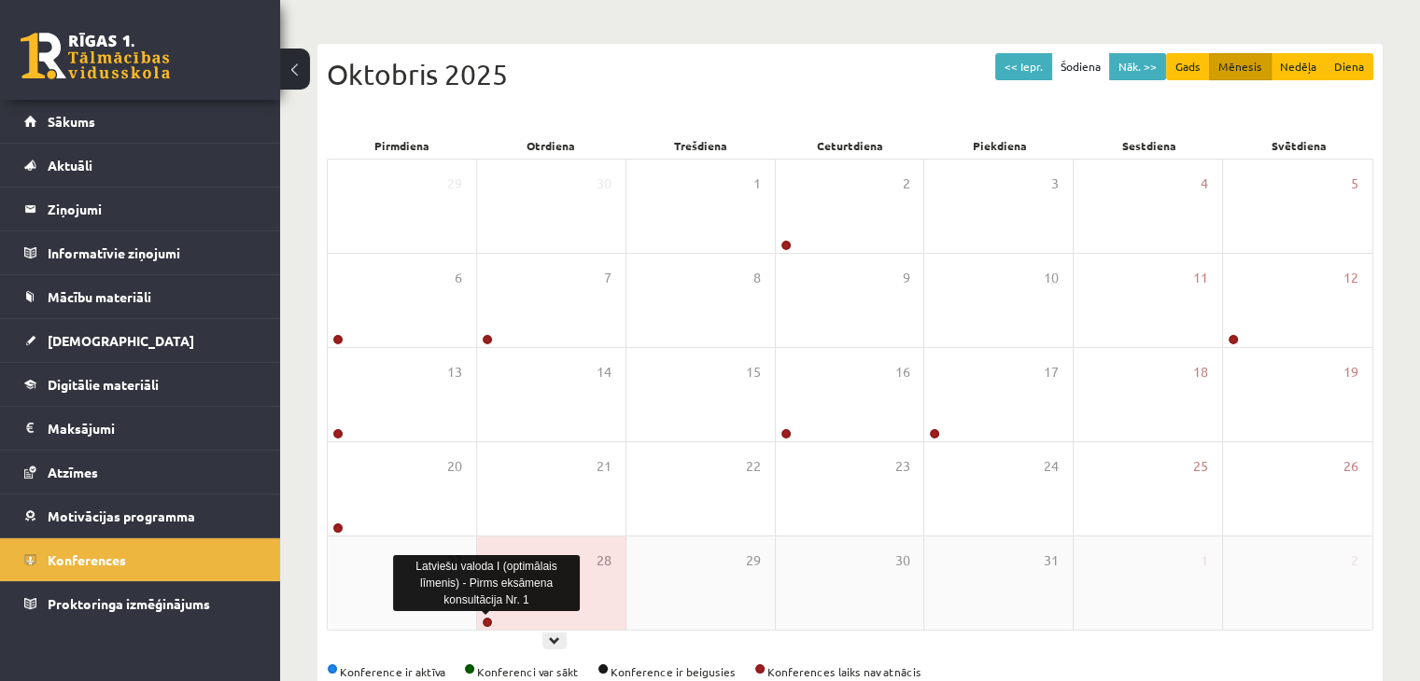
click at [487, 621] on link at bounding box center [487, 622] width 11 height 11
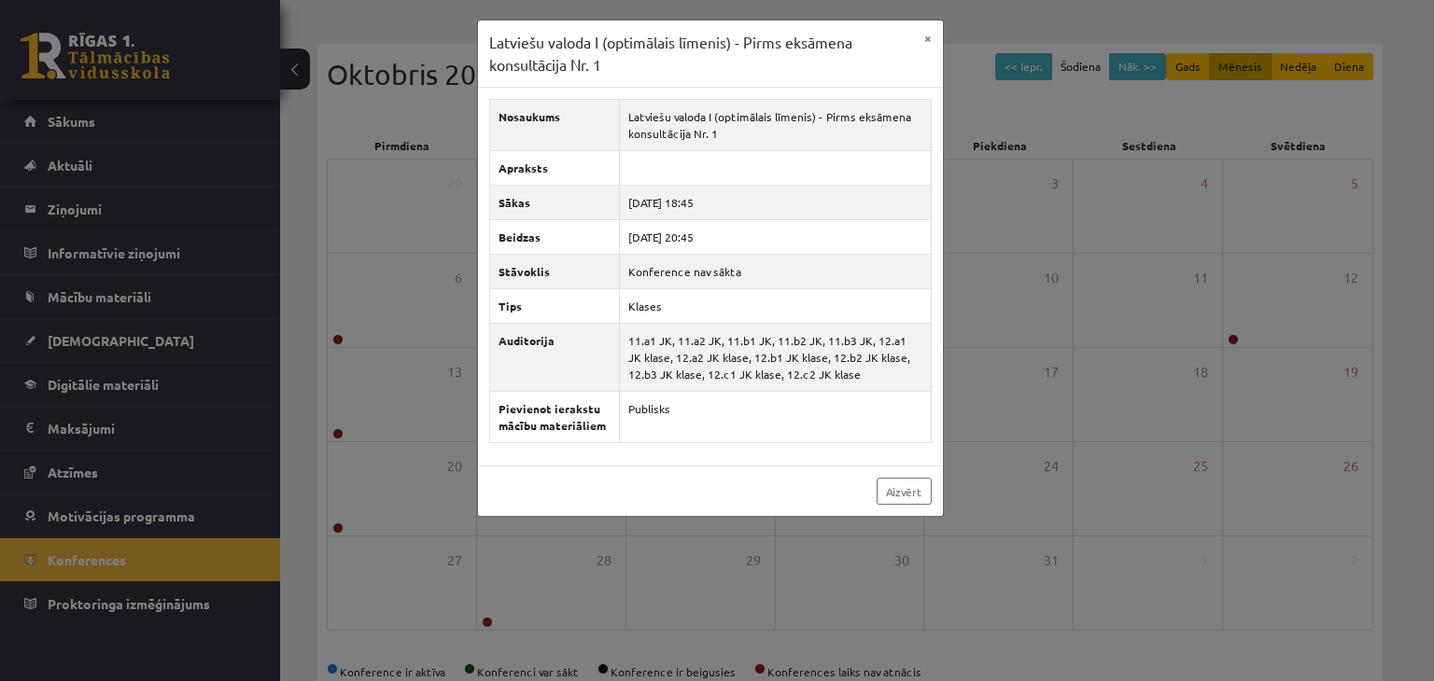
click at [890, 559] on div "Latviešu valoda I (optimālais līmenis) - Pirms eksāmena konsultācija Nr. 1 × No…" at bounding box center [717, 340] width 1434 height 681
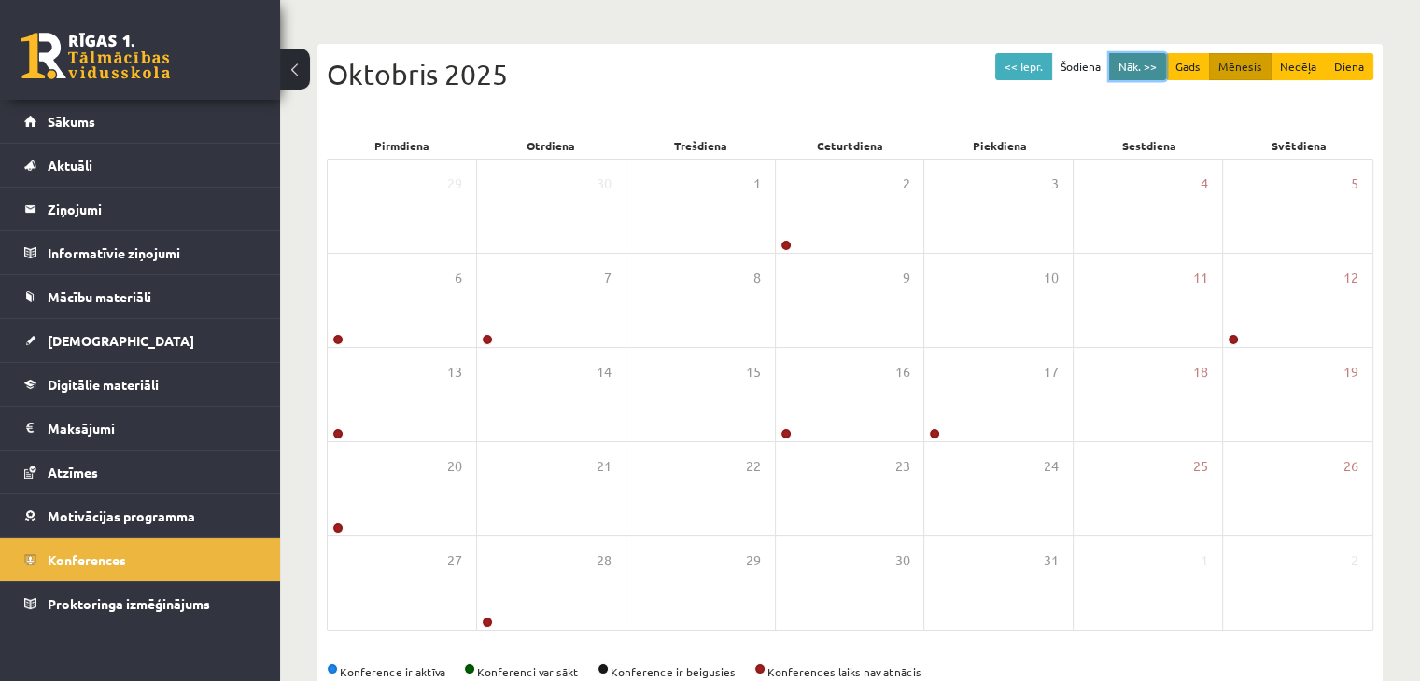
click at [1120, 74] on button "Nāk. >>" at bounding box center [1137, 66] width 57 height 27
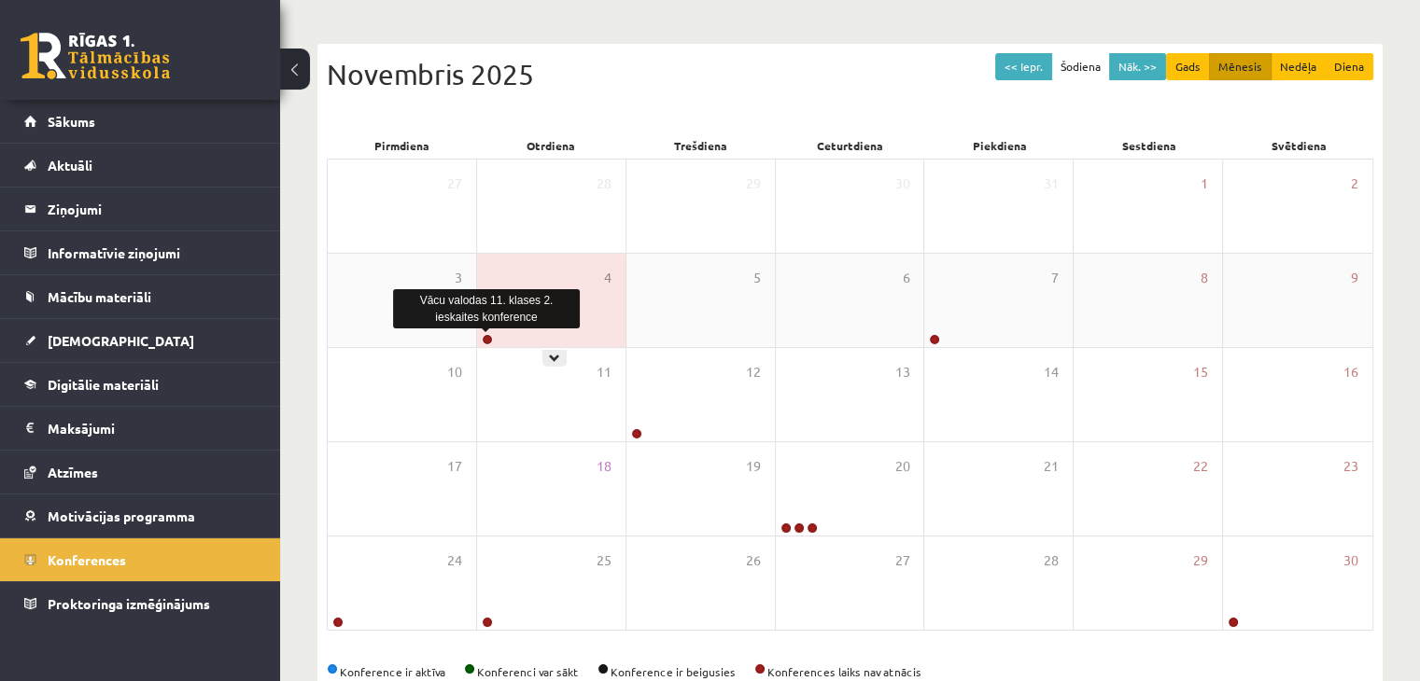
click at [489, 342] on link at bounding box center [487, 339] width 11 height 11
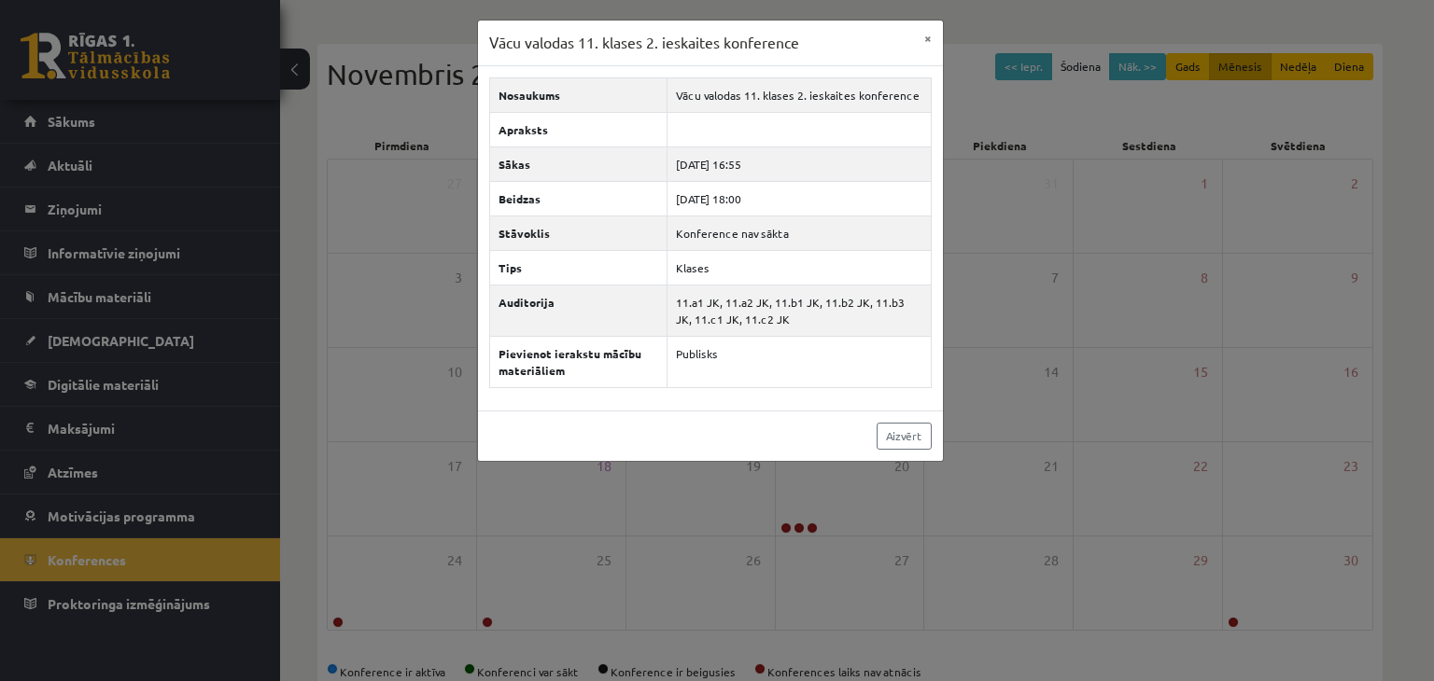
click at [407, 410] on div "Vācu valodas 11. klases 2. ieskaites konference × Nosaukums Vācu valodas 11. kl…" at bounding box center [717, 340] width 1434 height 681
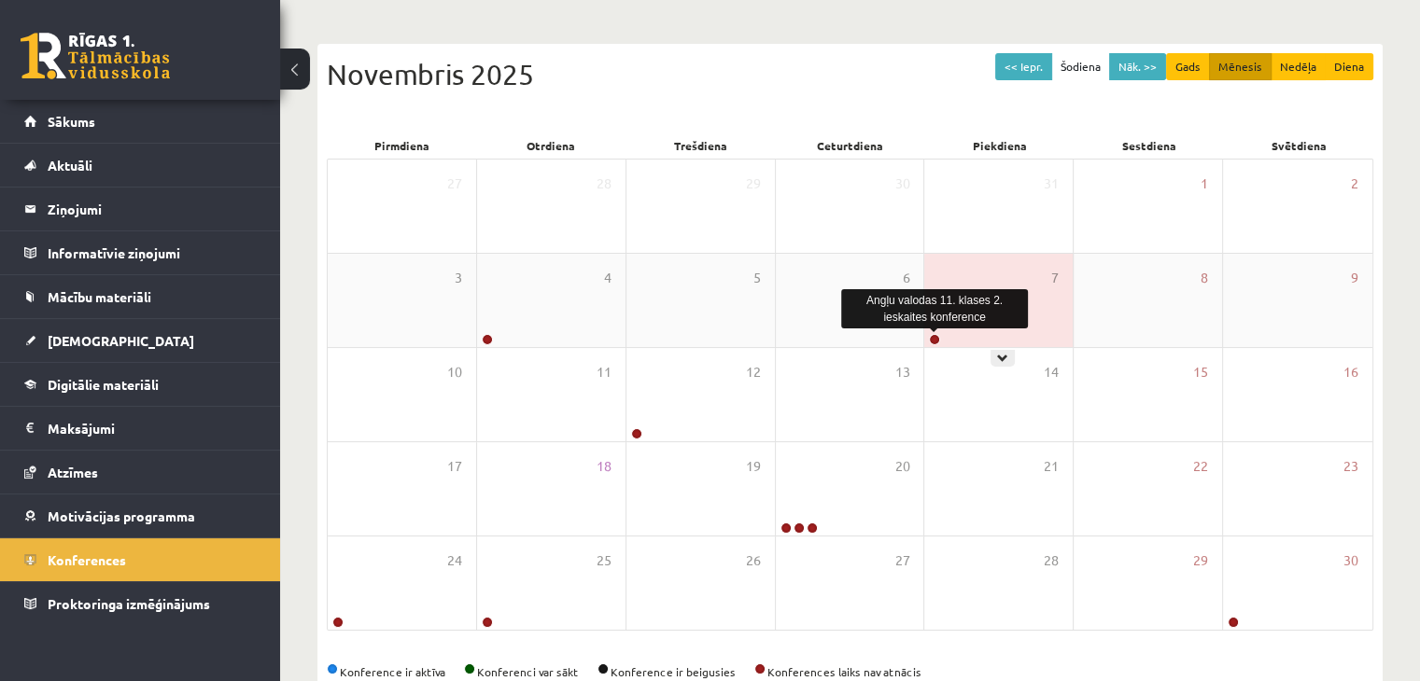
click at [930, 335] on link at bounding box center [934, 339] width 11 height 11
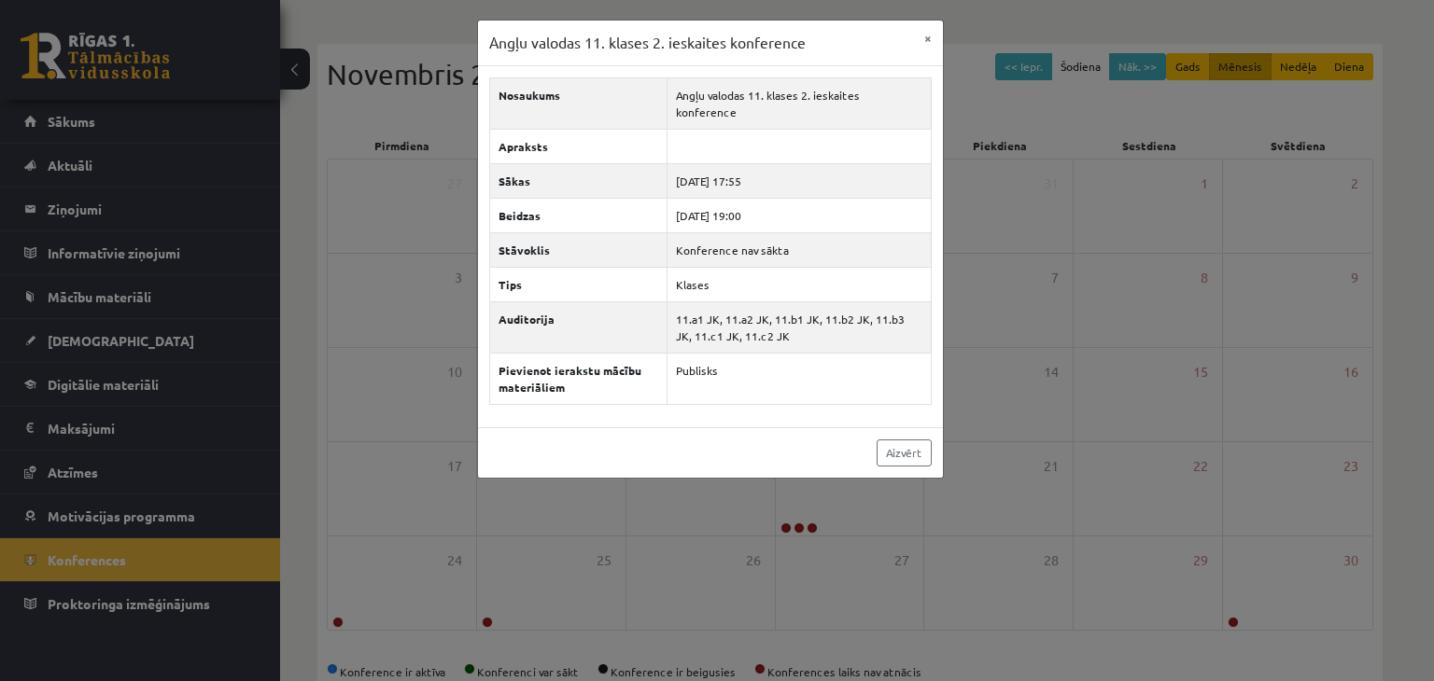
click at [1025, 261] on div "Angļu valodas 11. klases 2. ieskaites konference × Nosaukums Angļu valodas 11. …" at bounding box center [717, 340] width 1434 height 681
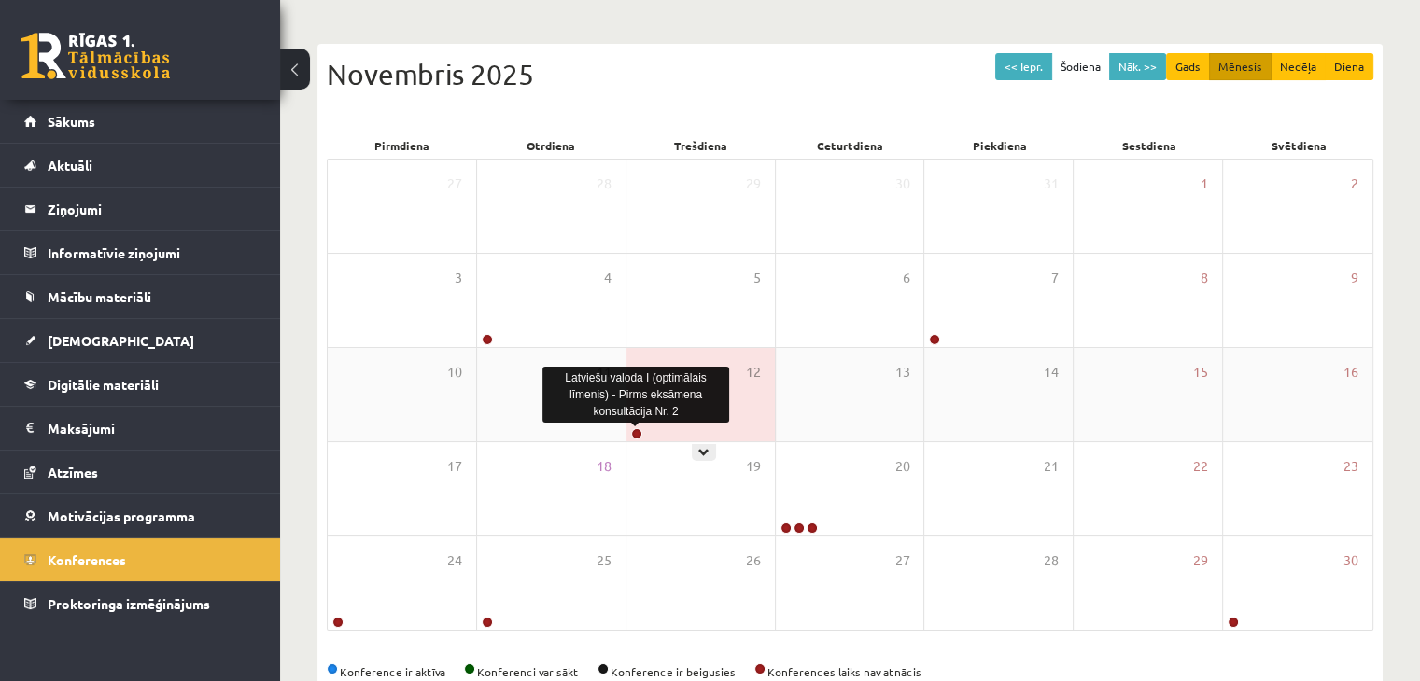
click at [637, 433] on link at bounding box center [636, 433] width 11 height 11
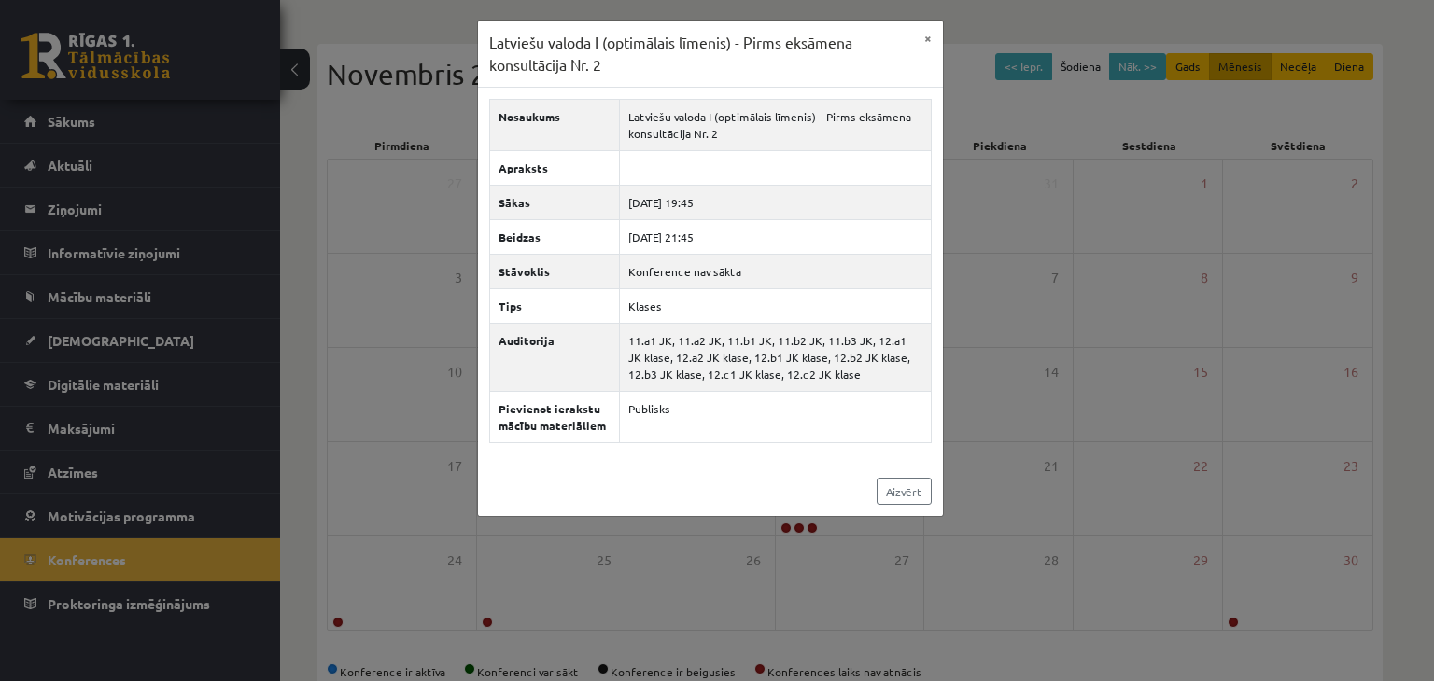
click at [390, 530] on div "Latviešu valoda I (optimālais līmenis) - Pirms eksāmena konsultācija Nr. 2 × No…" at bounding box center [717, 340] width 1434 height 681
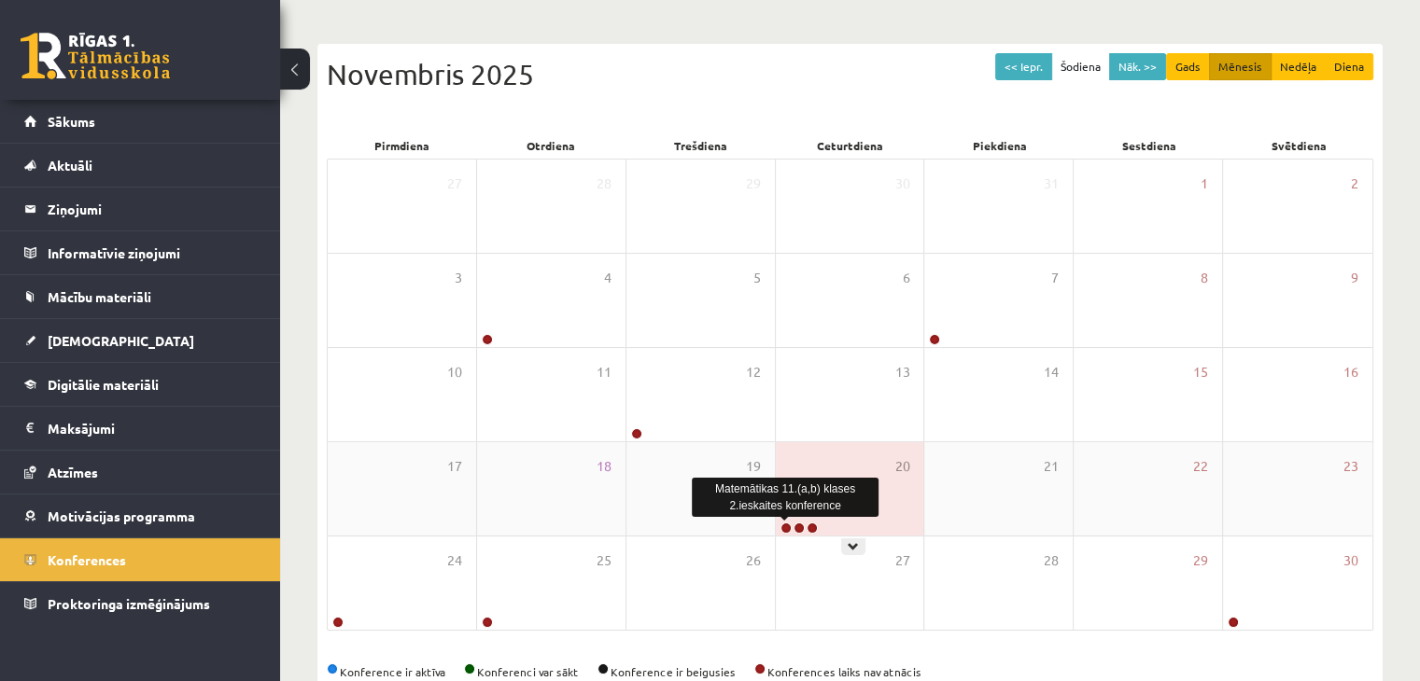
click at [780, 524] on link at bounding box center [785, 528] width 11 height 11
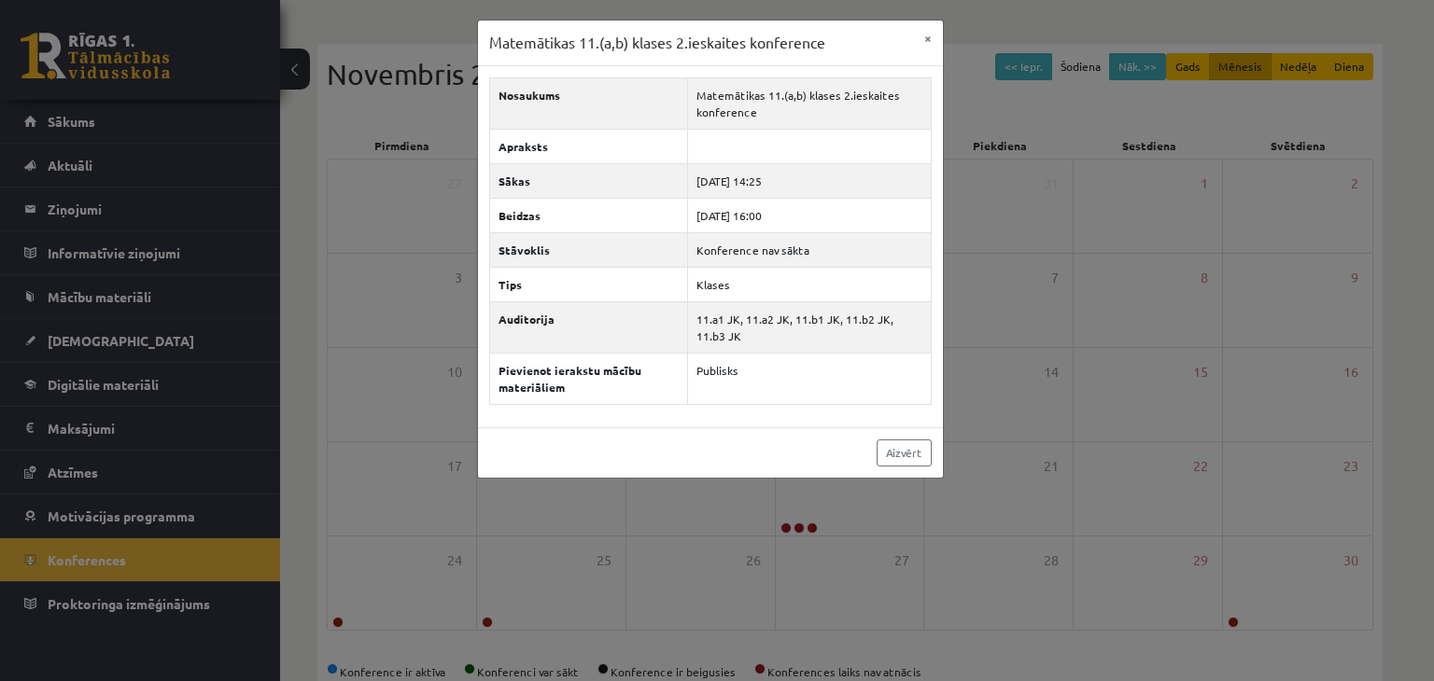
click at [795, 532] on div "Matemātikas 11.(a,b) klases 2.ieskaites konference × Nosaukums Matemātikas 11.(…" at bounding box center [717, 340] width 1434 height 681
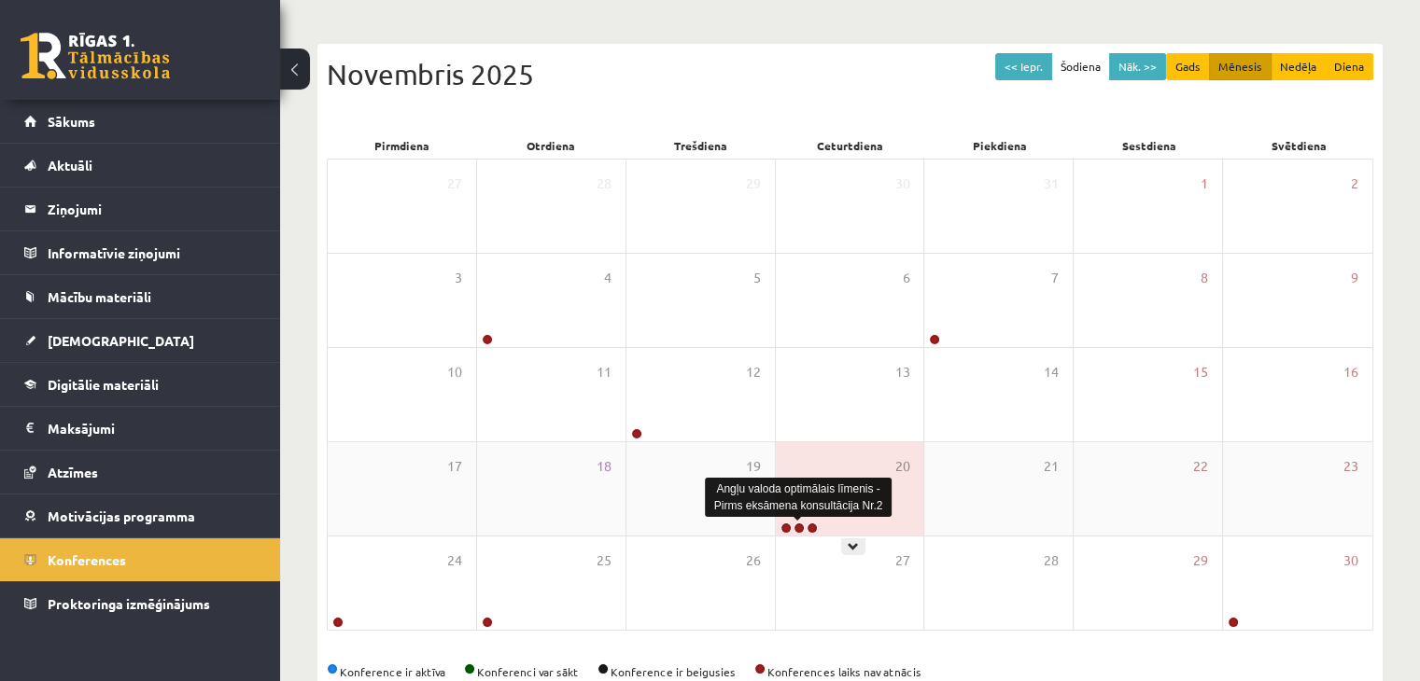
click at [795, 532] on link at bounding box center [798, 528] width 11 height 11
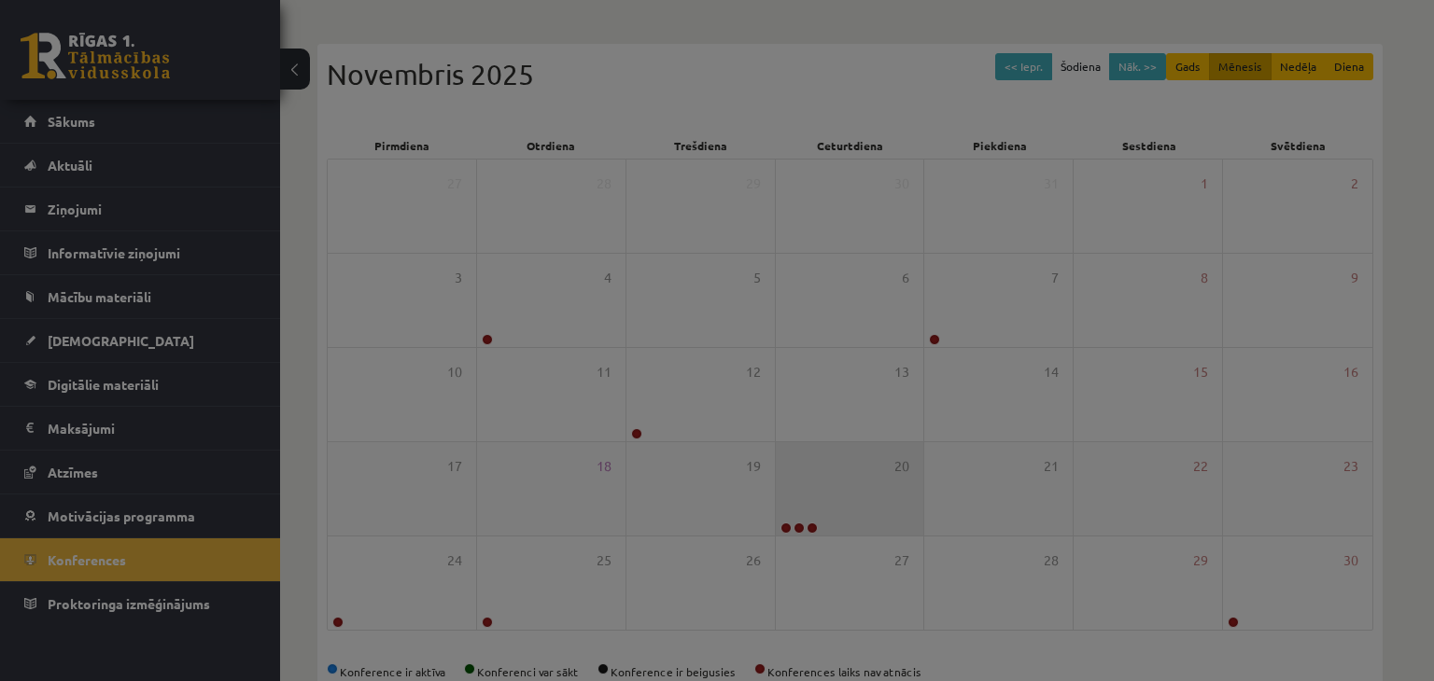
click at [798, 517] on body "0 Dāvanas 2838 mP 0 xp Anete Krastiņa Sākums Aktuāli Kā mācīties eSKOLĀ Kontakt…" at bounding box center [717, 176] width 1434 height 681
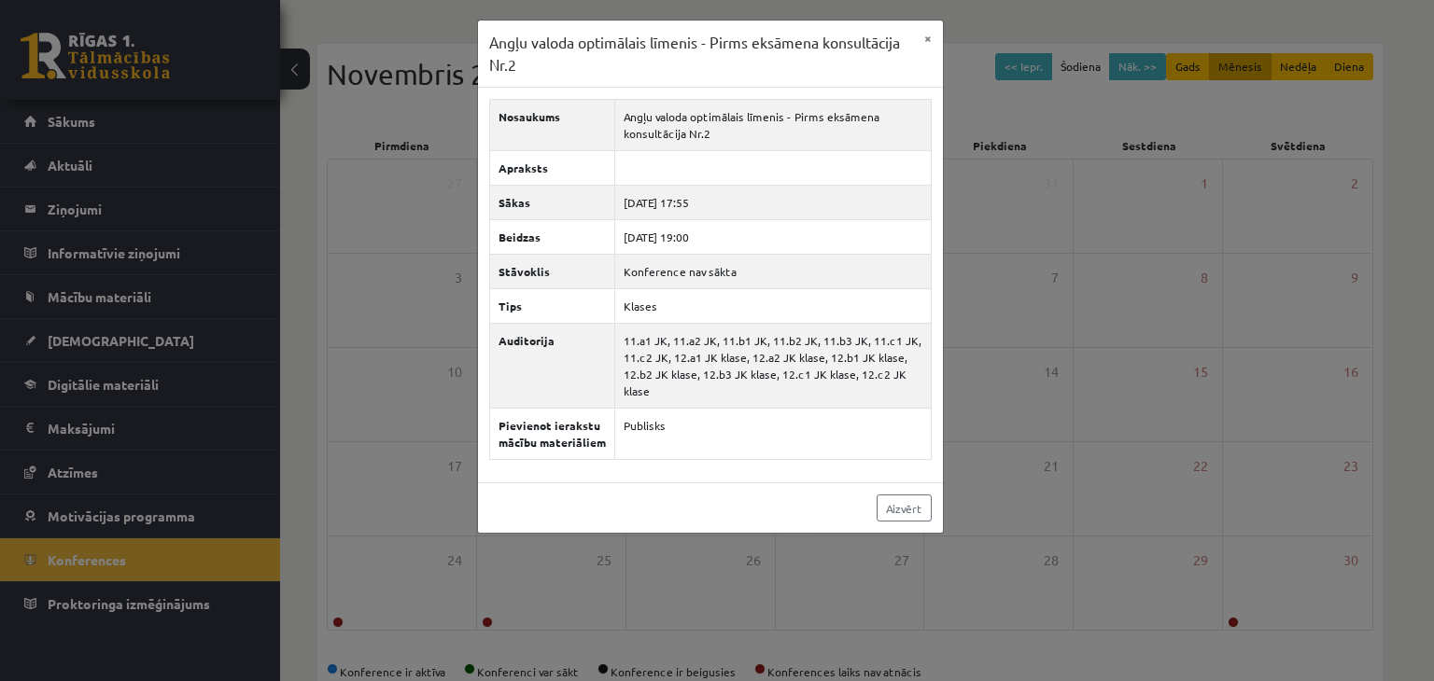
click at [1112, 429] on div "Angļu valoda optimālais līmenis - Pirms eksāmena konsultācija Nr.2 × Nosaukums …" at bounding box center [717, 340] width 1434 height 681
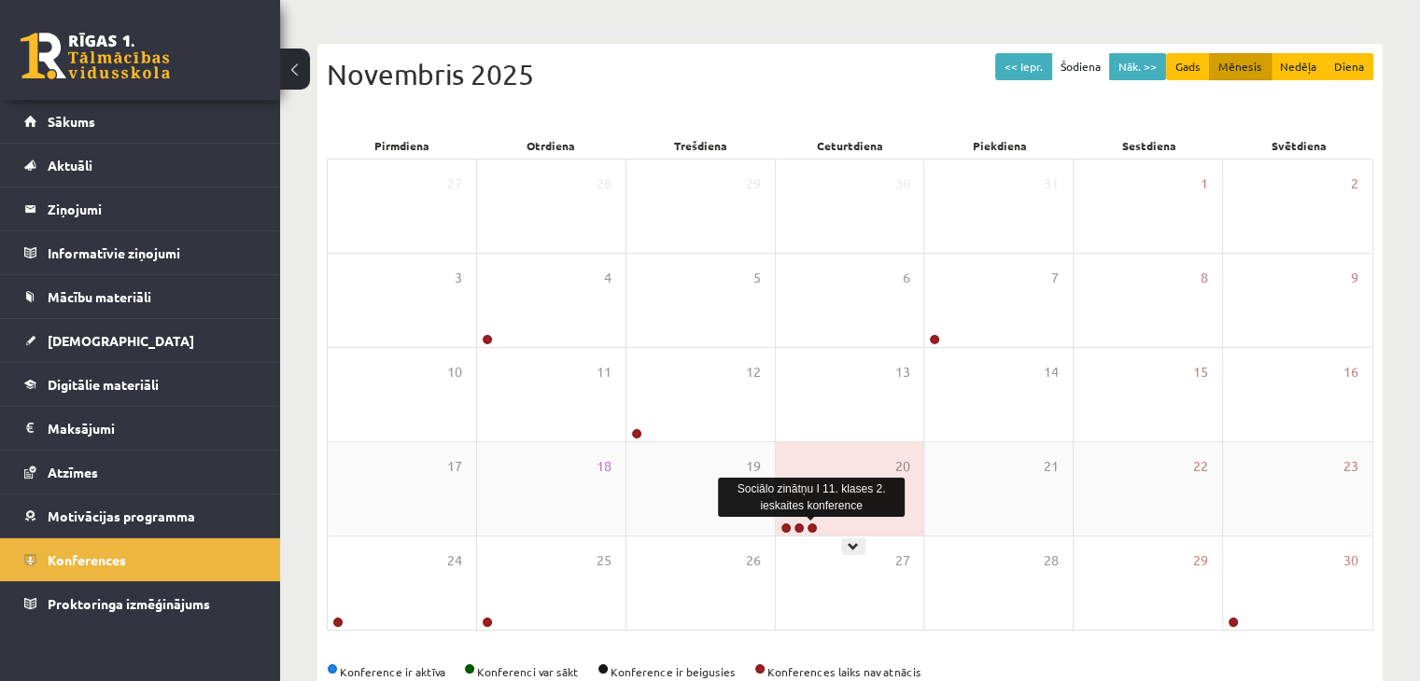
click at [813, 527] on link at bounding box center [811, 528] width 11 height 11
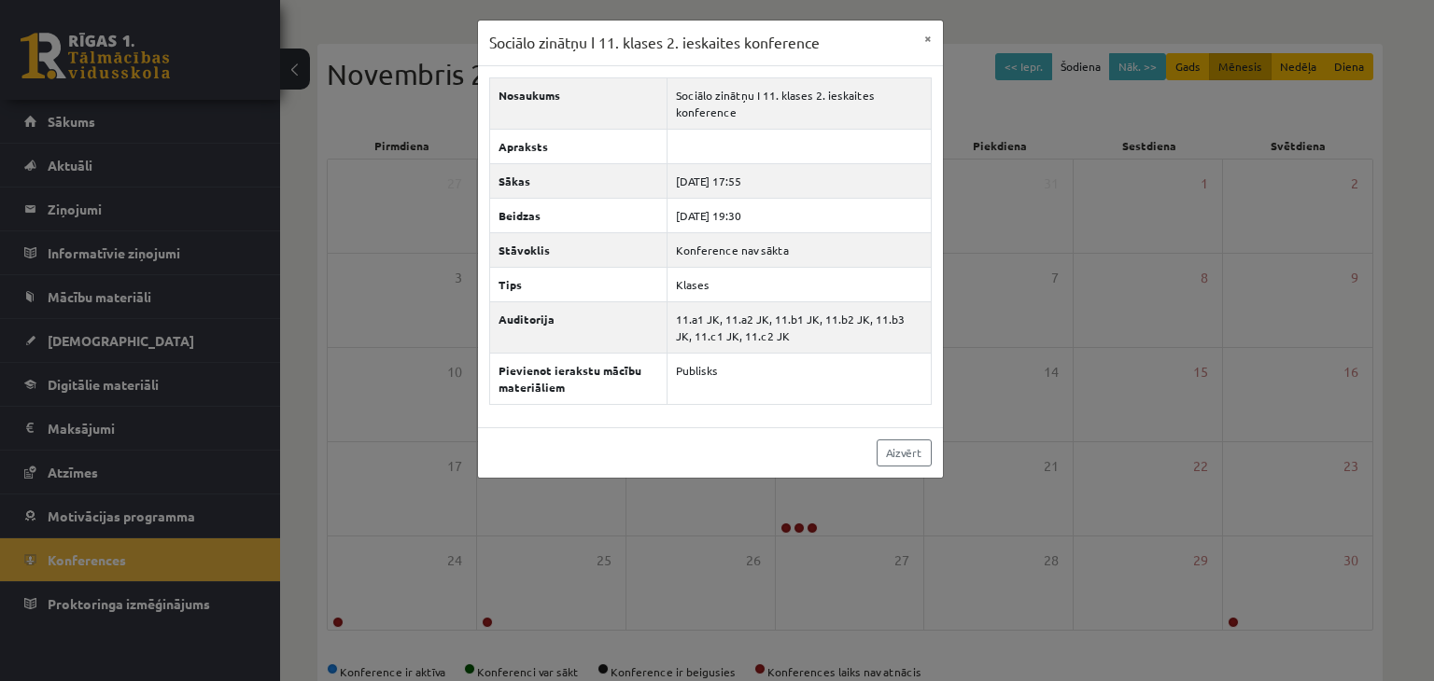
click at [922, 527] on div "Sociālo zinātņu I 11. klases 2. ieskaites konference × Nosaukums Sociālo zinātņ…" at bounding box center [717, 340] width 1434 height 681
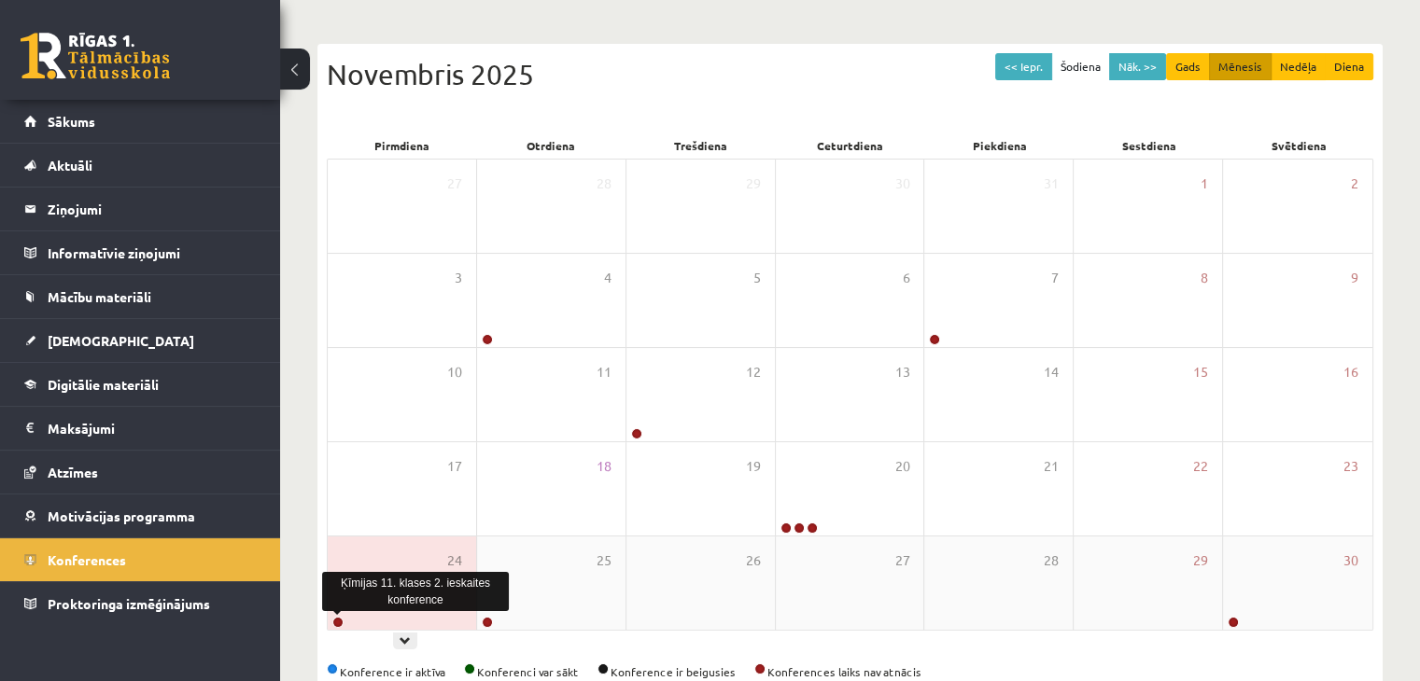
click at [337, 622] on link at bounding box center [337, 622] width 11 height 11
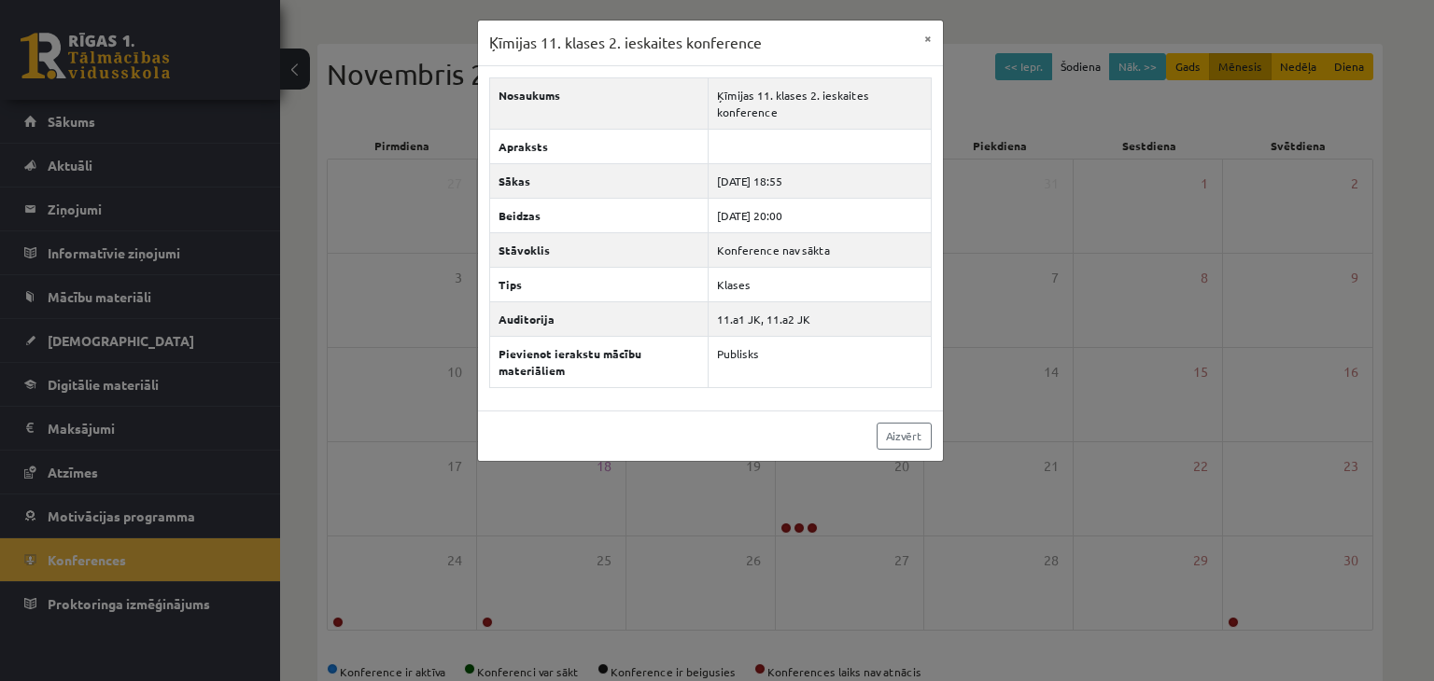
click at [495, 624] on div "Ķīmijas 11. klases 2. ieskaites konference × Nosaukums Ķīmijas 11. klases 2. ie…" at bounding box center [717, 340] width 1434 height 681
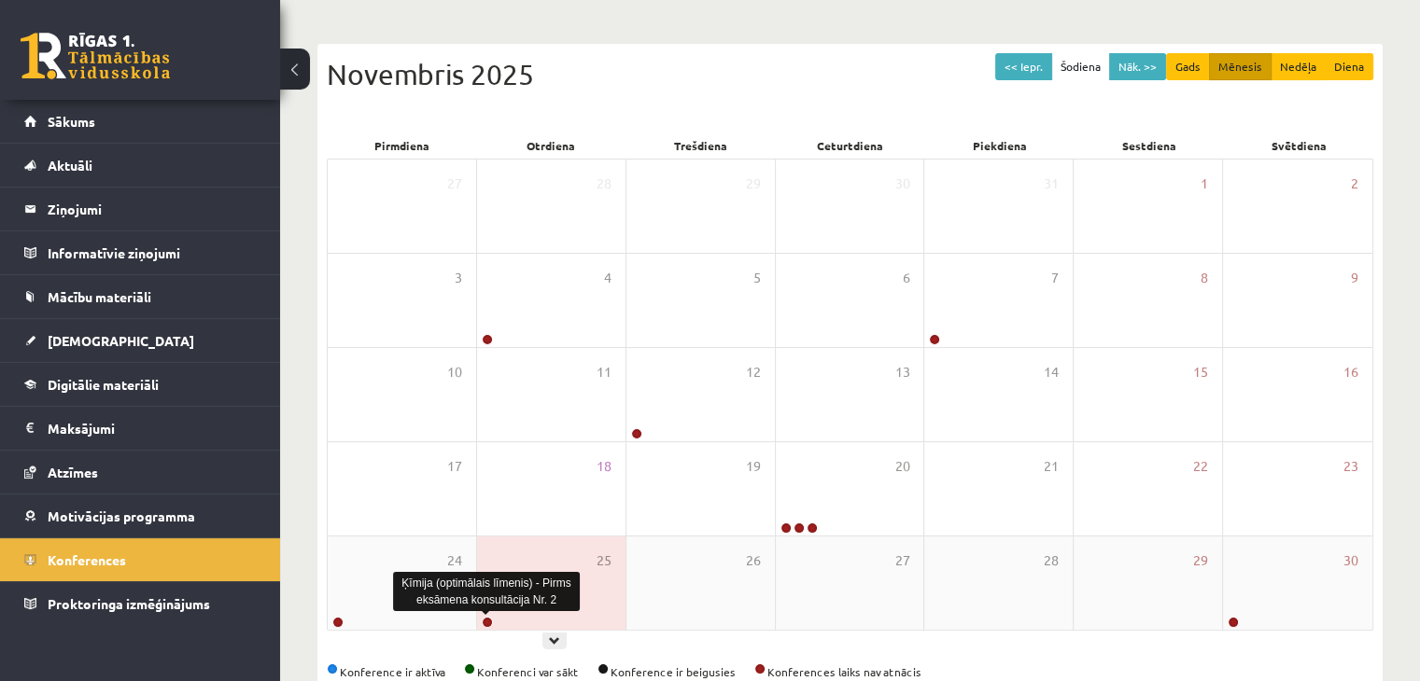
click at [483, 622] on link at bounding box center [487, 622] width 11 height 11
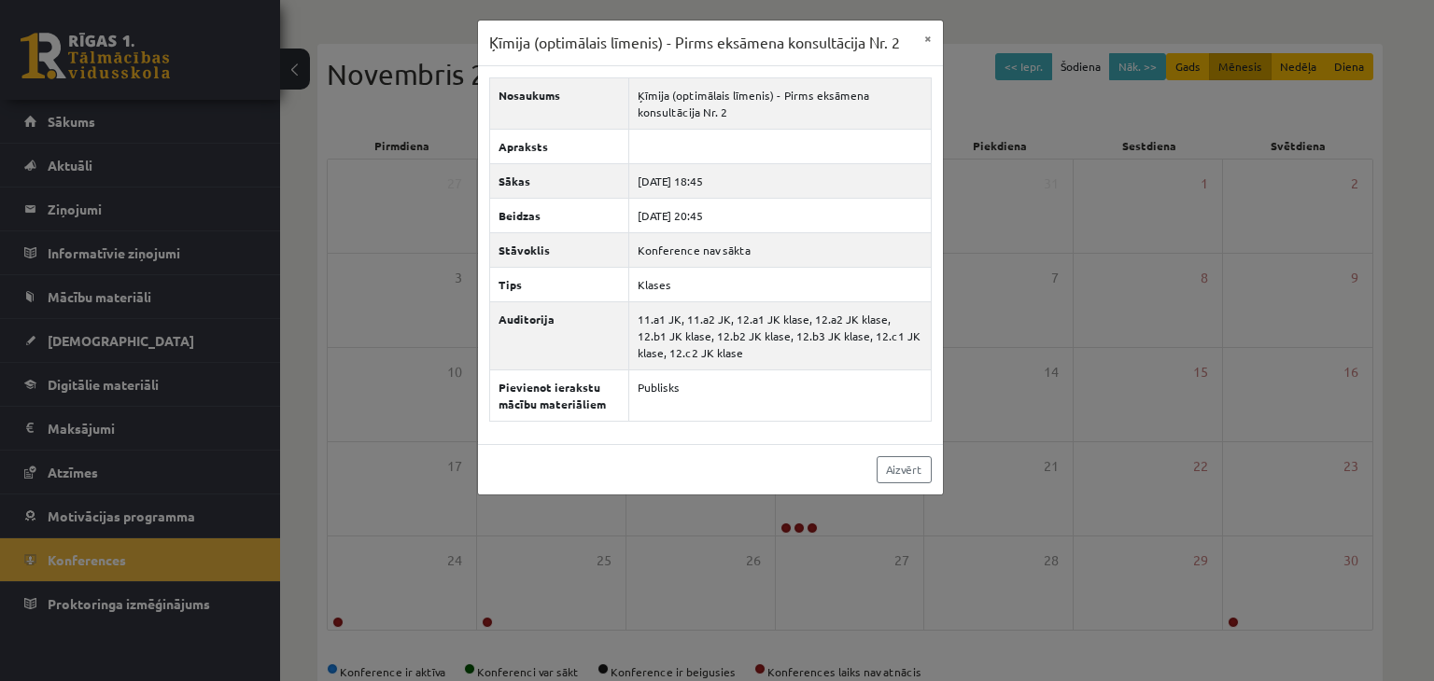
click at [535, 632] on div "Ķīmija (optimālais līmenis) - Pirms eksāmena konsultācija Nr. 2 × Nosaukums Ķīm…" at bounding box center [717, 340] width 1434 height 681
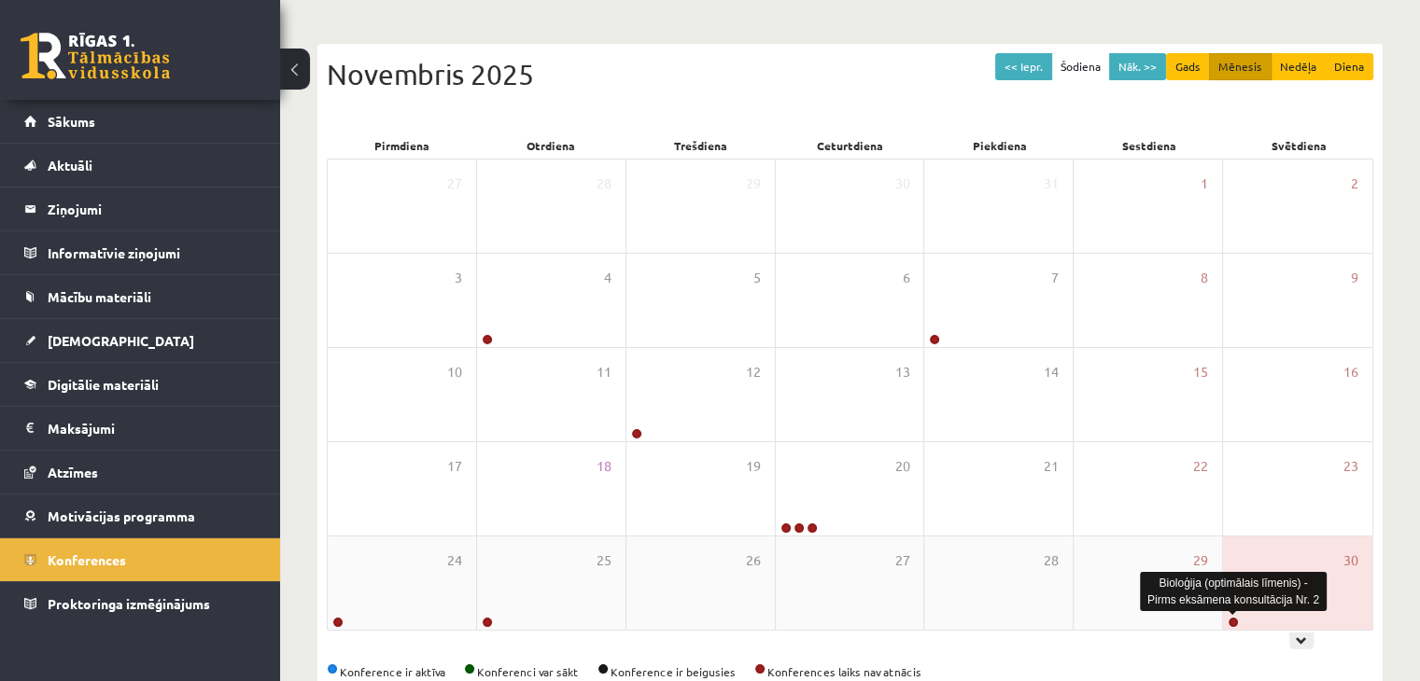
click at [1229, 621] on link at bounding box center [1232, 622] width 11 height 11
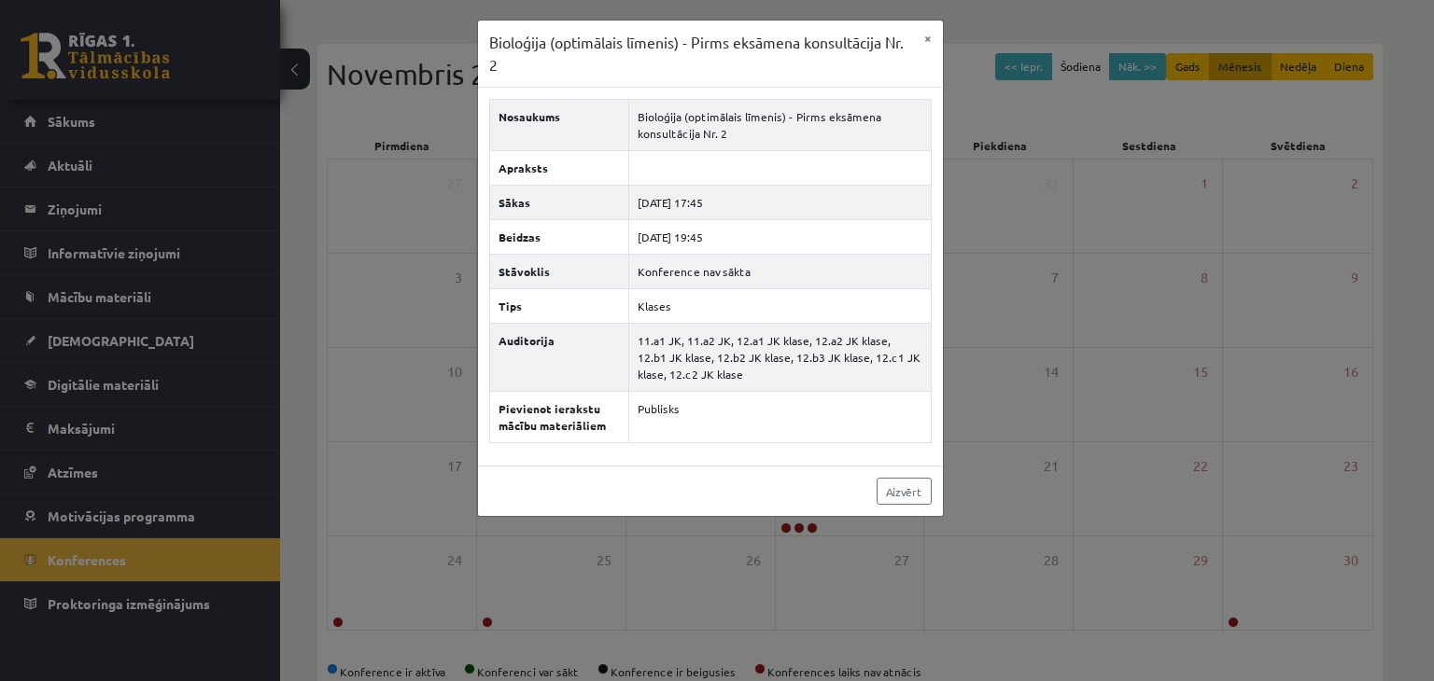
click at [1185, 622] on div "Bioloģija (optimālais līmenis) - Pirms eksāmena konsultācija Nr. 2 × Nosaukums …" at bounding box center [717, 340] width 1434 height 681
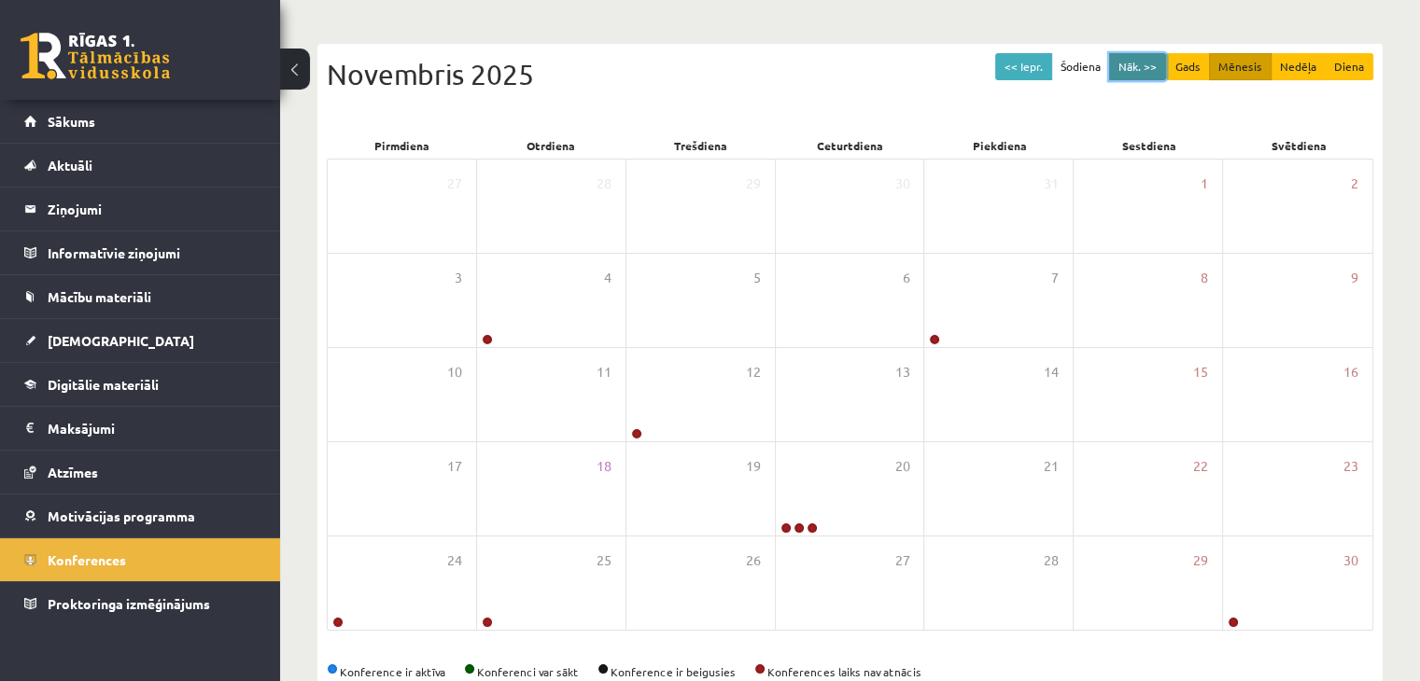
click at [1145, 64] on button "Nāk. >>" at bounding box center [1137, 66] width 57 height 27
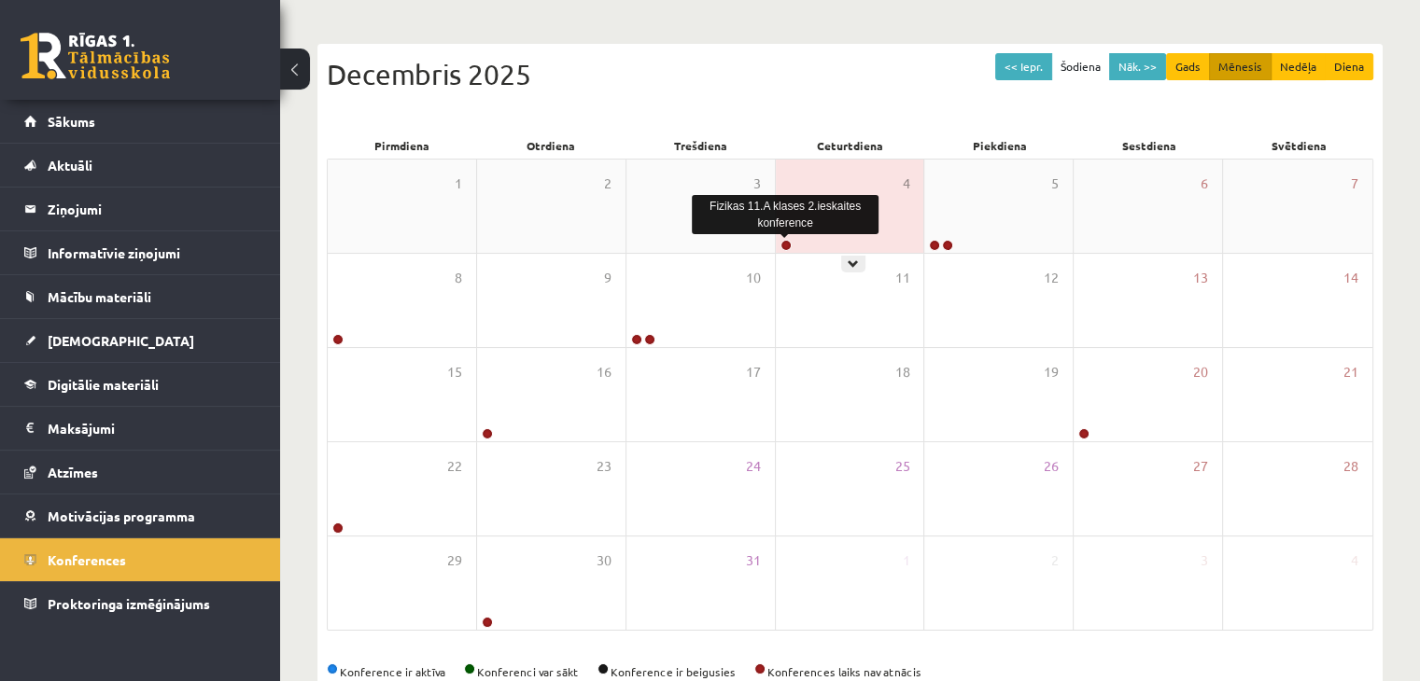
click at [784, 241] on link at bounding box center [785, 245] width 11 height 11
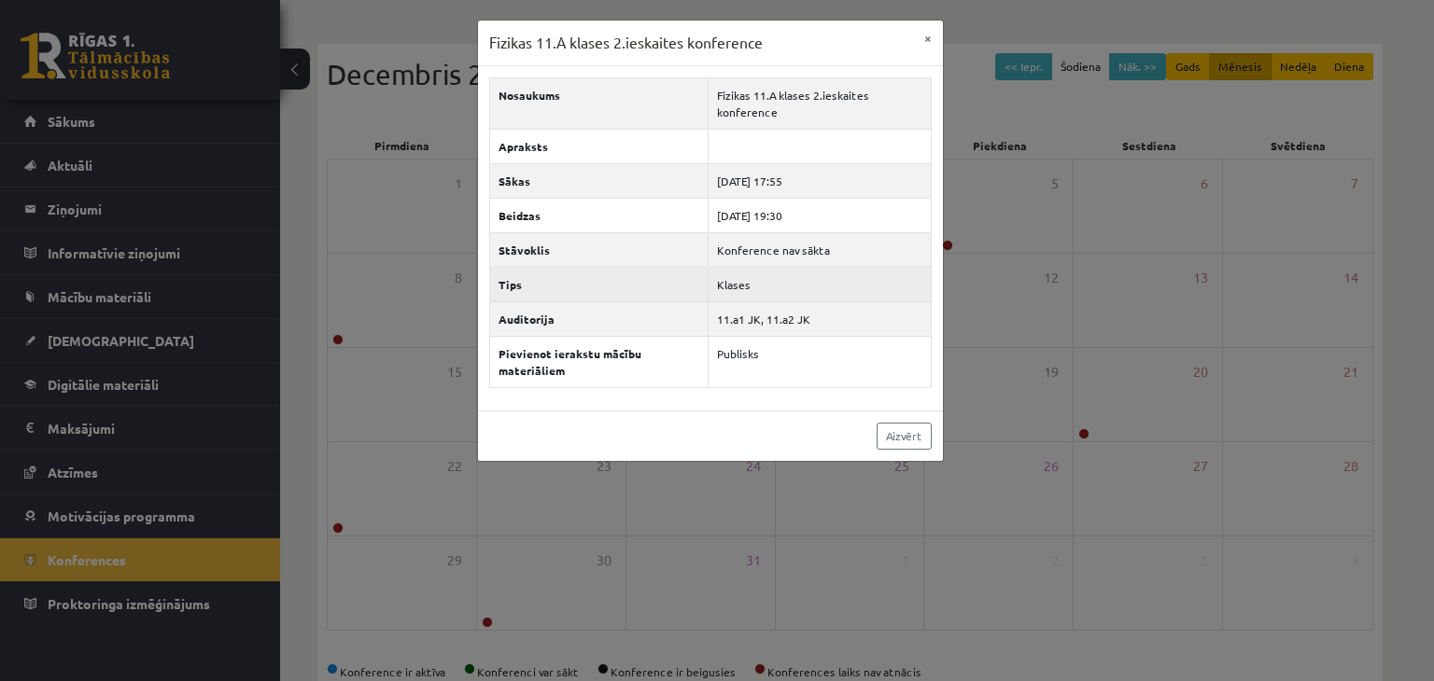
click at [678, 288] on th "Tips" at bounding box center [598, 284] width 219 height 35
click at [566, 576] on div "Fizikas 11.A klases 2.ieskaites konference × Nosaukums Fizikas 11.A klases 2.ie…" at bounding box center [717, 340] width 1434 height 681
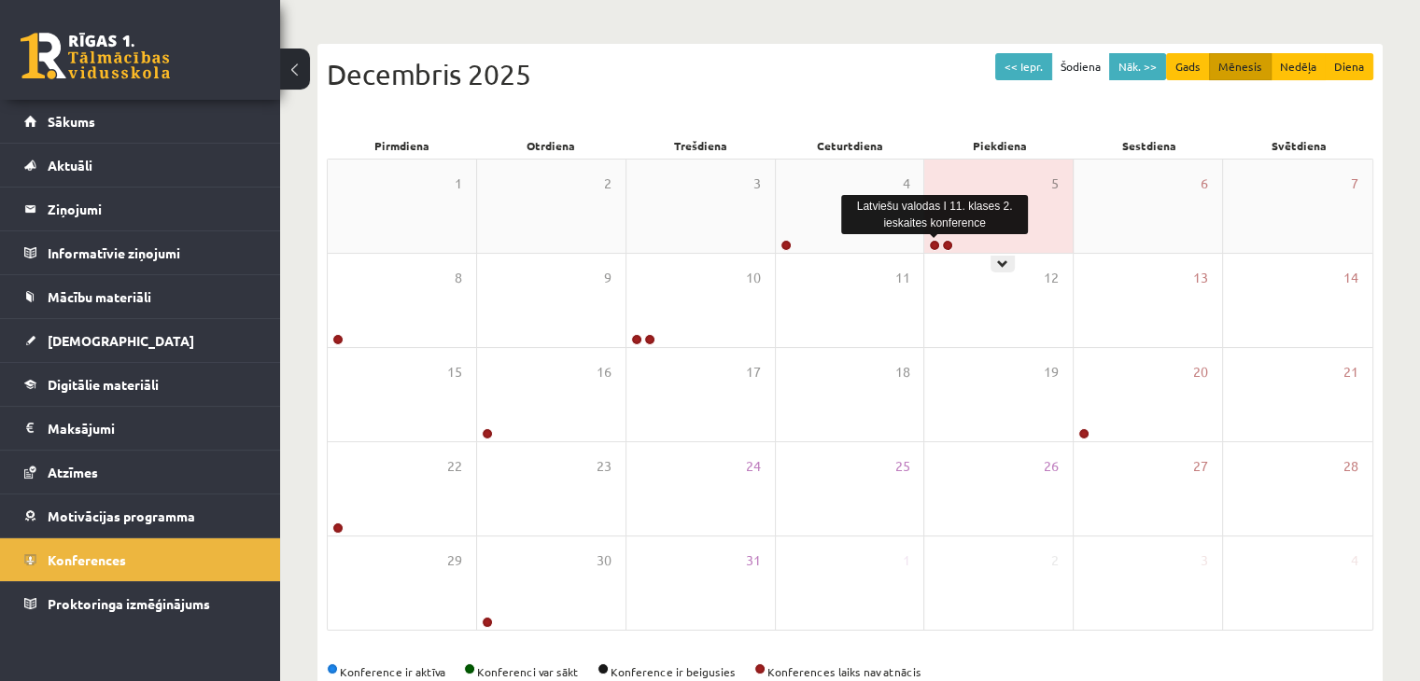
click at [934, 247] on link at bounding box center [934, 245] width 11 height 11
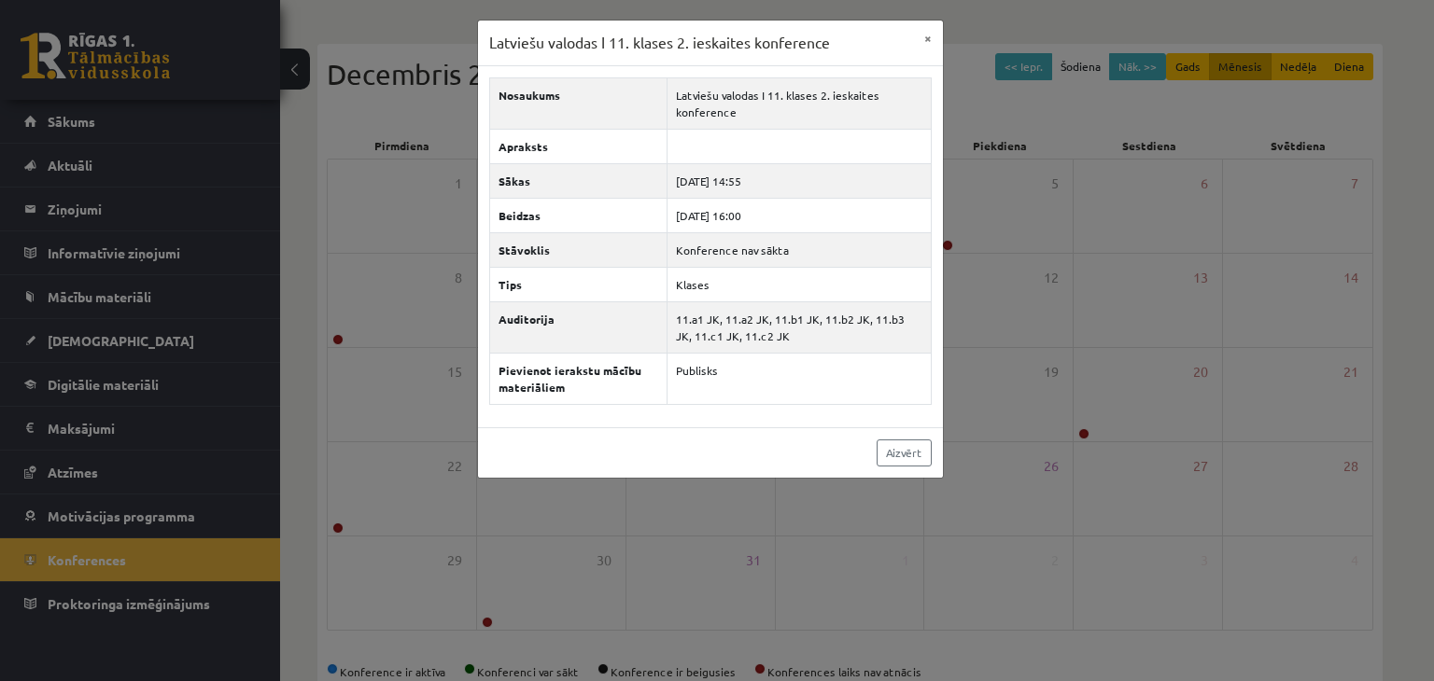
click at [1056, 339] on div "Latviešu valodas I 11. klases 2. ieskaites konference × Nosaukums Latviešu valo…" at bounding box center [717, 340] width 1434 height 681
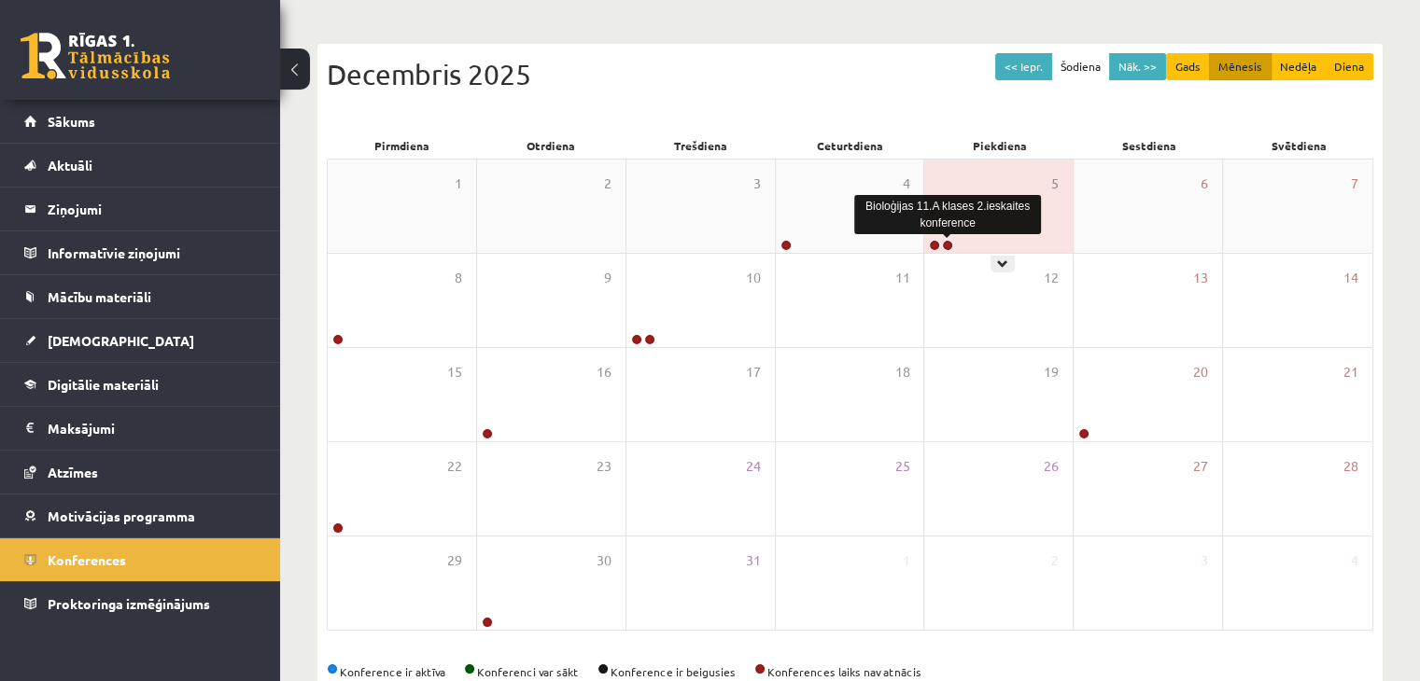
click at [946, 240] on link at bounding box center [947, 245] width 11 height 11
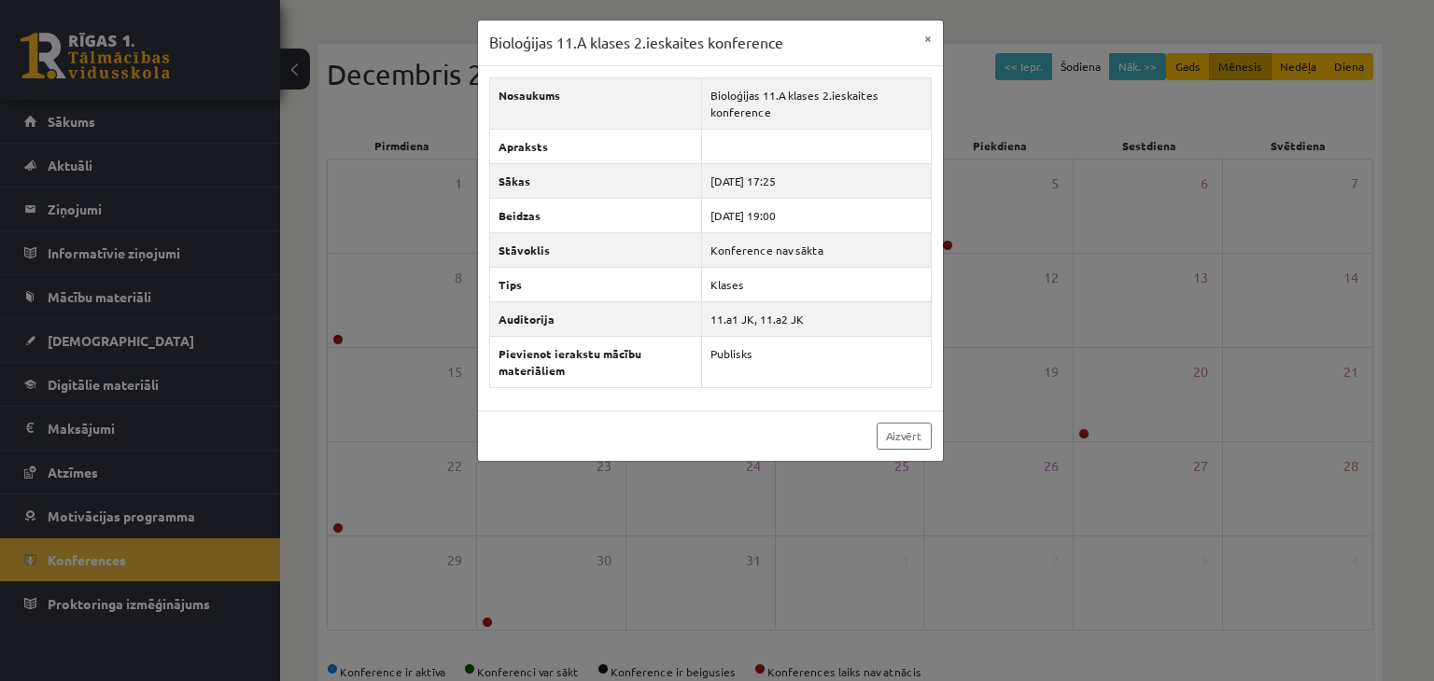
click at [1040, 329] on div "Bioloģijas 11.A klases 2.ieskaites konference × Nosaukums Bioloģijas 11.A klase…" at bounding box center [717, 340] width 1434 height 681
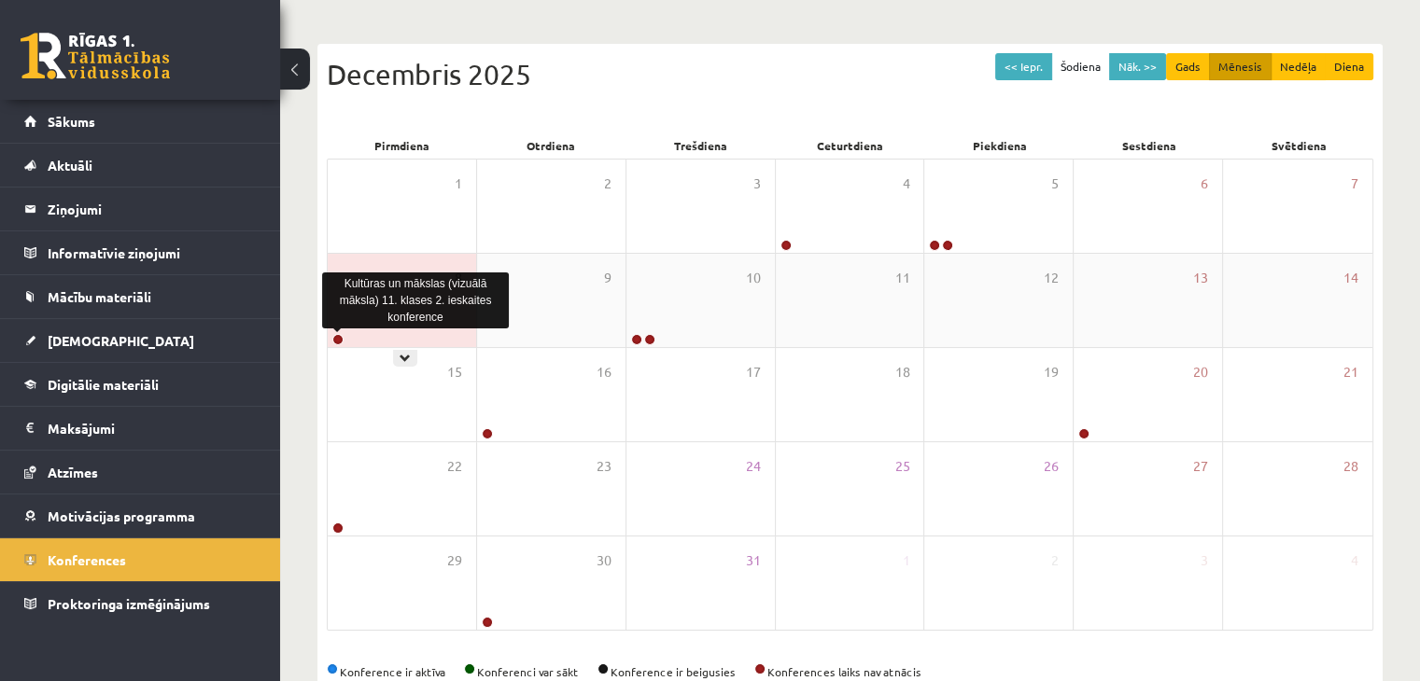
click at [340, 342] on link at bounding box center [337, 339] width 11 height 11
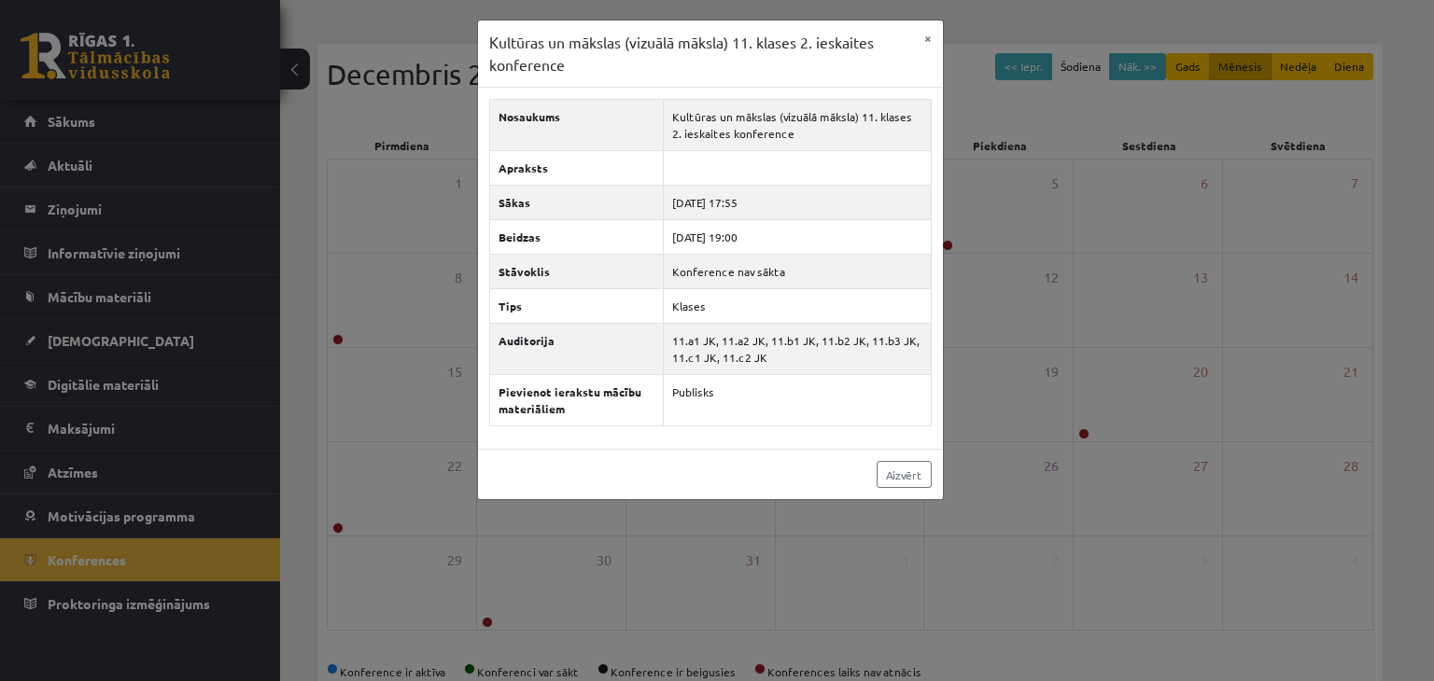
click at [305, 419] on div "Kultūras un mākslas (vizuālā māksla) 11. klases 2. ieskaites konference × Nosau…" at bounding box center [717, 340] width 1434 height 681
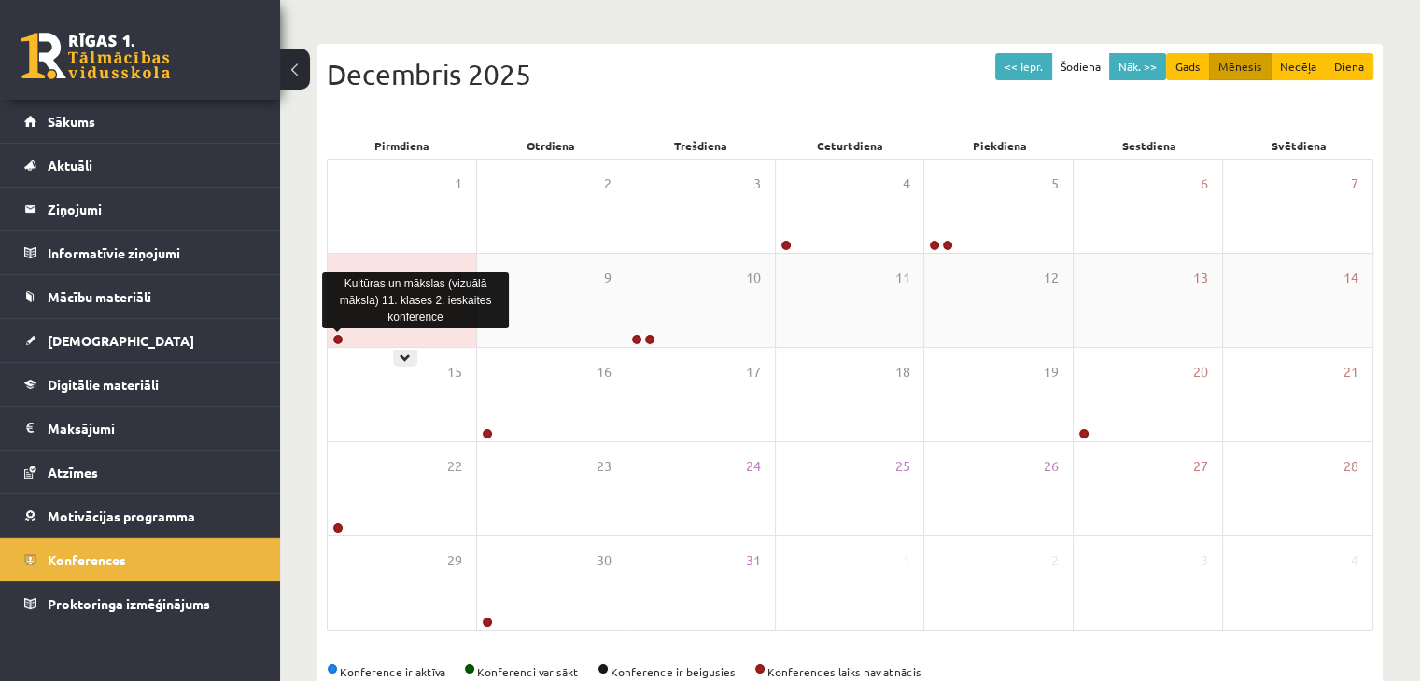
click at [336, 341] on link at bounding box center [337, 339] width 11 height 11
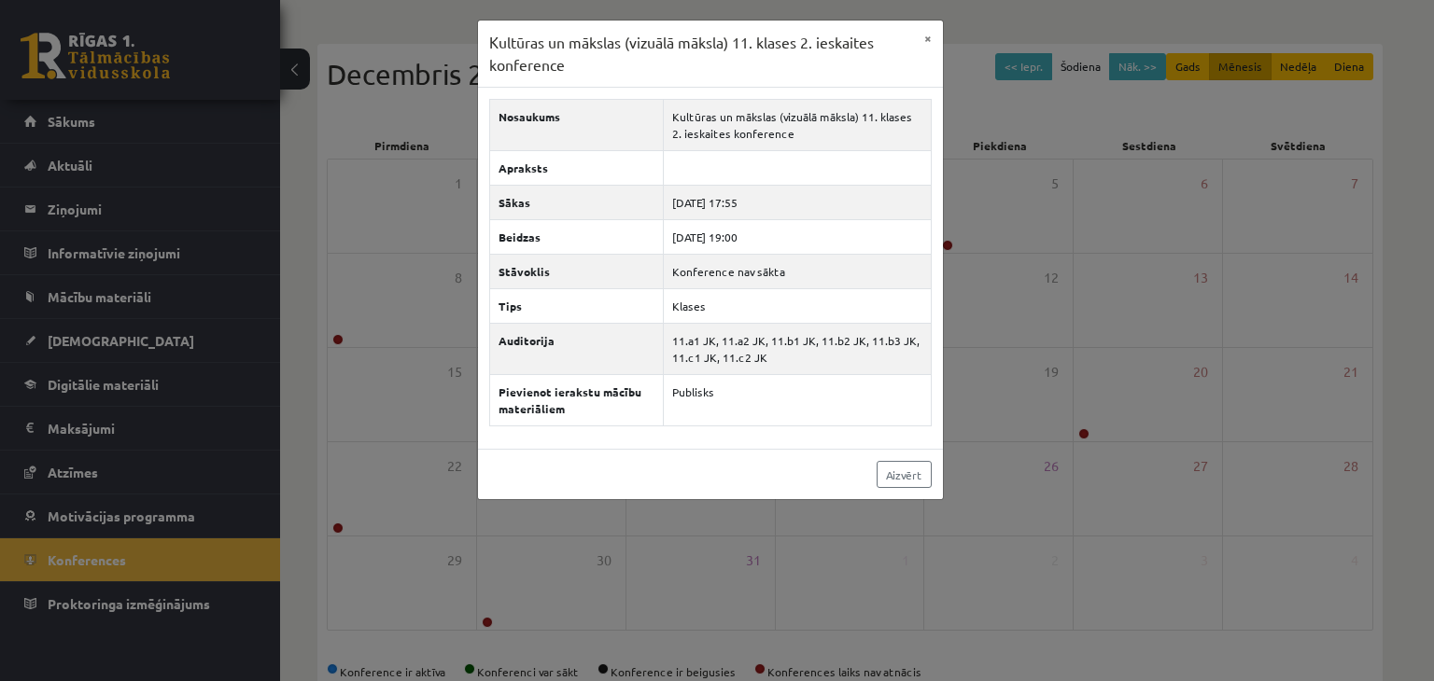
click at [412, 336] on div "Kultūras un mākslas (vizuālā māksla) 11. klases 2. ieskaites konference × Nosau…" at bounding box center [717, 340] width 1434 height 681
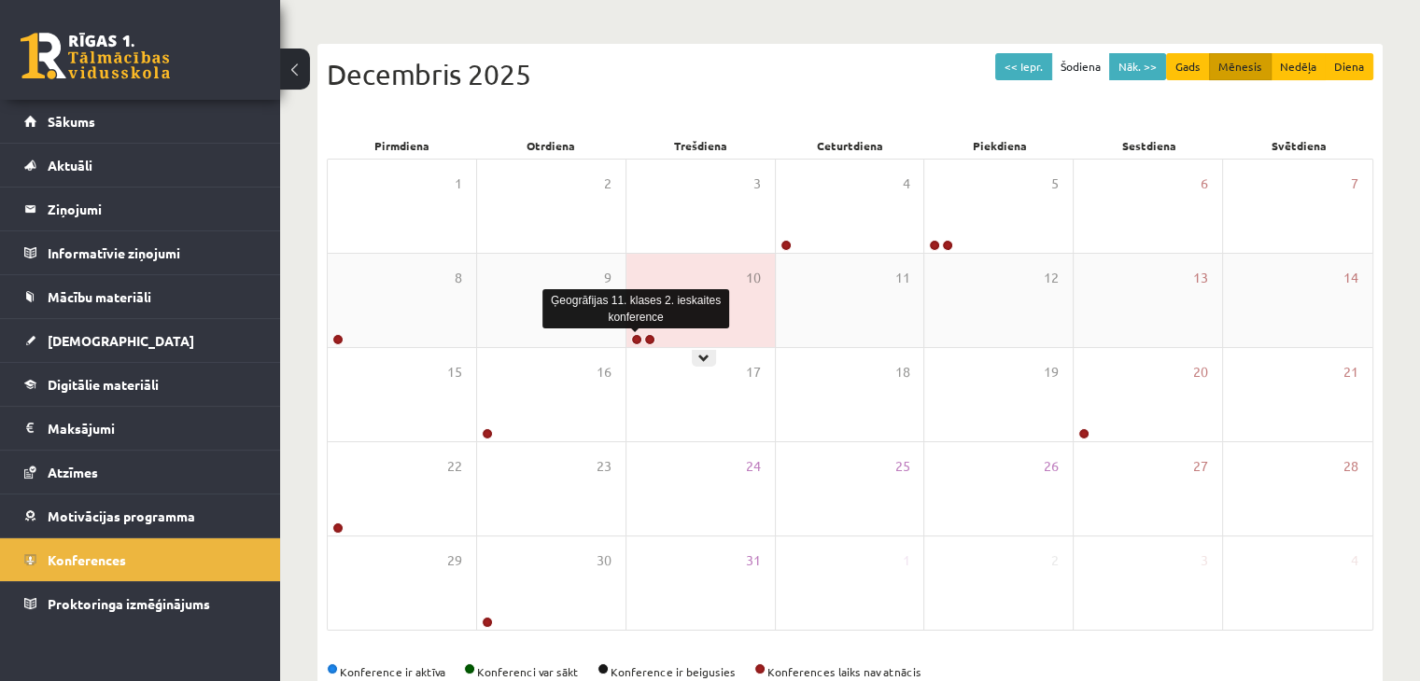
click at [633, 342] on link at bounding box center [636, 339] width 11 height 11
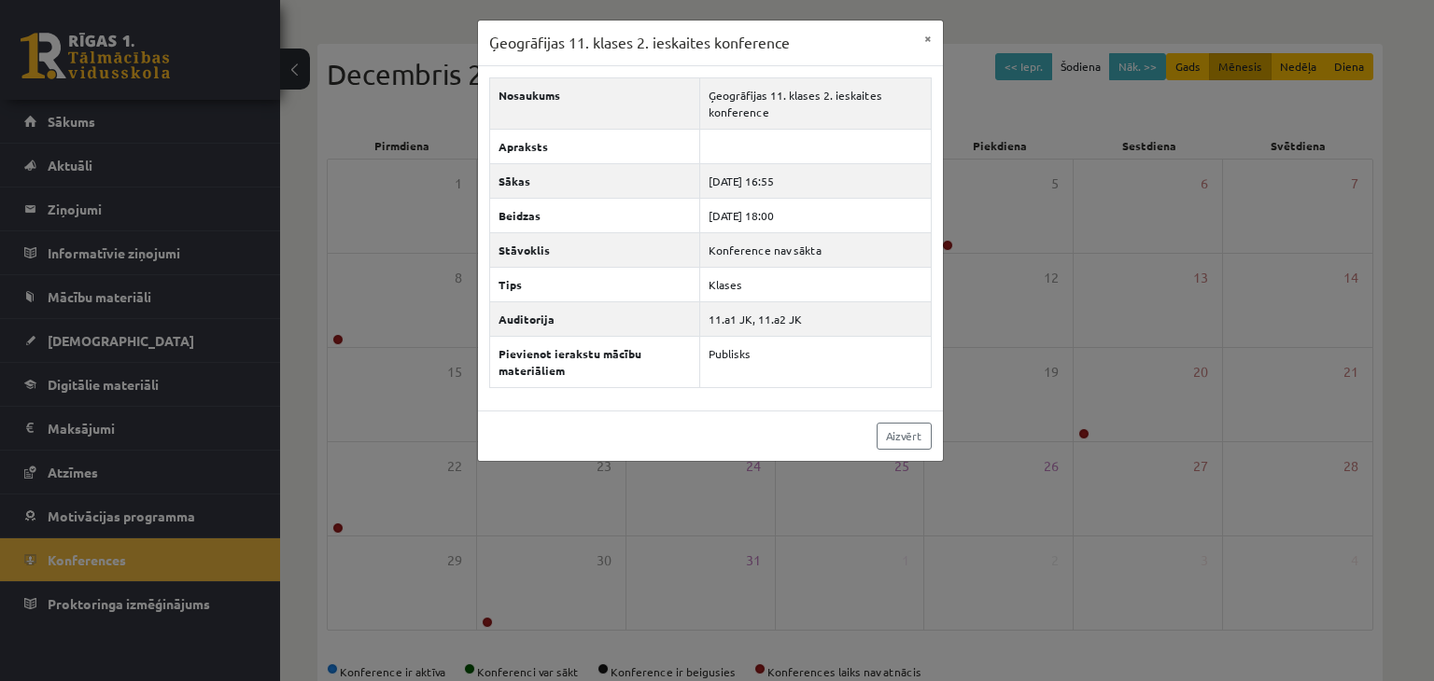
click at [981, 376] on div "Ģeogrāfijas 11. klases 2. ieskaites konference × Nosaukums Ģeogrāfijas 11. klas…" at bounding box center [717, 340] width 1434 height 681
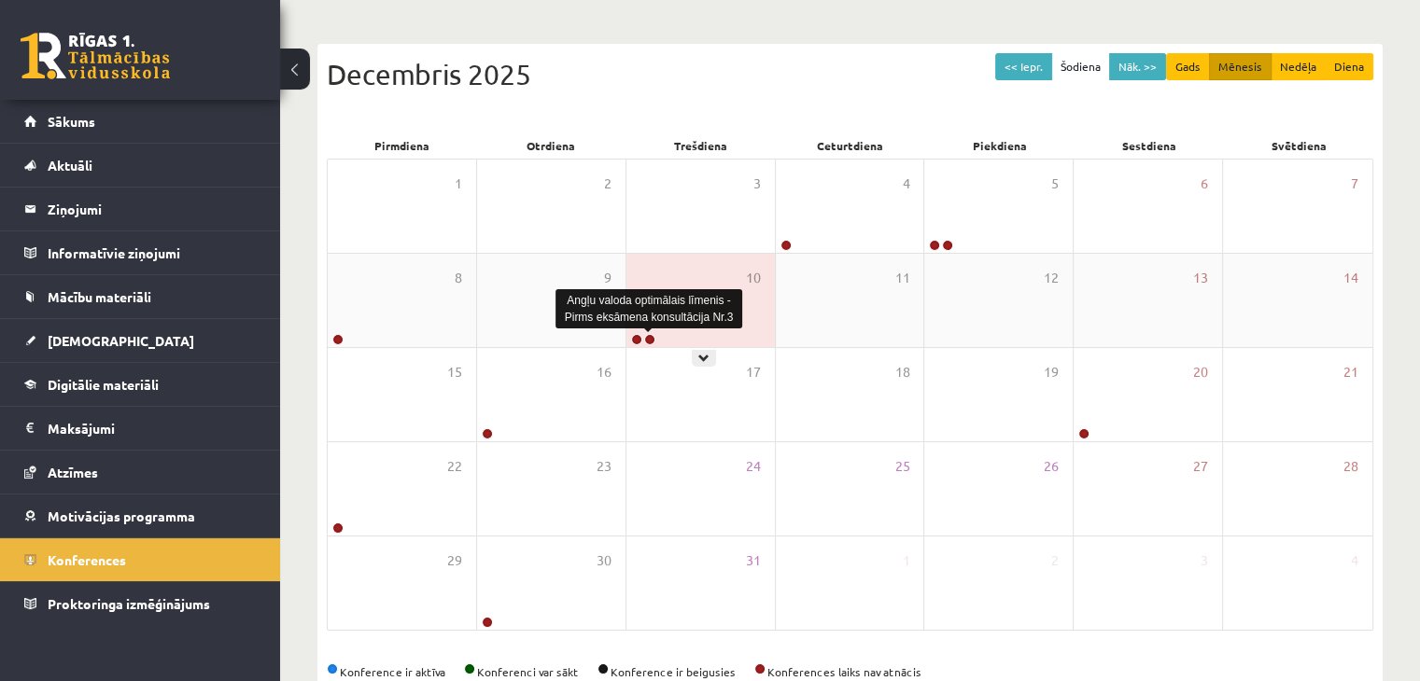
click at [646, 340] on link at bounding box center [649, 339] width 11 height 11
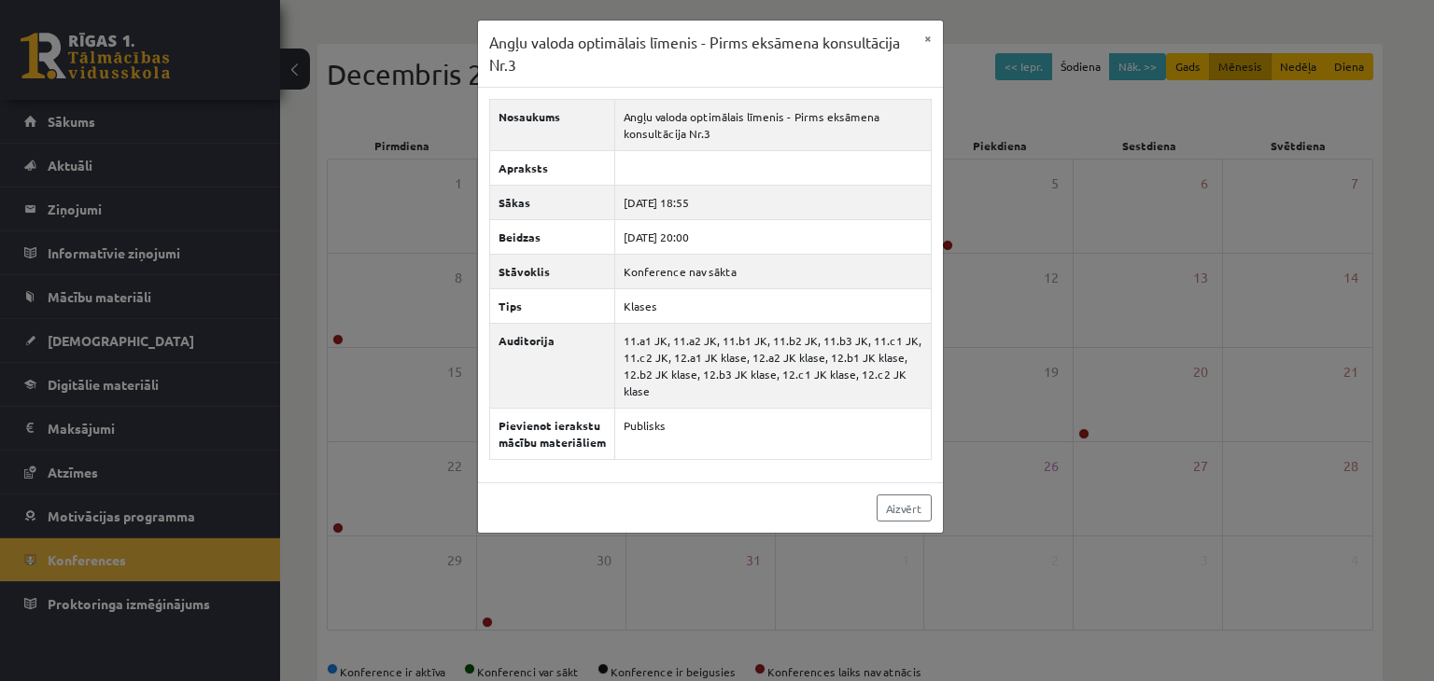
click at [974, 333] on div "Angļu valoda optimālais līmenis - Pirms eksāmena konsultācija Nr.3 × Nosaukums …" at bounding box center [717, 340] width 1434 height 681
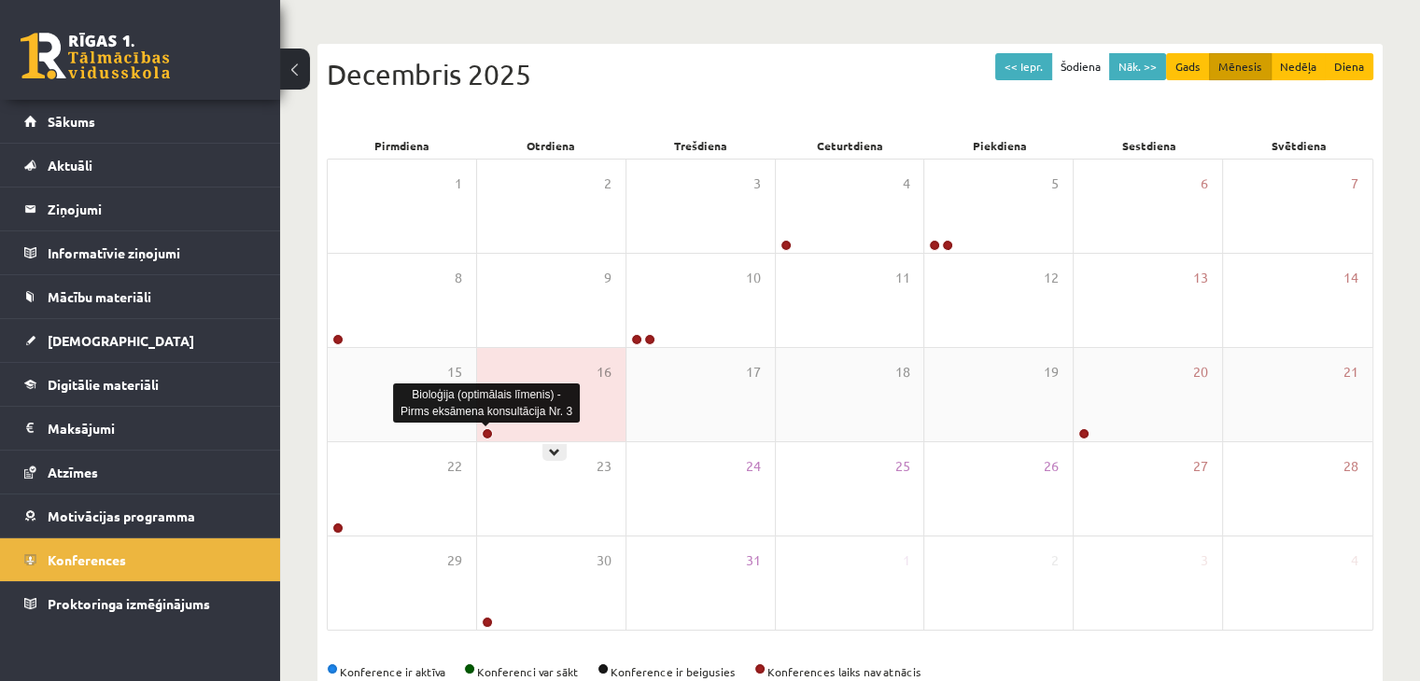
click at [486, 433] on link at bounding box center [487, 433] width 11 height 11
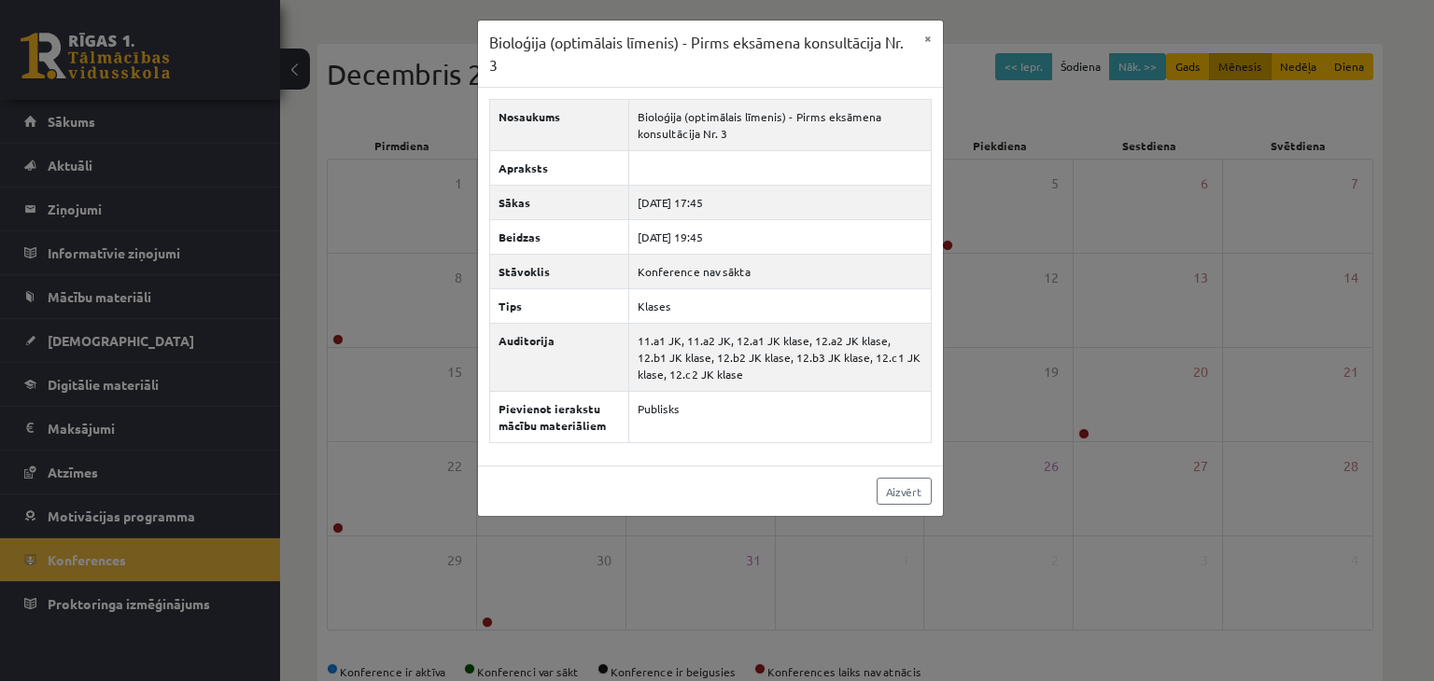
click at [1066, 390] on div "Bioloģija (optimālais līmenis) - Pirms eksāmena konsultācija Nr. 3 × Nosaukums …" at bounding box center [717, 340] width 1434 height 681
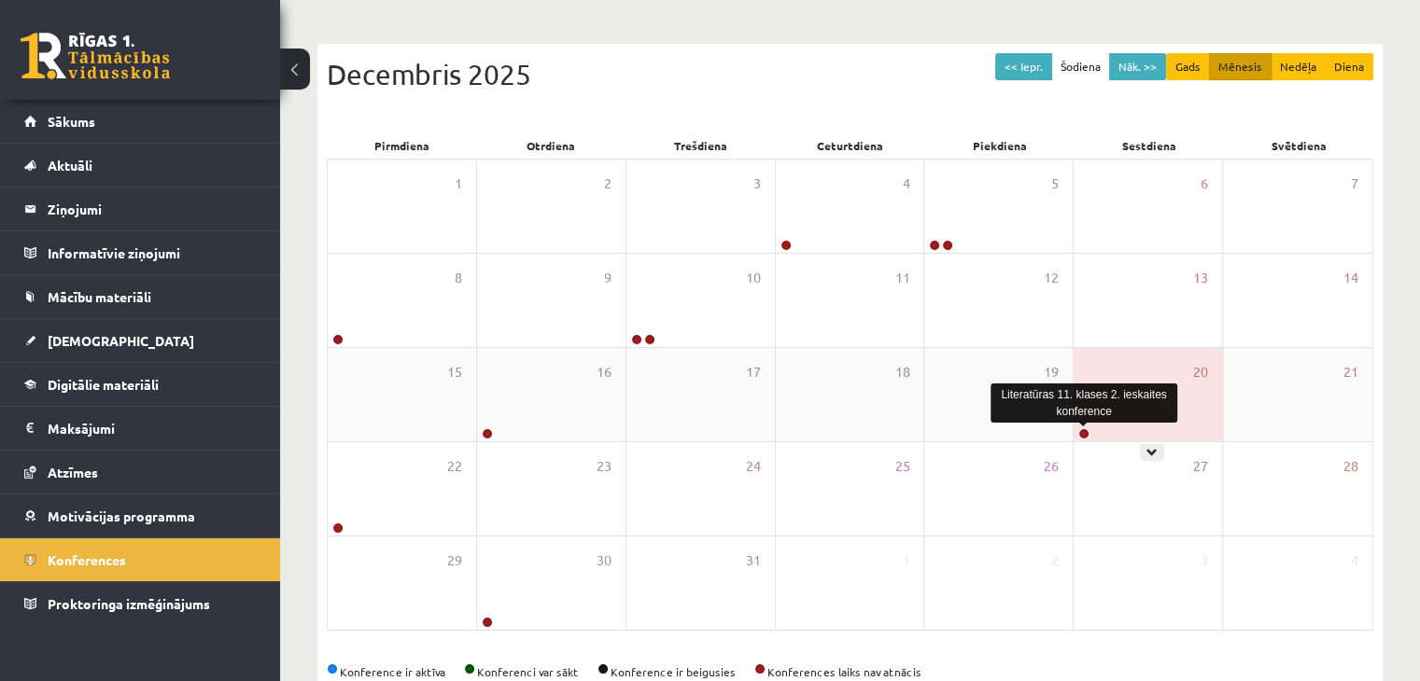
click at [1086, 432] on link at bounding box center [1083, 433] width 11 height 11
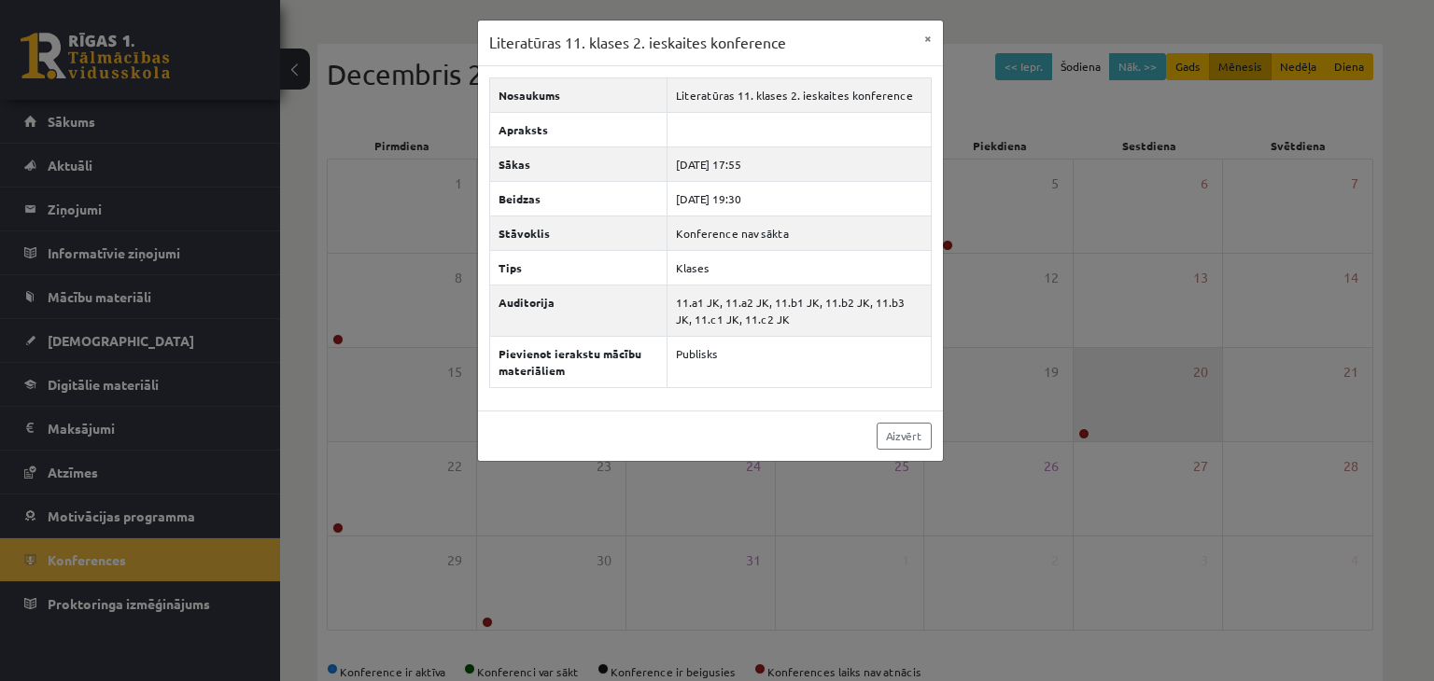
click at [1086, 432] on div "Literatūras 11. klases 2. ieskaites konference × Nosaukums Literatūras 11. klas…" at bounding box center [717, 340] width 1434 height 681
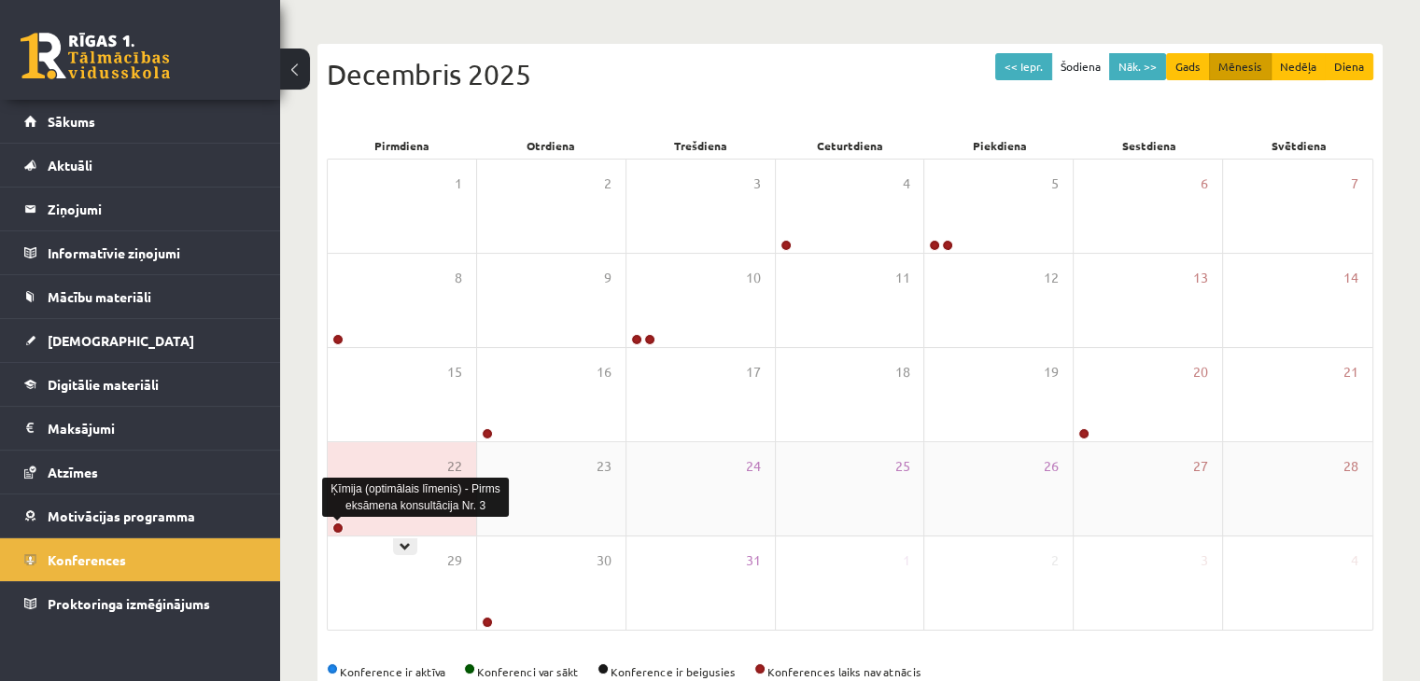
click at [338, 531] on link at bounding box center [337, 528] width 11 height 11
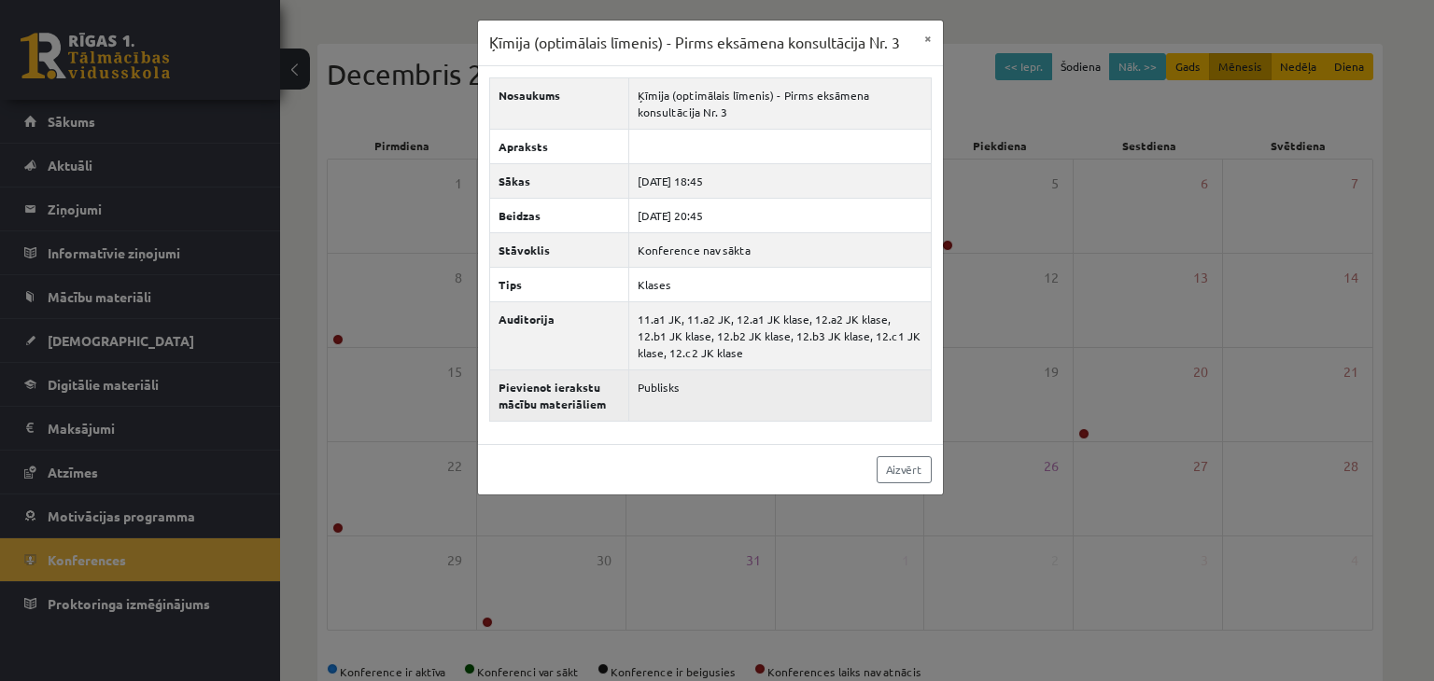
drag, startPoint x: 338, startPoint y: 531, endPoint x: 687, endPoint y: 385, distance: 378.5
click at [687, 385] on td "Publisks" at bounding box center [779, 395] width 302 height 51
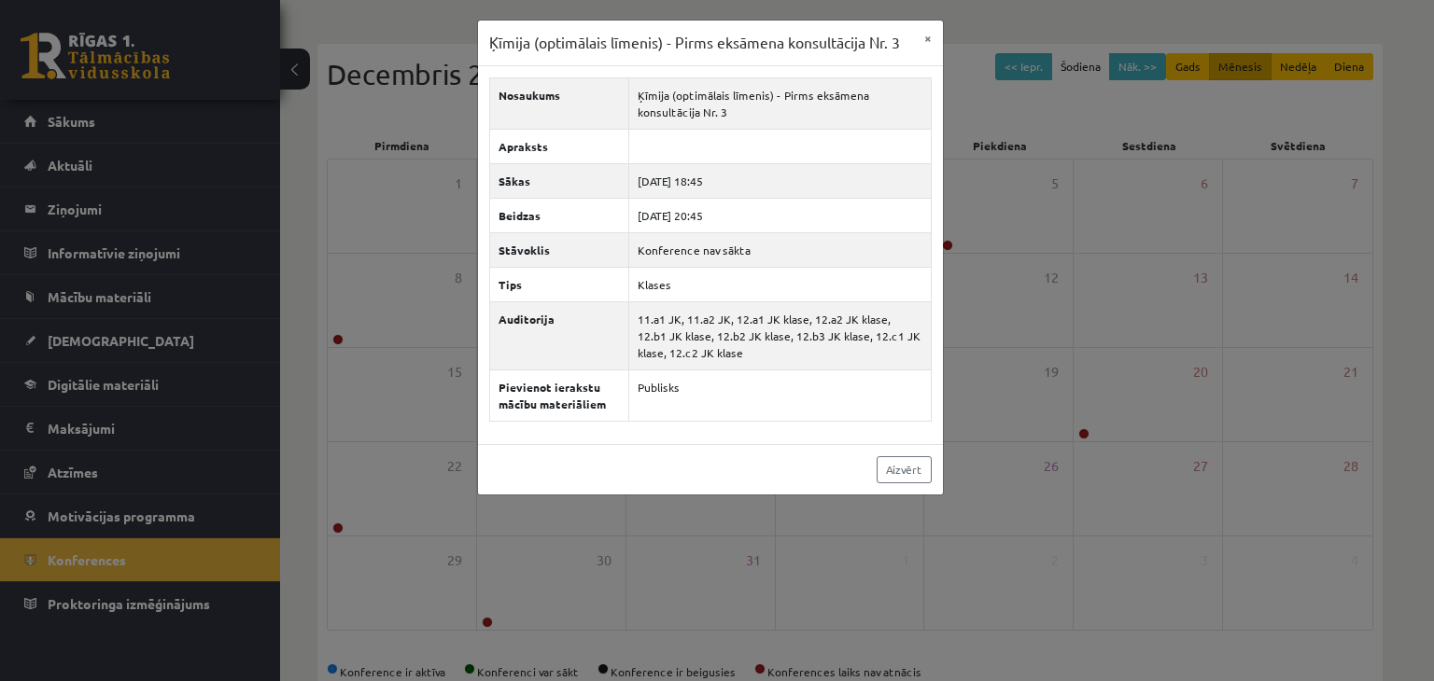
click at [619, 525] on div "Ķīmija (optimālais līmenis) - Pirms eksāmena konsultācija Nr. 3 × Nosaukums Ķīm…" at bounding box center [717, 340] width 1434 height 681
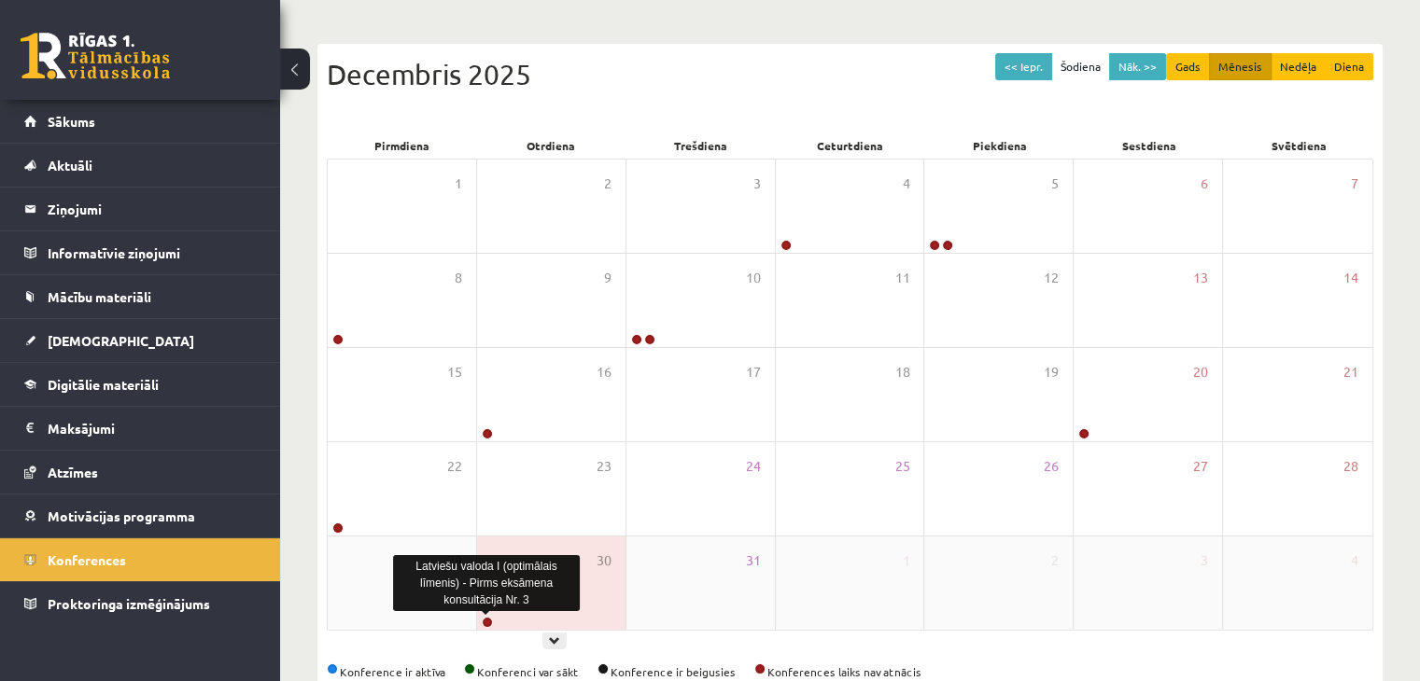
click at [484, 620] on link at bounding box center [487, 622] width 11 height 11
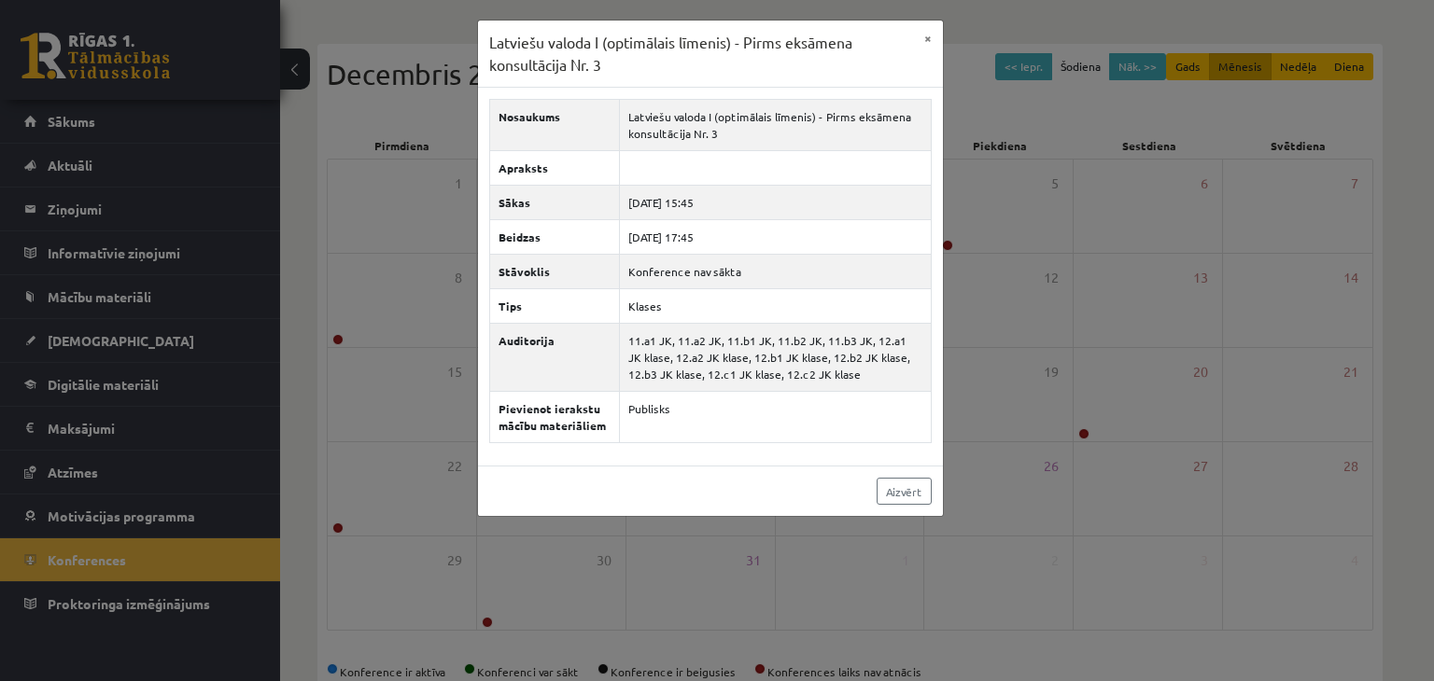
drag, startPoint x: 484, startPoint y: 620, endPoint x: 475, endPoint y: 580, distance: 41.2
click at [475, 580] on div "Latviešu valoda I (optimālais līmenis) - Pirms eksāmena konsultācija Nr. 3 × No…" at bounding box center [717, 340] width 1434 height 681
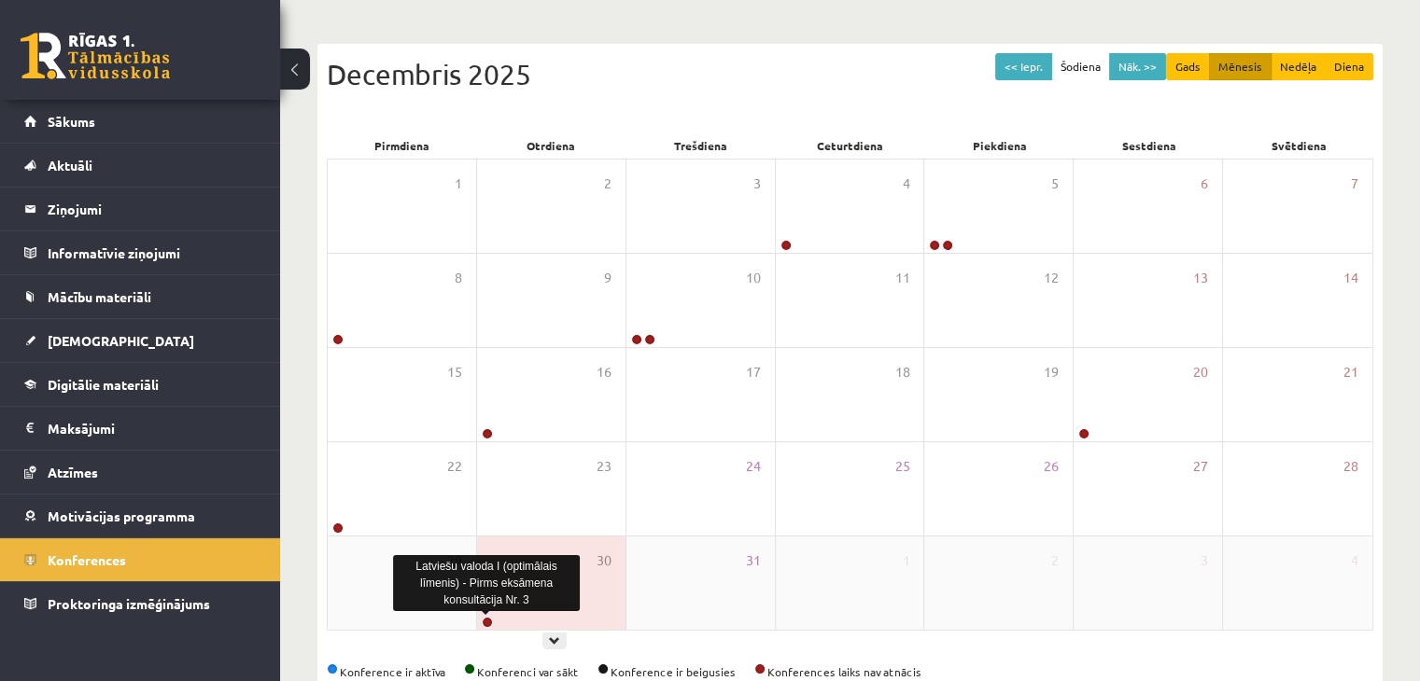
click at [484, 619] on link at bounding box center [487, 622] width 11 height 11
click at [569, 571] on div "Latviešu valoda I (optimālais līmenis) - Pirms eksāmena konsultācija Nr. 3" at bounding box center [486, 583] width 187 height 56
click at [494, 576] on div "Latviešu valoda I (optimālais līmenis) - Pirms eksāmena konsultācija Nr. 3" at bounding box center [486, 583] width 187 height 56
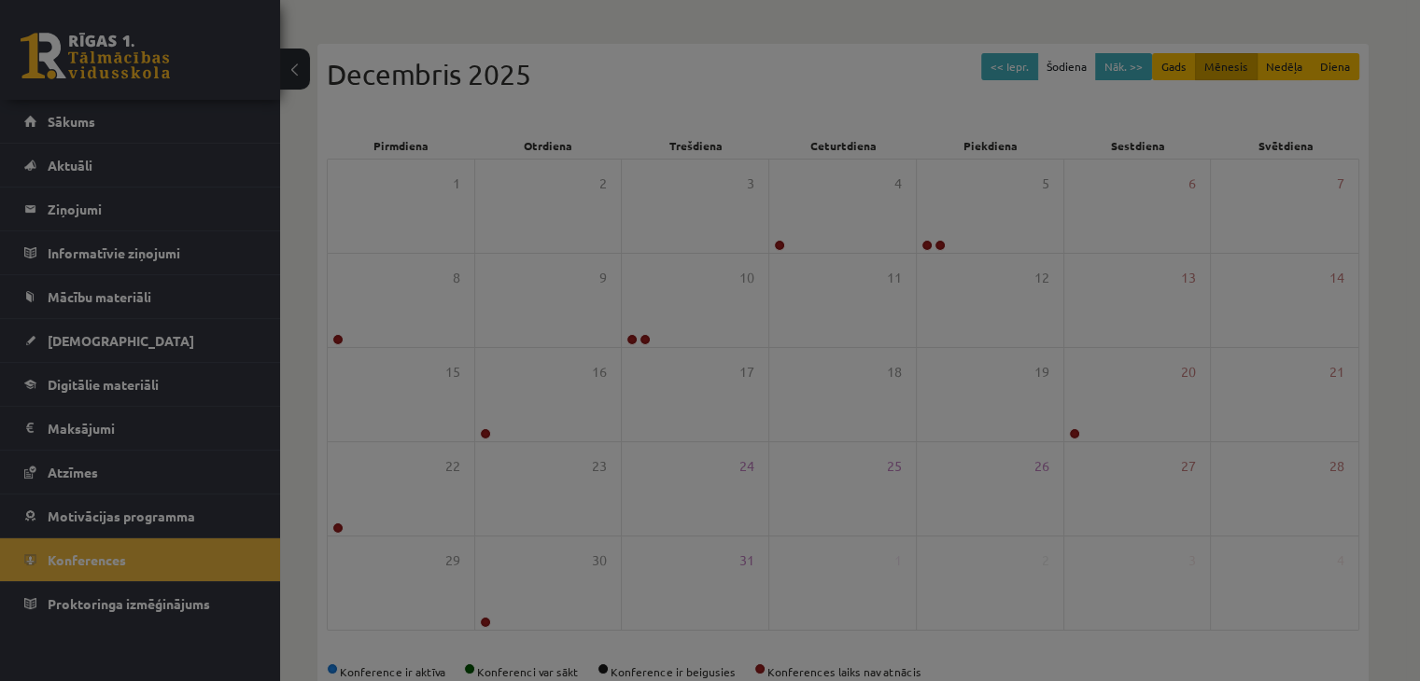
scroll to position [110, 0]
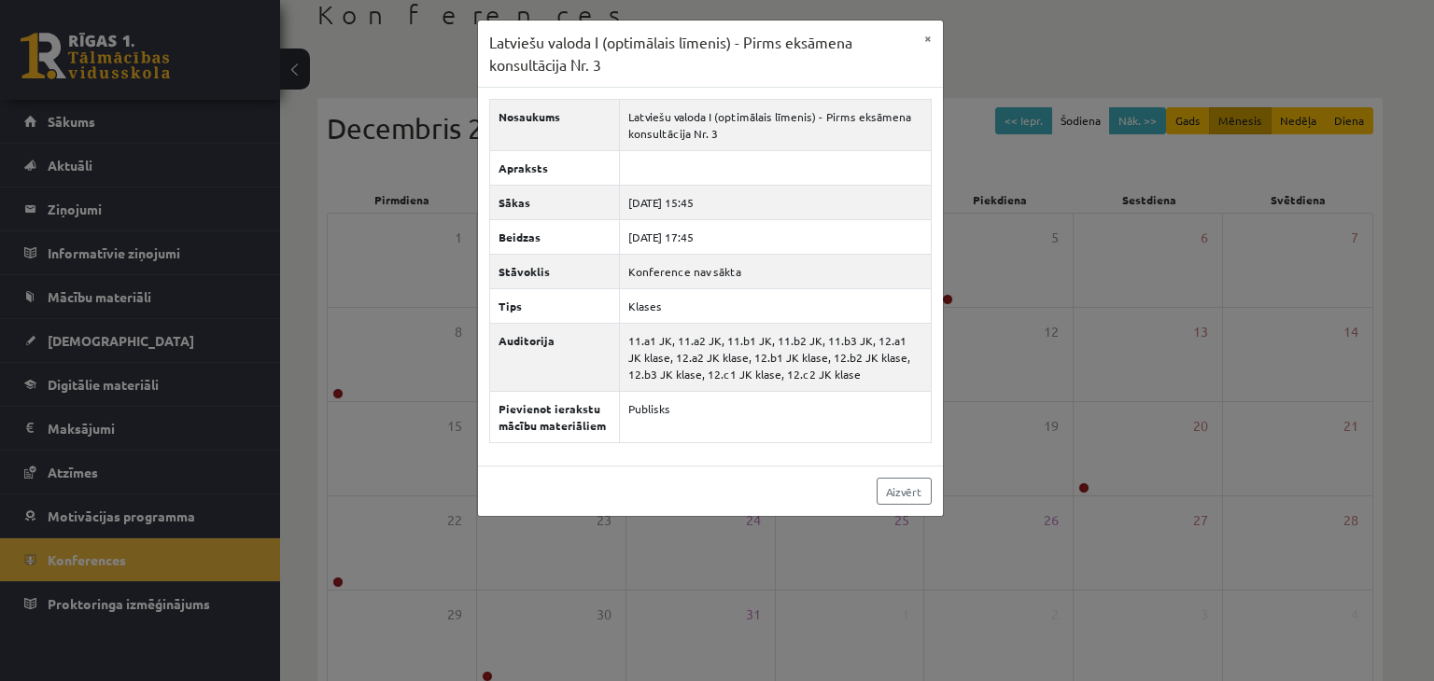
drag, startPoint x: 41, startPoint y: 120, endPoint x: 116, endPoint y: 142, distance: 77.7
click at [116, 142] on div "Latviešu valoda I (optimālais līmenis) - Pirms eksāmena konsultācija Nr. 3 × No…" at bounding box center [717, 340] width 1434 height 681
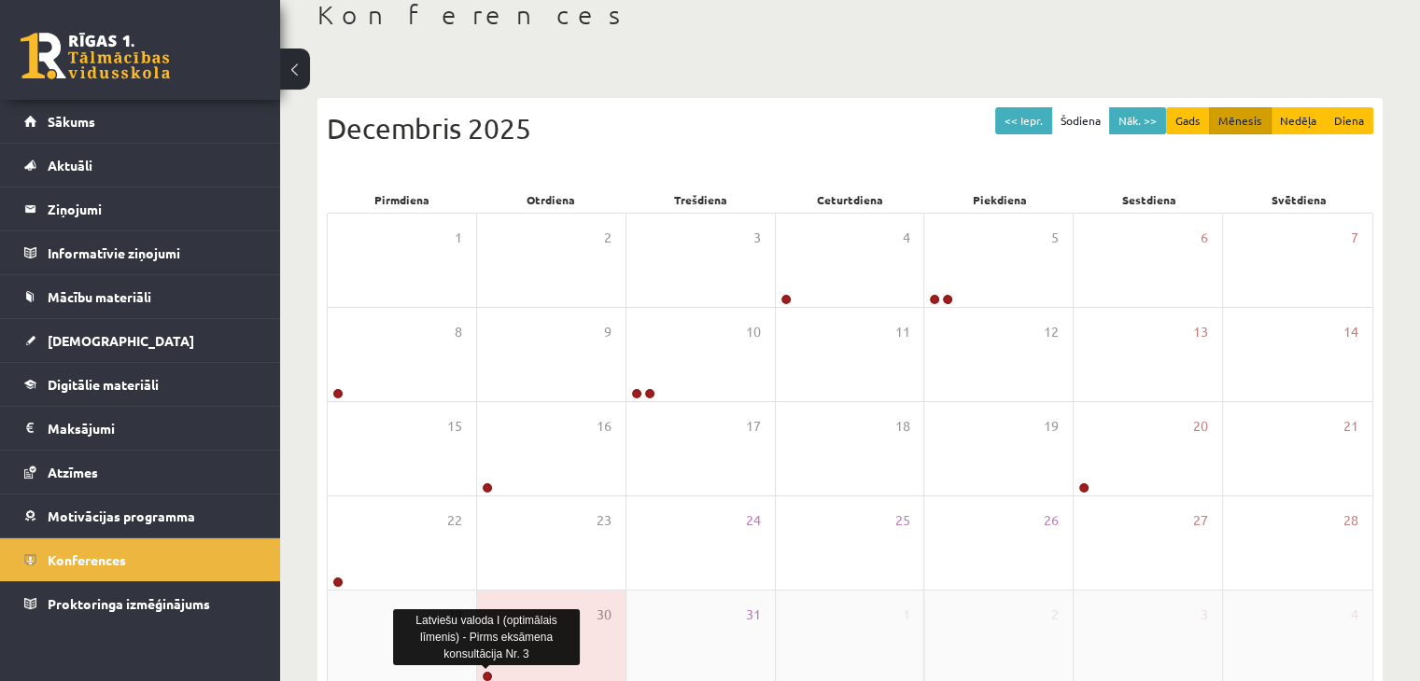
click at [486, 673] on link at bounding box center [487, 676] width 11 height 11
click at [492, 615] on div "Latviešu valoda I (optimālais līmenis) - Pirms eksāmena konsultācija Nr. 3" at bounding box center [486, 637] width 187 height 56
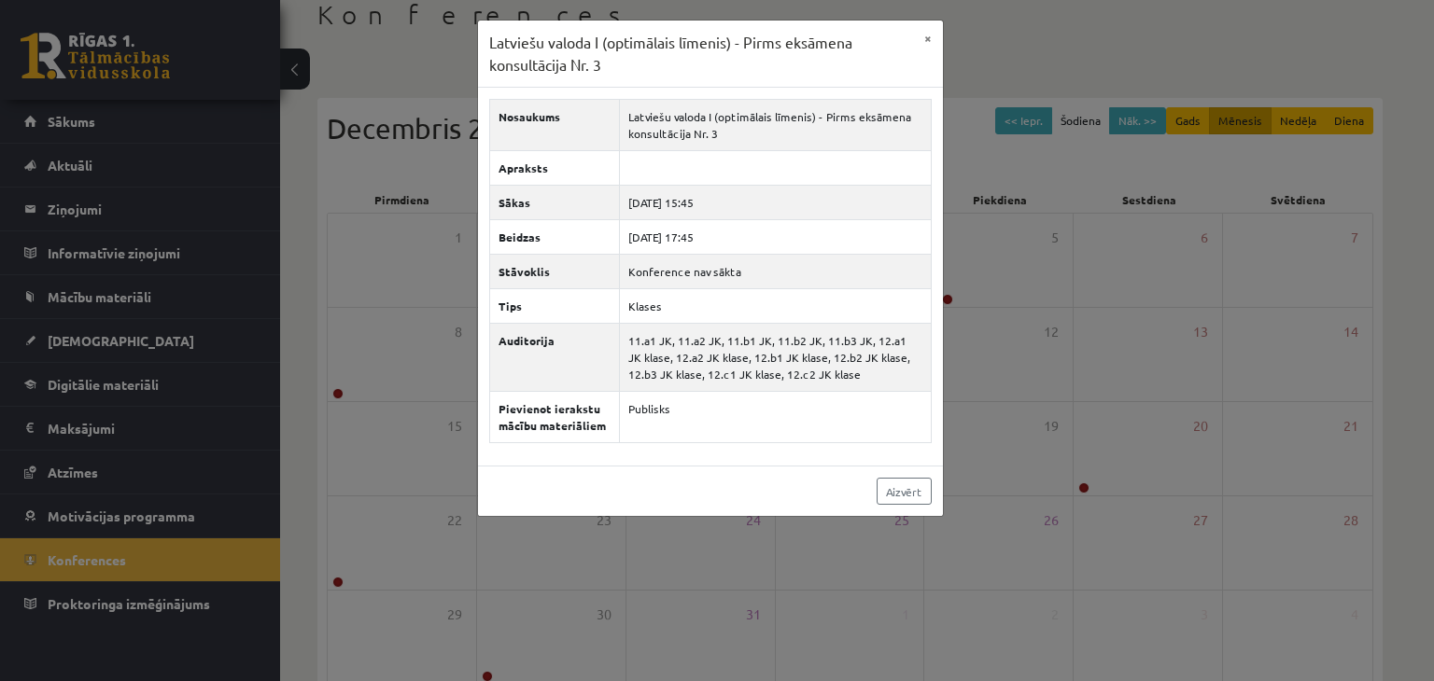
click at [484, 571] on body "0 Dāvanas 2838 mP 0 xp Anete Krastiņa Sākums Aktuāli Kā mācīties eSKOLĀ Kontakt…" at bounding box center [717, 230] width 1434 height 681
click at [633, 590] on div "Latviešu valoda I (optimālais līmenis) - Pirms eksāmena konsultācija Nr. 3 × No…" at bounding box center [717, 340] width 1434 height 681
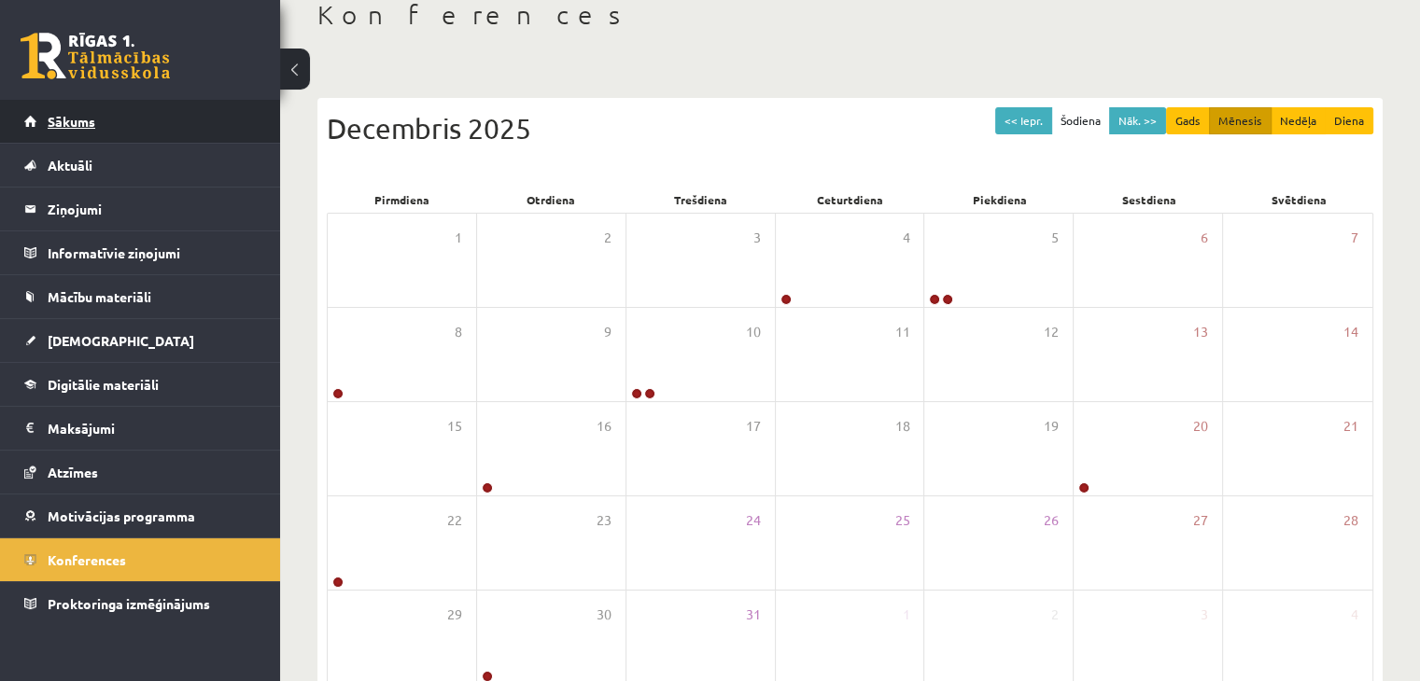
click at [52, 127] on span "Sākums" at bounding box center [72, 121] width 48 height 17
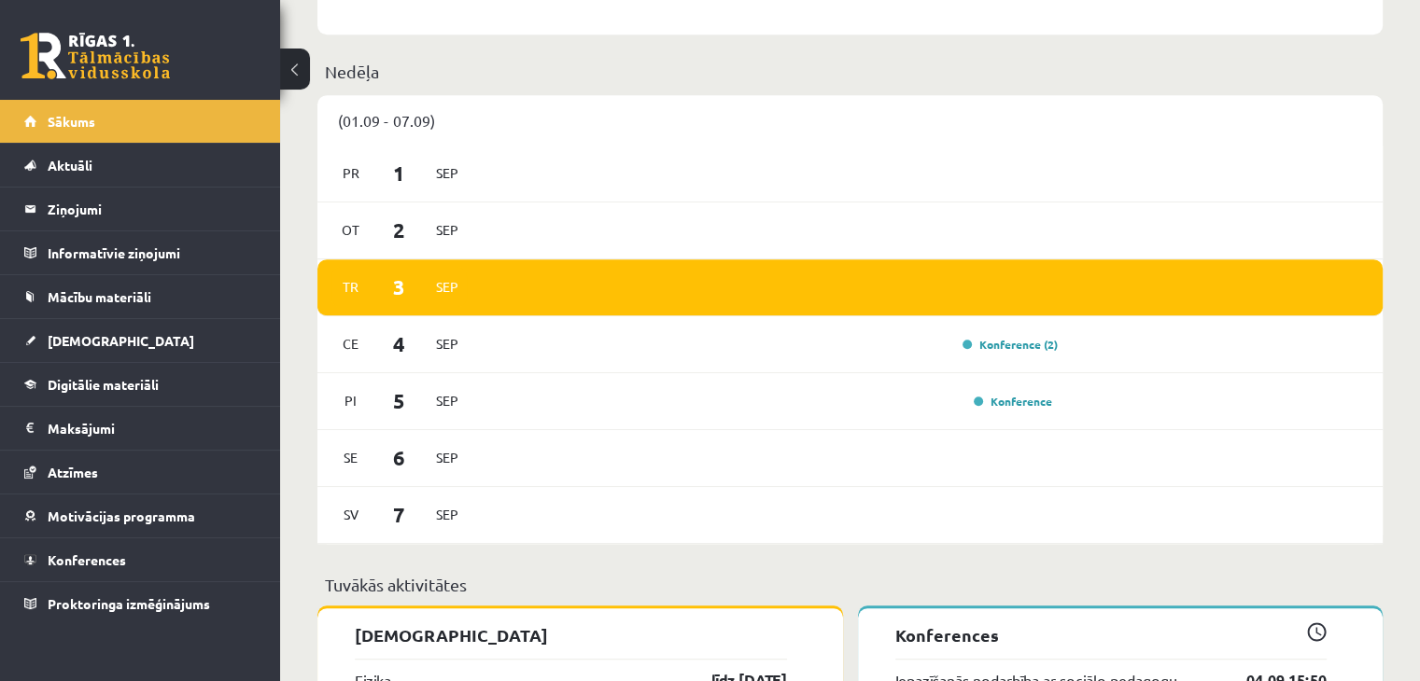
scroll to position [1109, 0]
